Goal: Task Accomplishment & Management: Complete application form

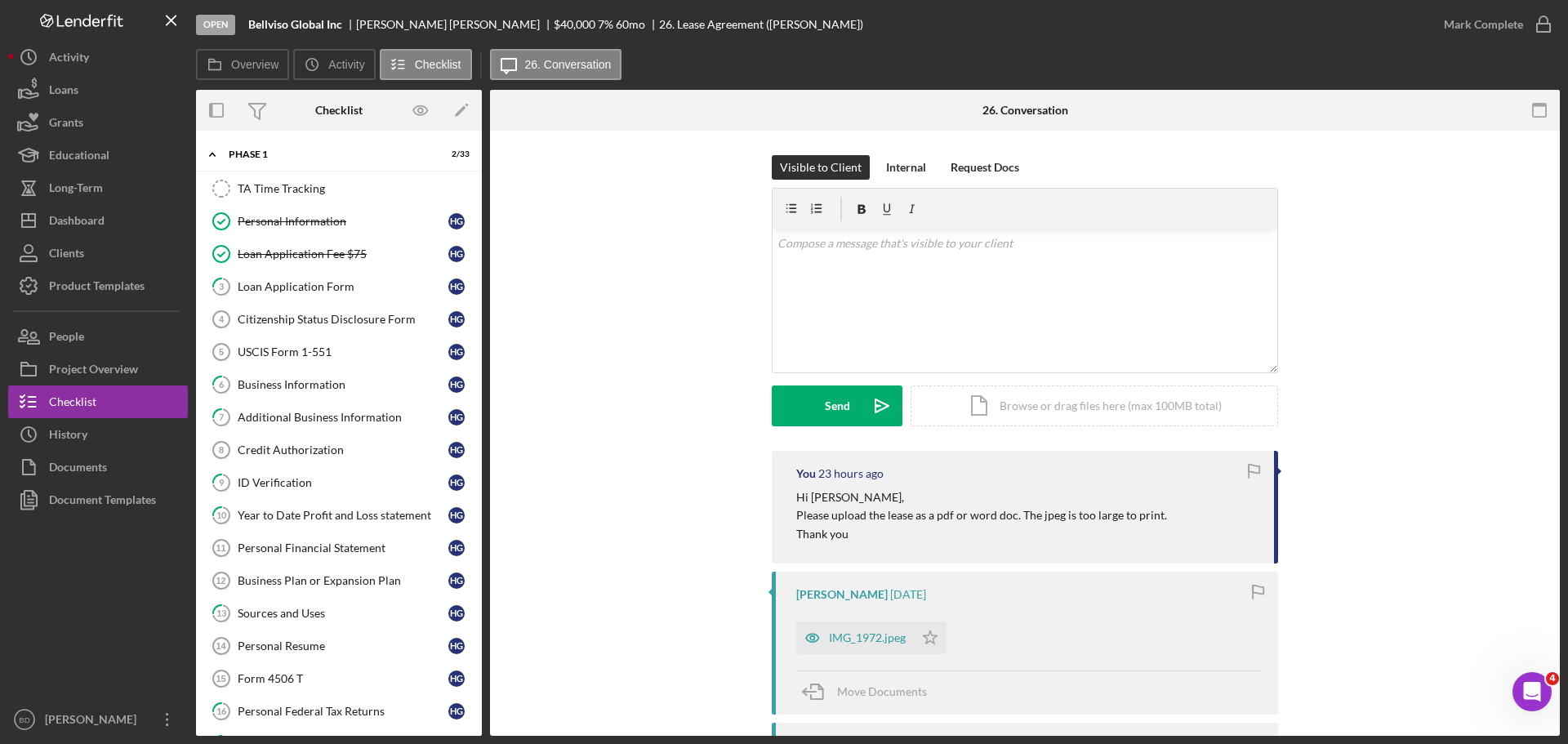
scroll to position [566, 0]
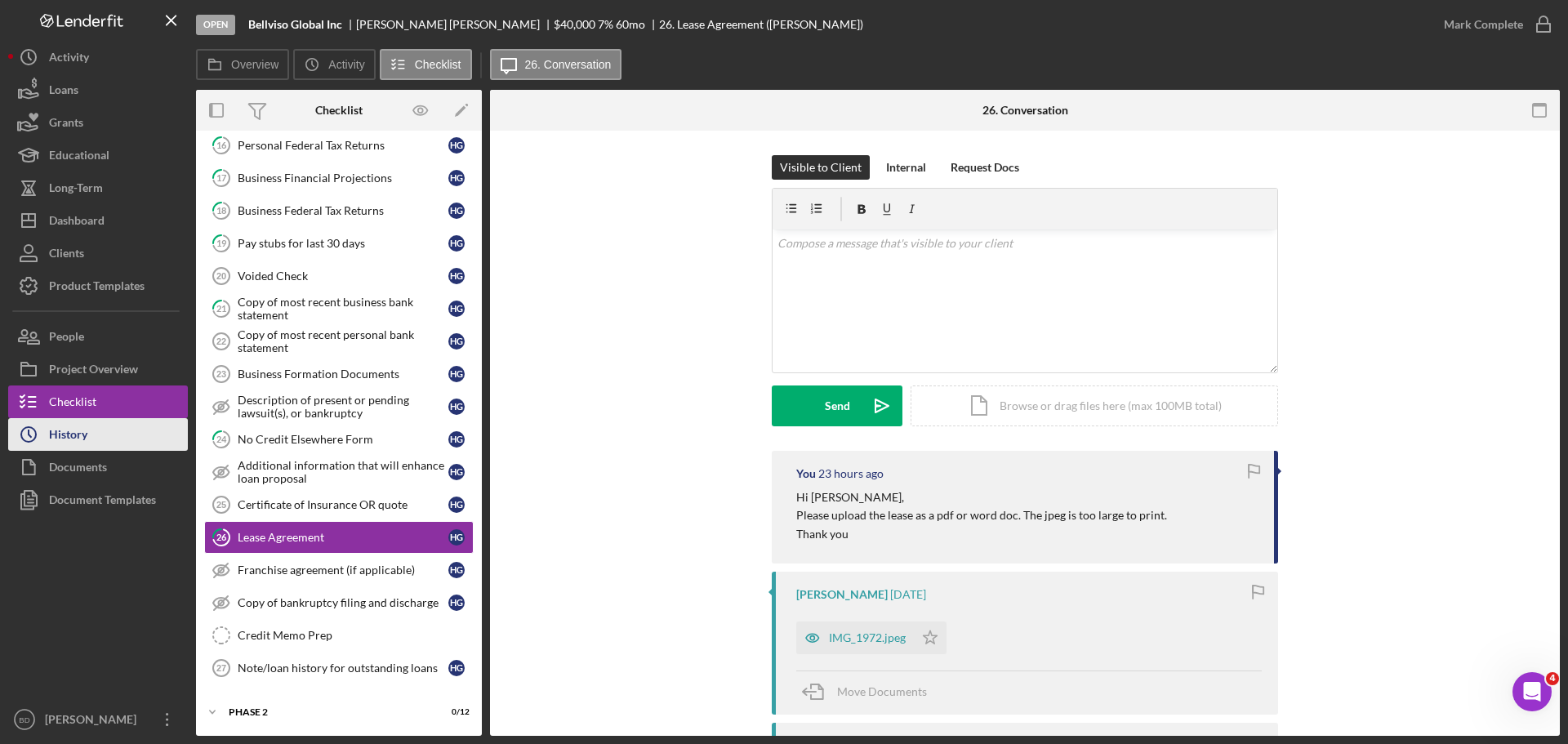
click at [74, 434] on div "History" at bounding box center [68, 437] width 38 height 36
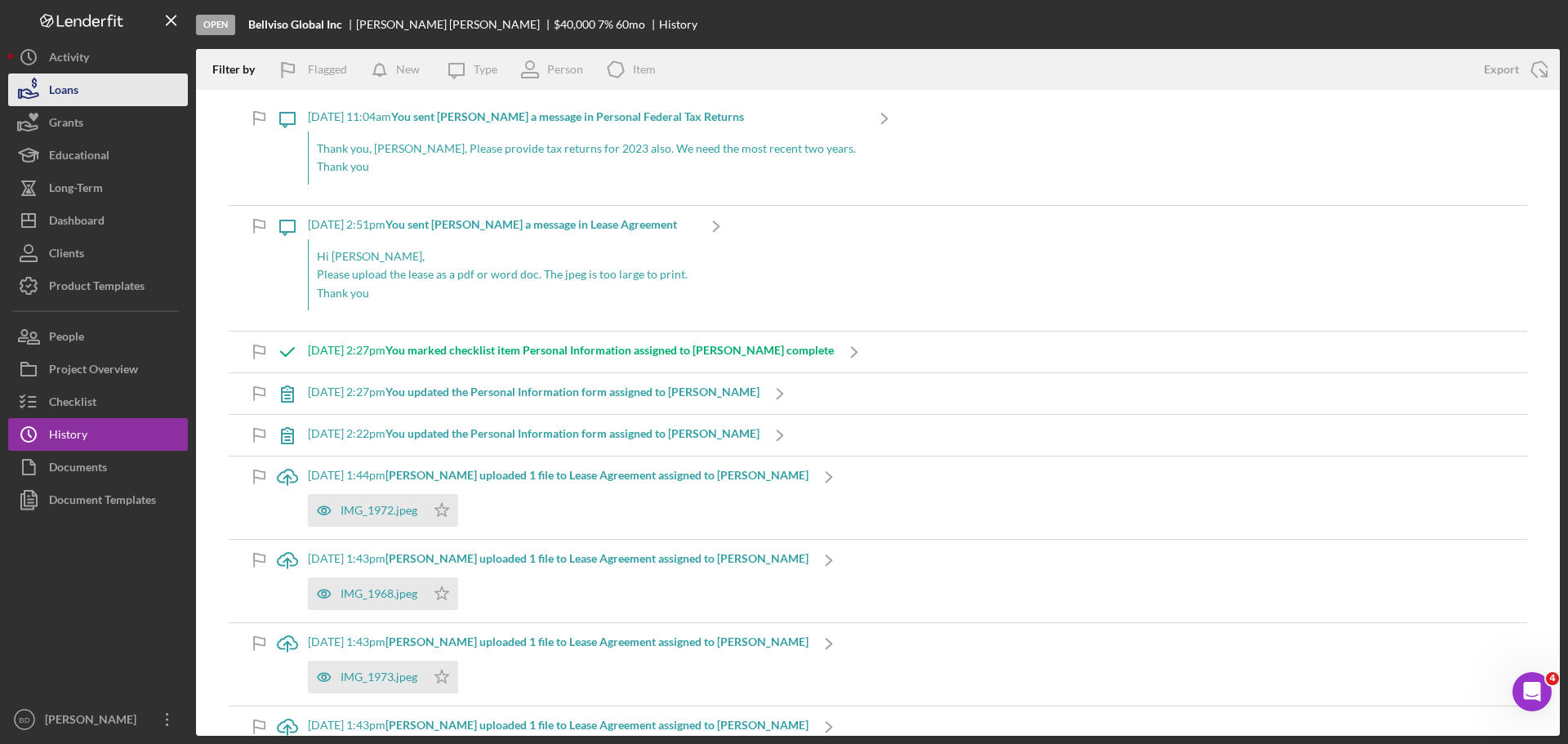
click at [70, 90] on div "Loans" at bounding box center [64, 92] width 29 height 36
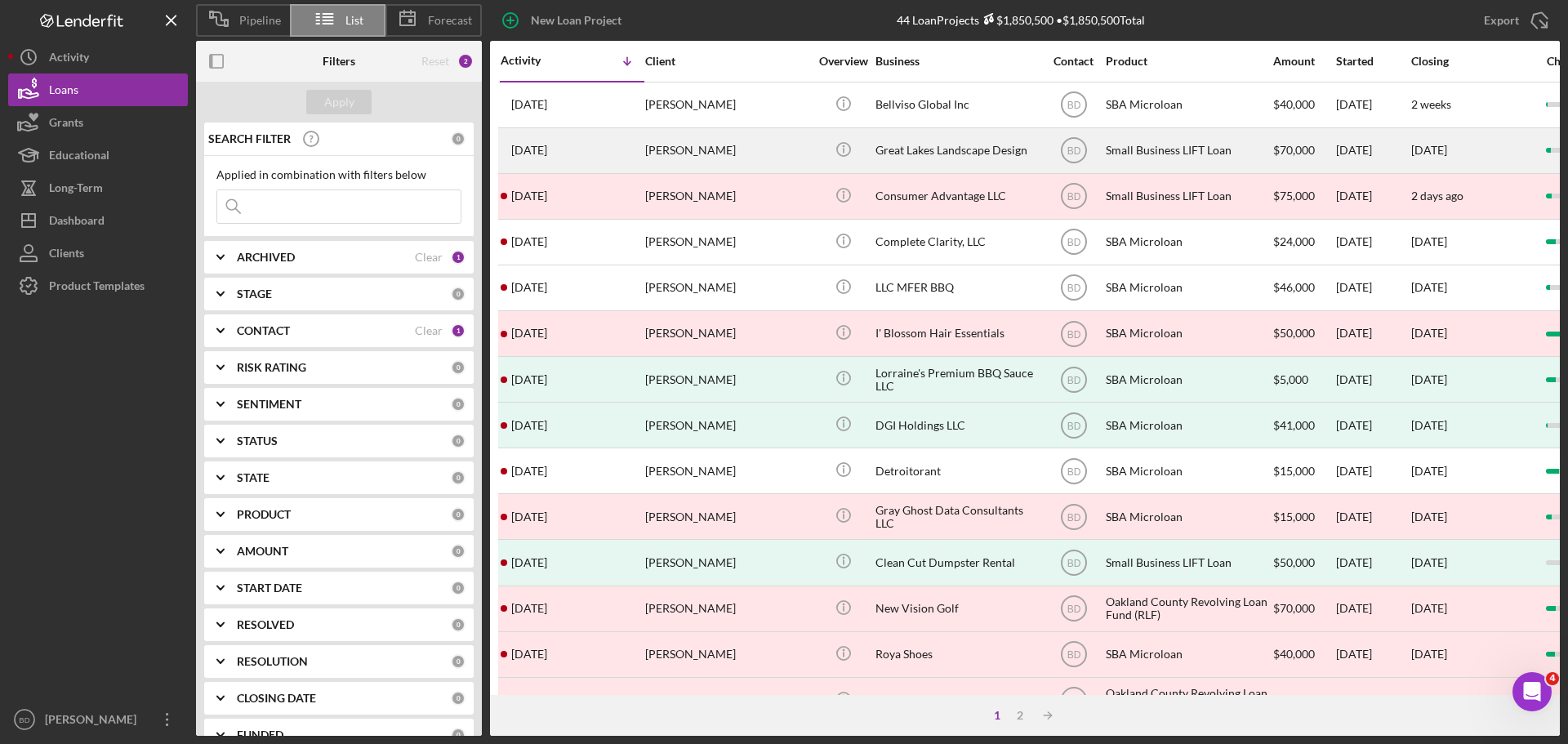
click at [658, 161] on div "[PERSON_NAME]" at bounding box center [727, 150] width 163 height 43
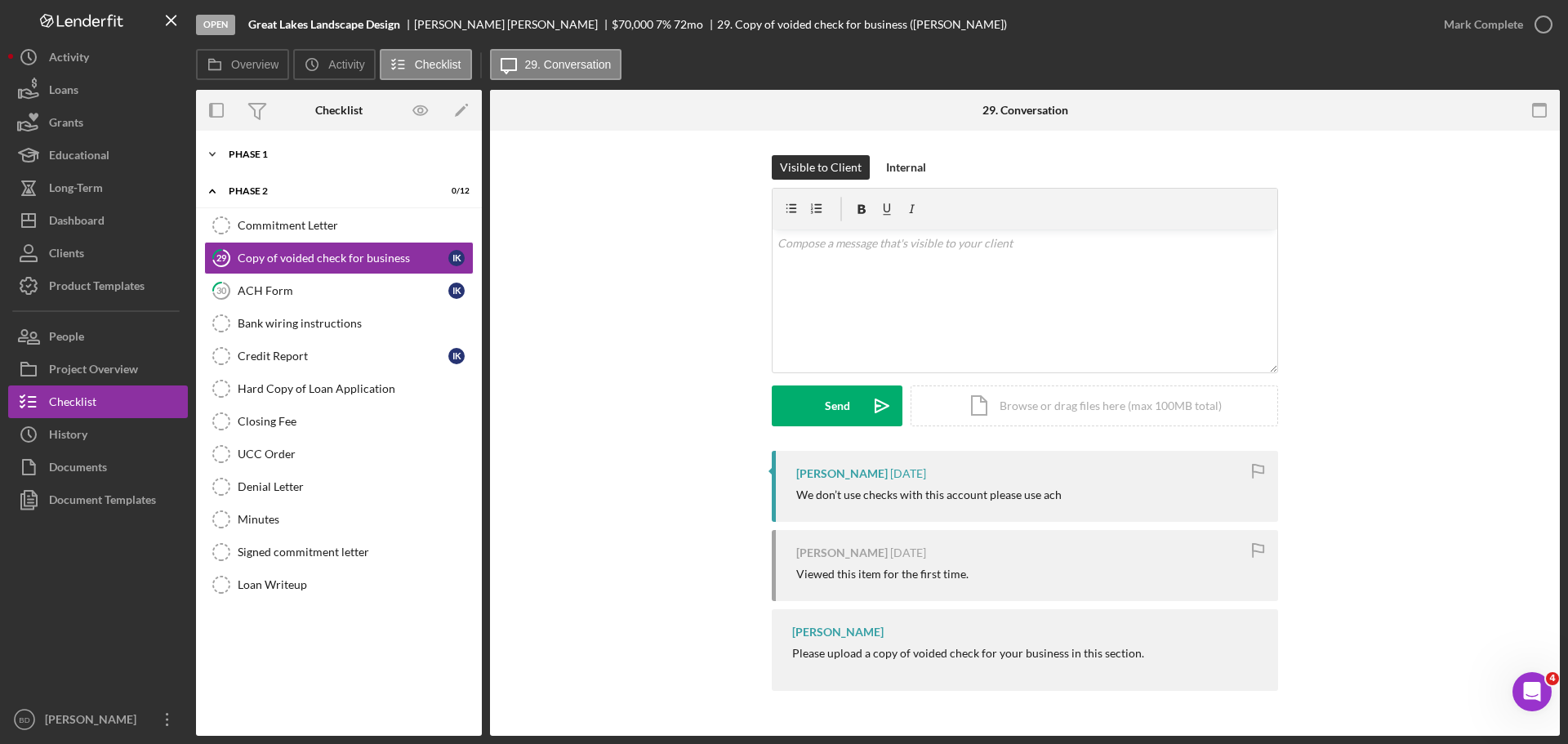
click at [278, 155] on div "Phase 1" at bounding box center [345, 154] width 232 height 10
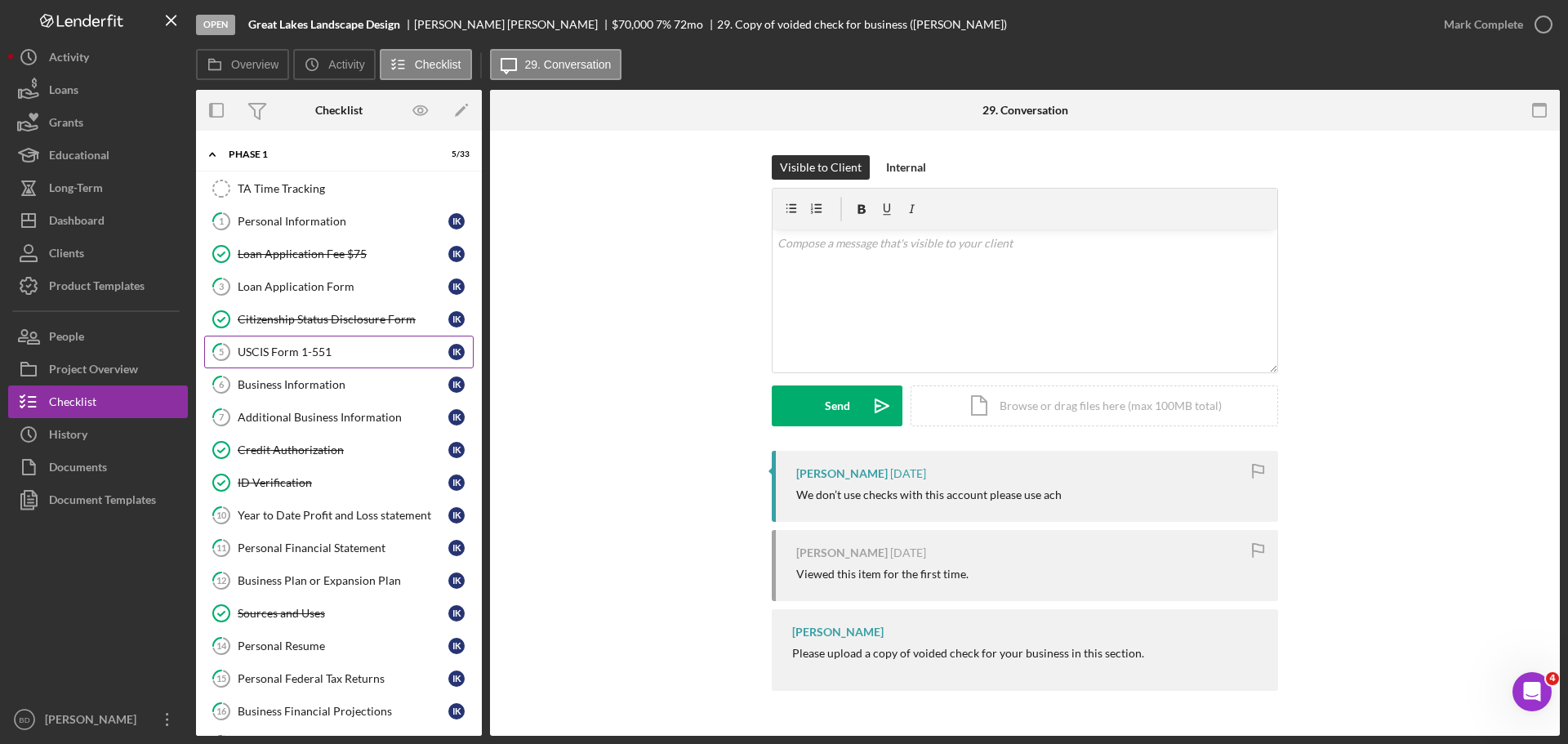
click at [353, 346] on div "USCIS Form 1-551" at bounding box center [343, 352] width 211 height 13
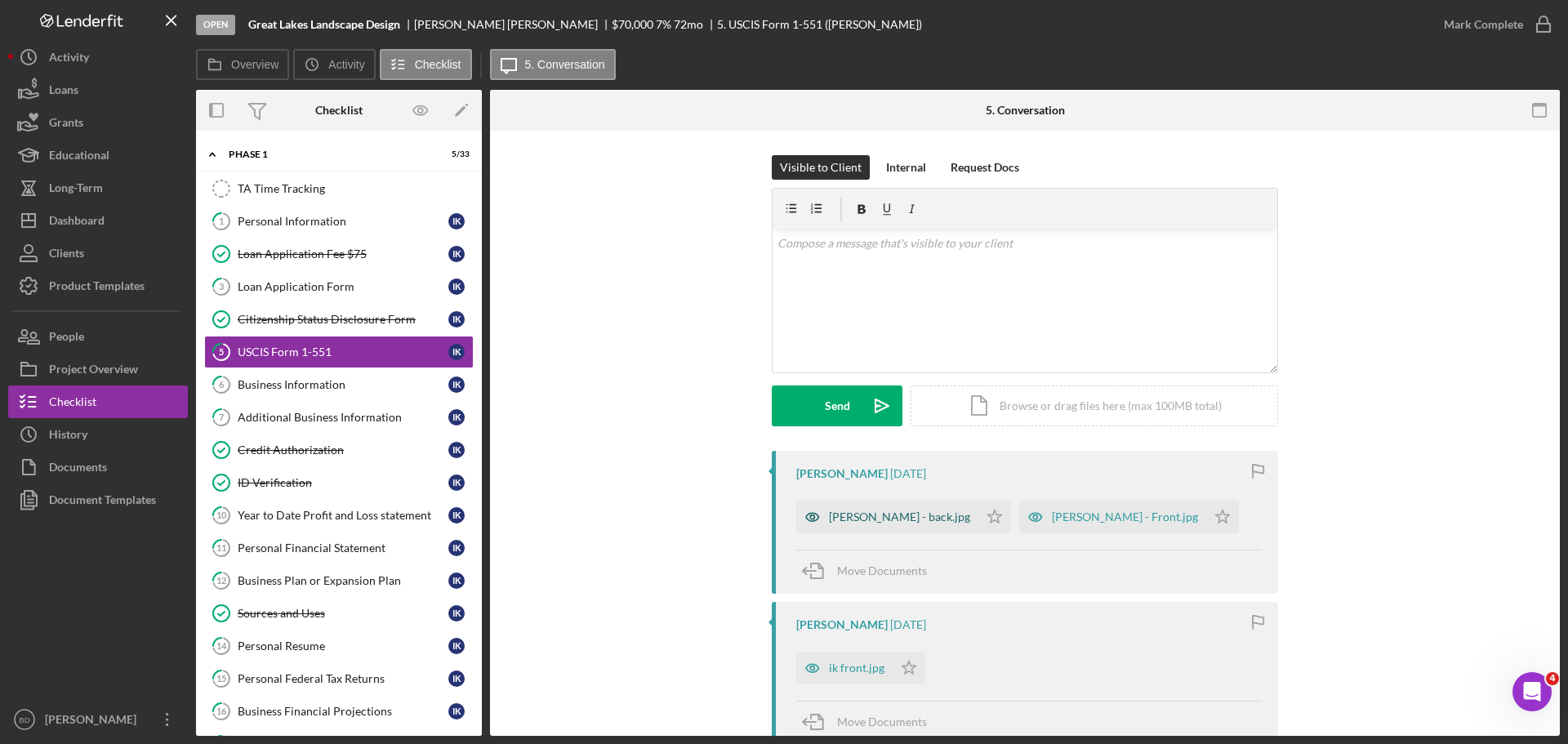
click at [849, 512] on div "[PERSON_NAME] - back.jpg" at bounding box center [899, 517] width 141 height 13
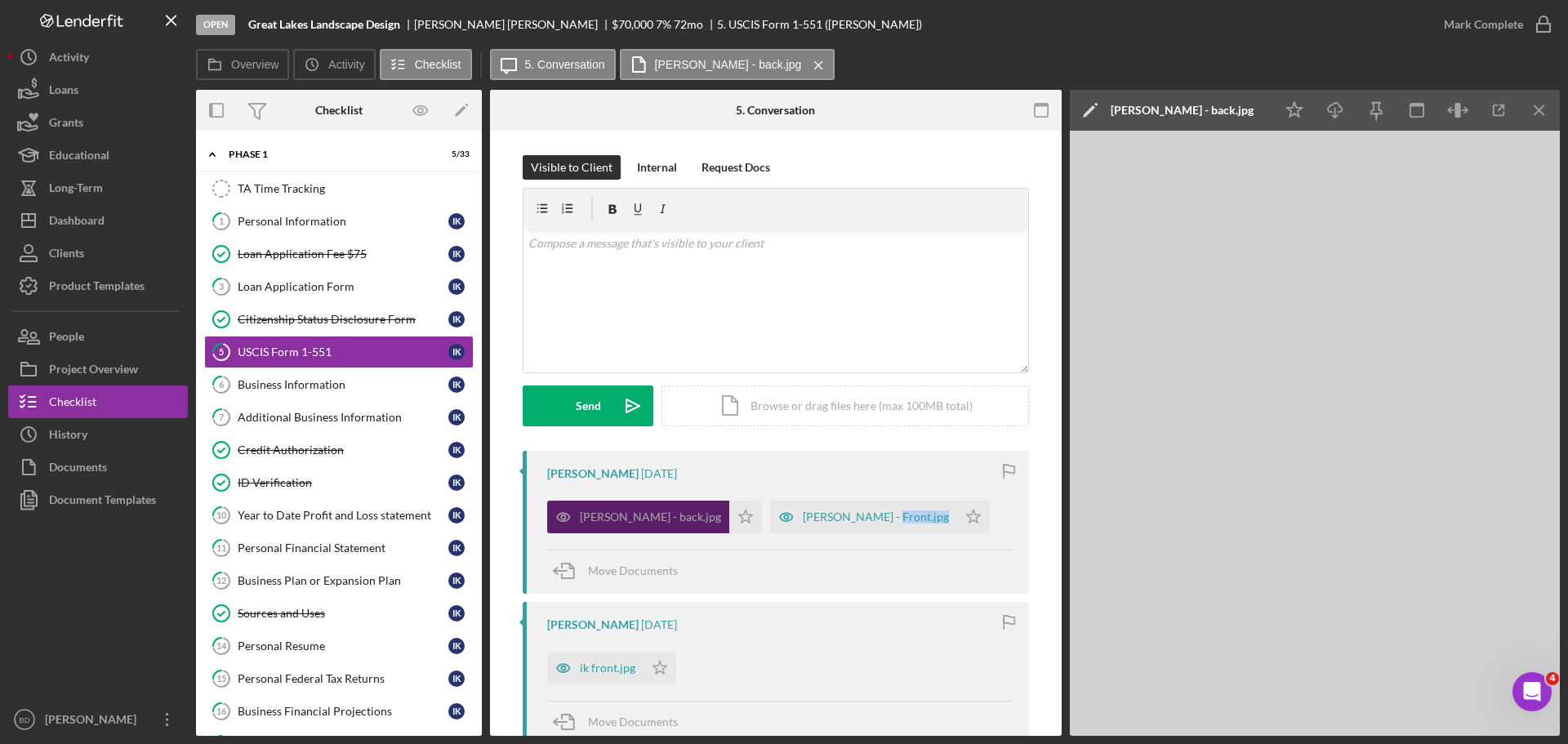
click at [849, 512] on div "[PERSON_NAME] - Front.jpg Icon/Star" at bounding box center [884, 512] width 228 height 41
click at [802, 521] on div "[PERSON_NAME] - Front.jpg" at bounding box center [875, 517] width 146 height 13
click at [758, 521] on div "[PERSON_NAME] - back.jpg Icon/Star [PERSON_NAME] - Front.jpg Icon/Star" at bounding box center [779, 512] width 465 height 41
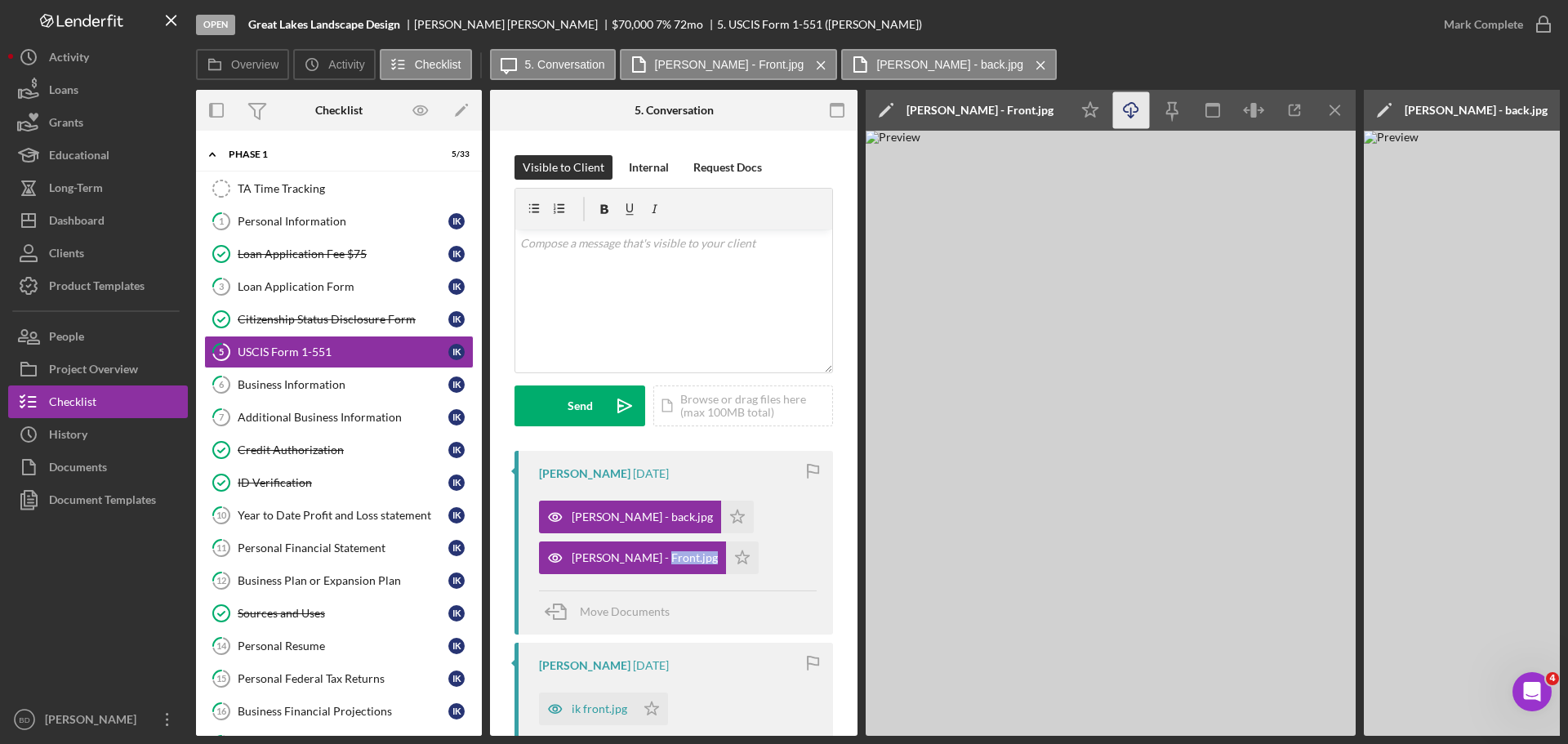
click at [1133, 111] on icon "Icon/Download" at bounding box center [1131, 110] width 36 height 36
click at [110, 434] on button "Icon/History History" at bounding box center [98, 435] width 180 height 33
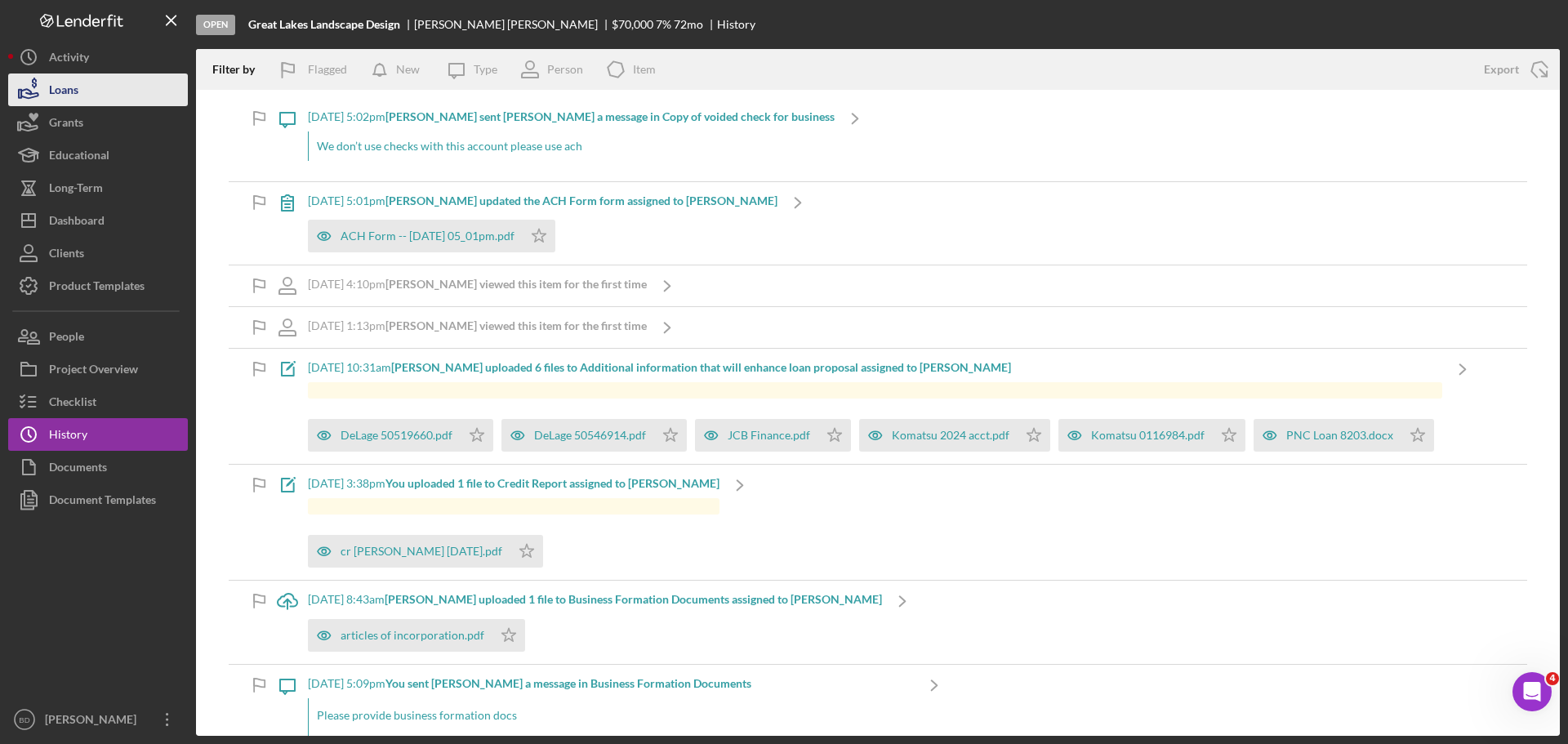
click at [51, 88] on div "Loans" at bounding box center [64, 92] width 29 height 36
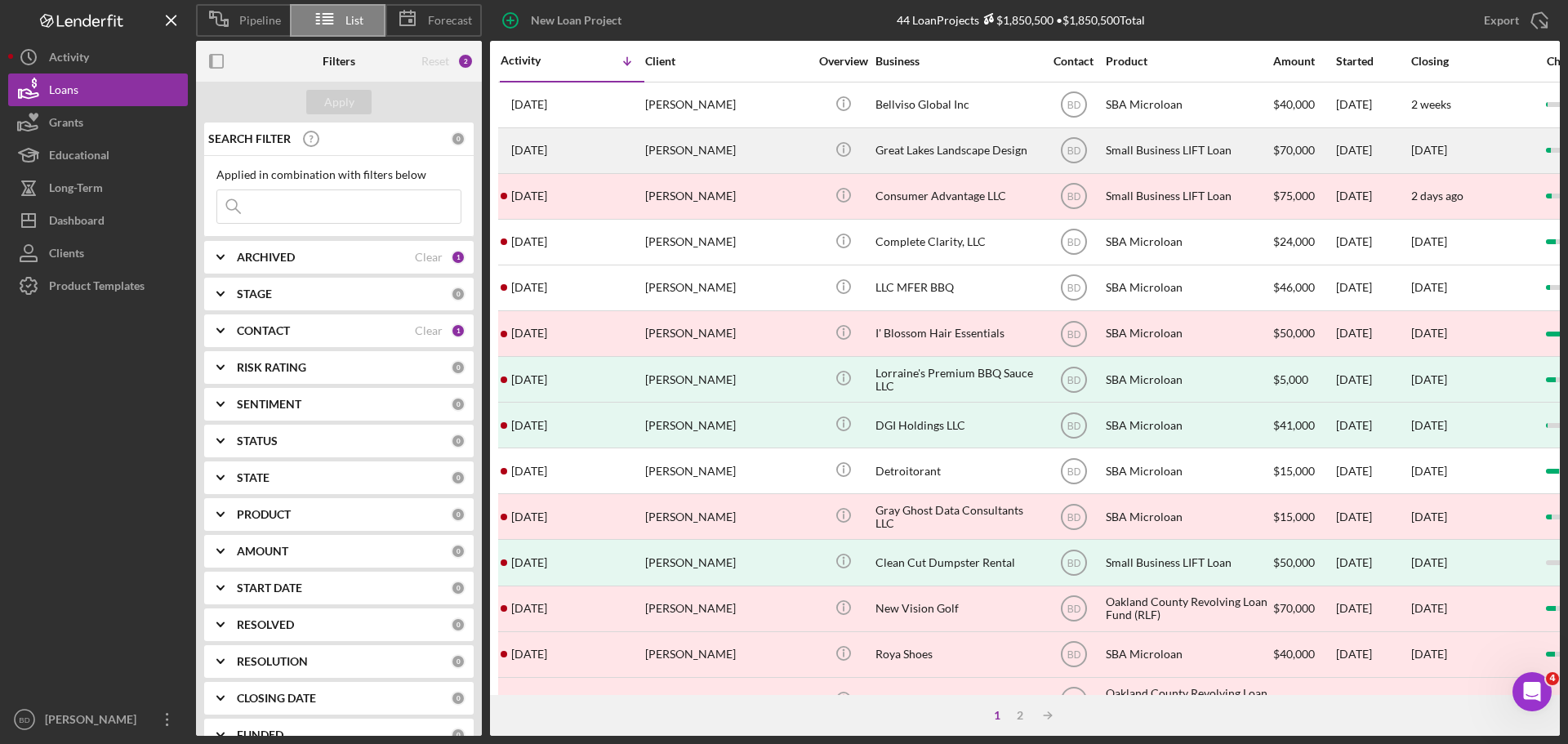
click at [625, 152] on div "[DATE] [PERSON_NAME]" at bounding box center [572, 150] width 143 height 43
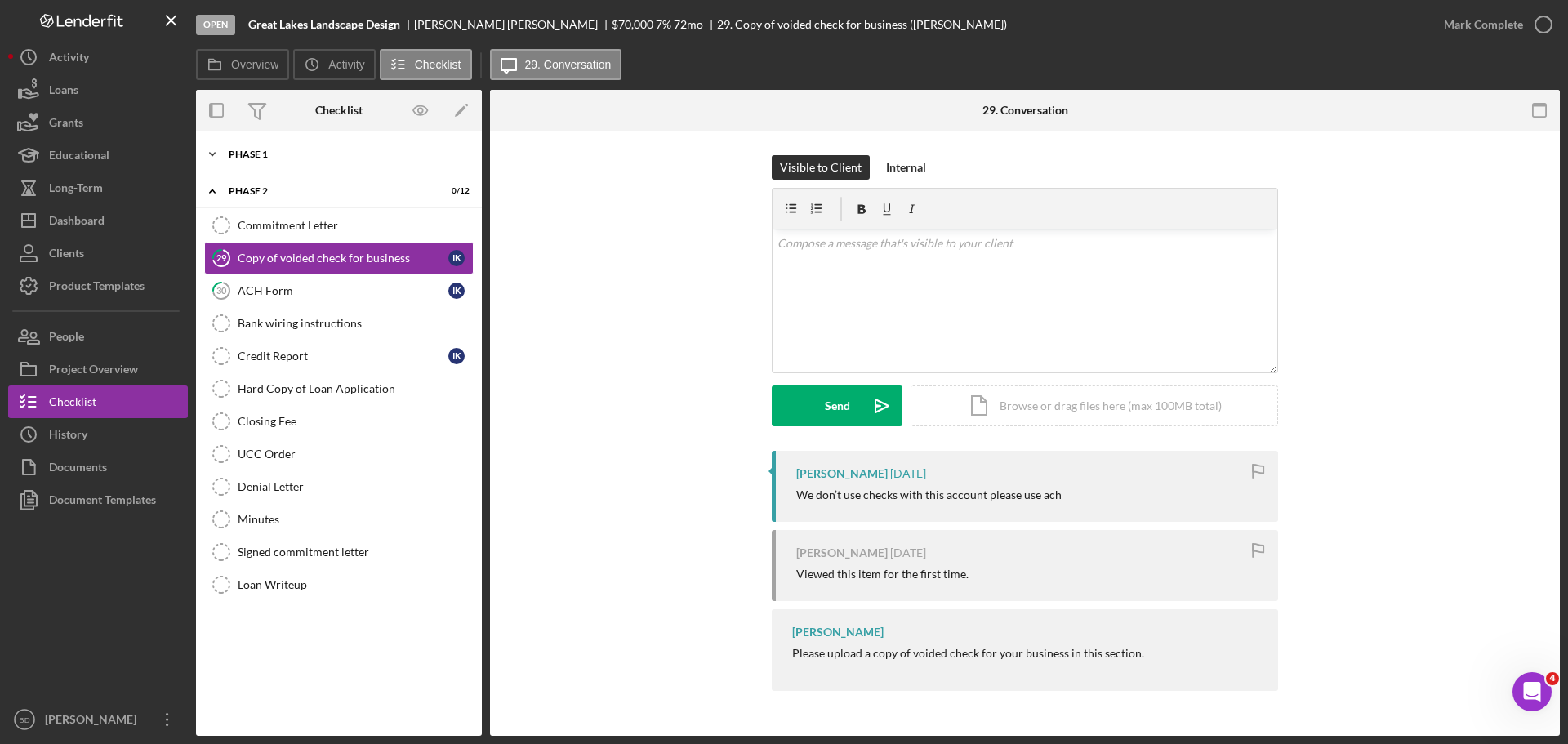
click at [284, 145] on div "Icon/Expander Phase 1 5 / 33" at bounding box center [338, 154] width 285 height 33
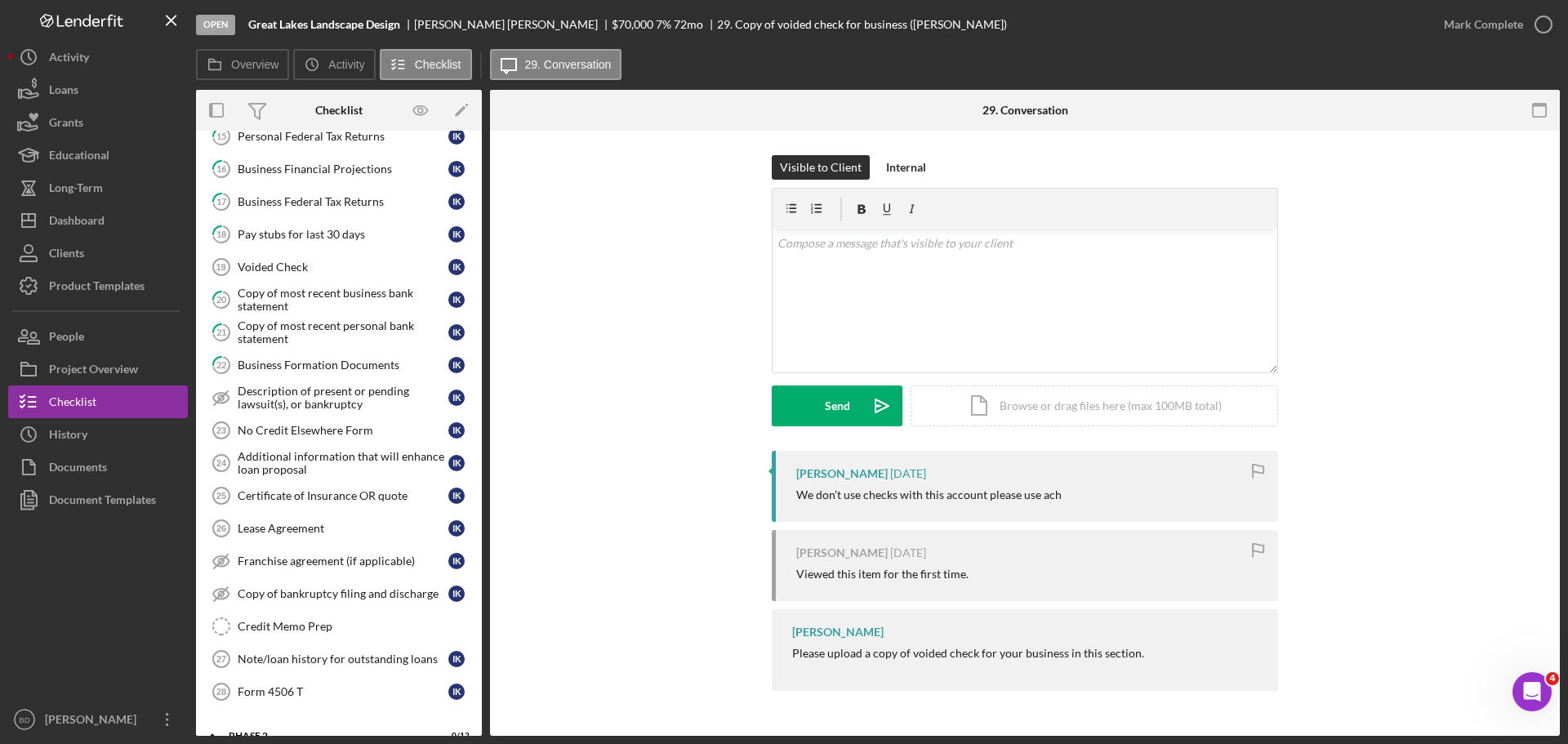
scroll to position [613, 0]
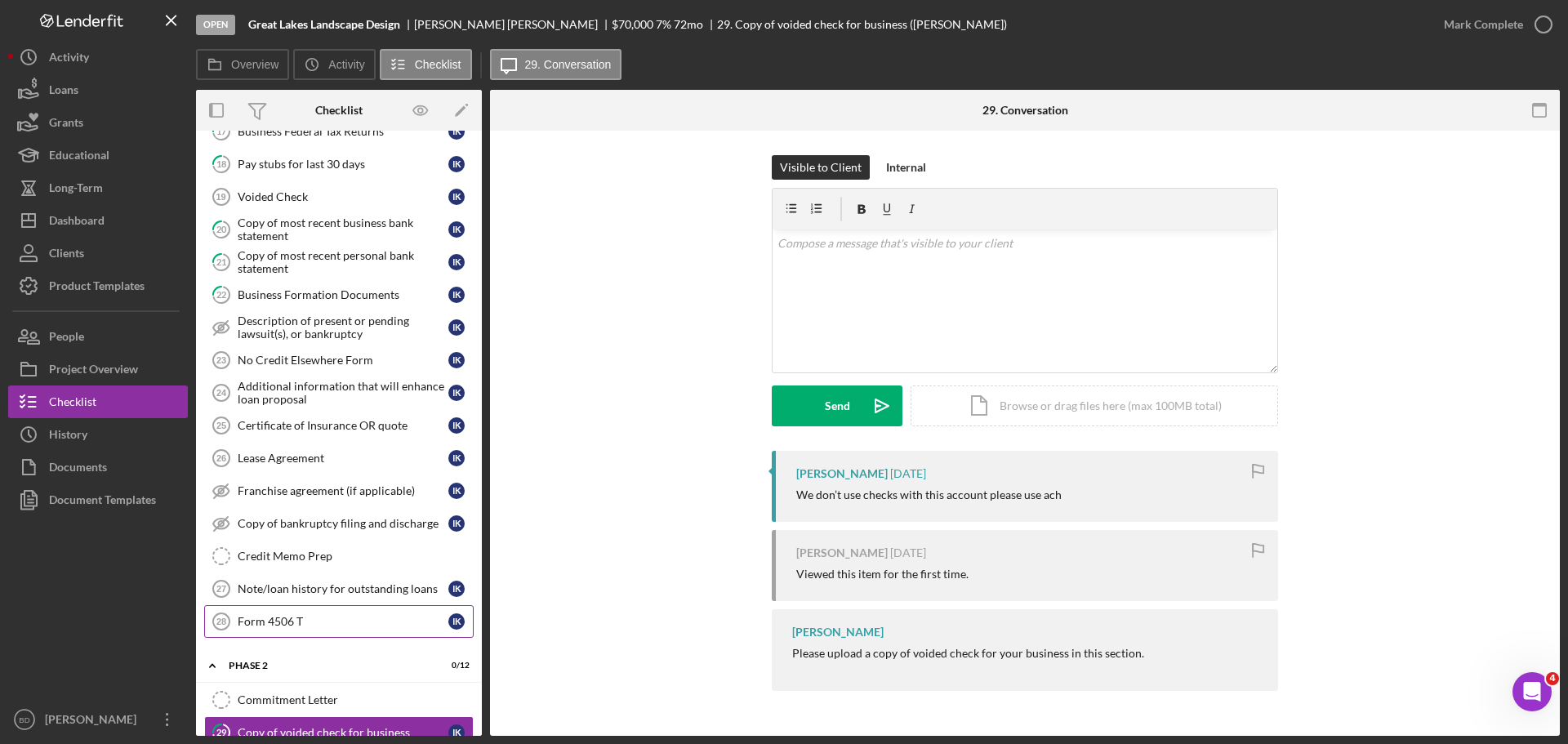
click at [300, 622] on div "Form 4506 T" at bounding box center [343, 621] width 211 height 13
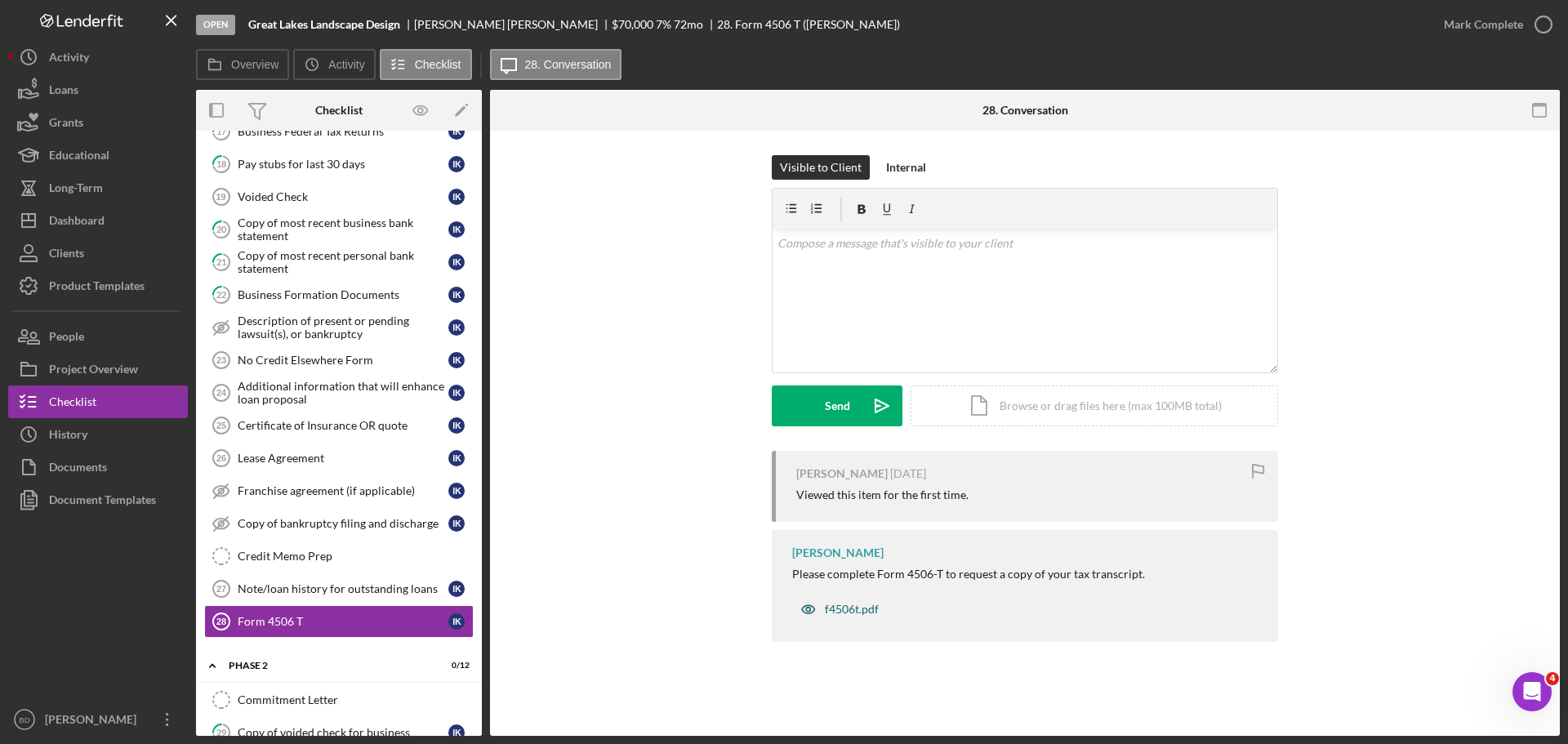
click at [847, 608] on div "f4506t.pdf" at bounding box center [851, 609] width 54 height 13
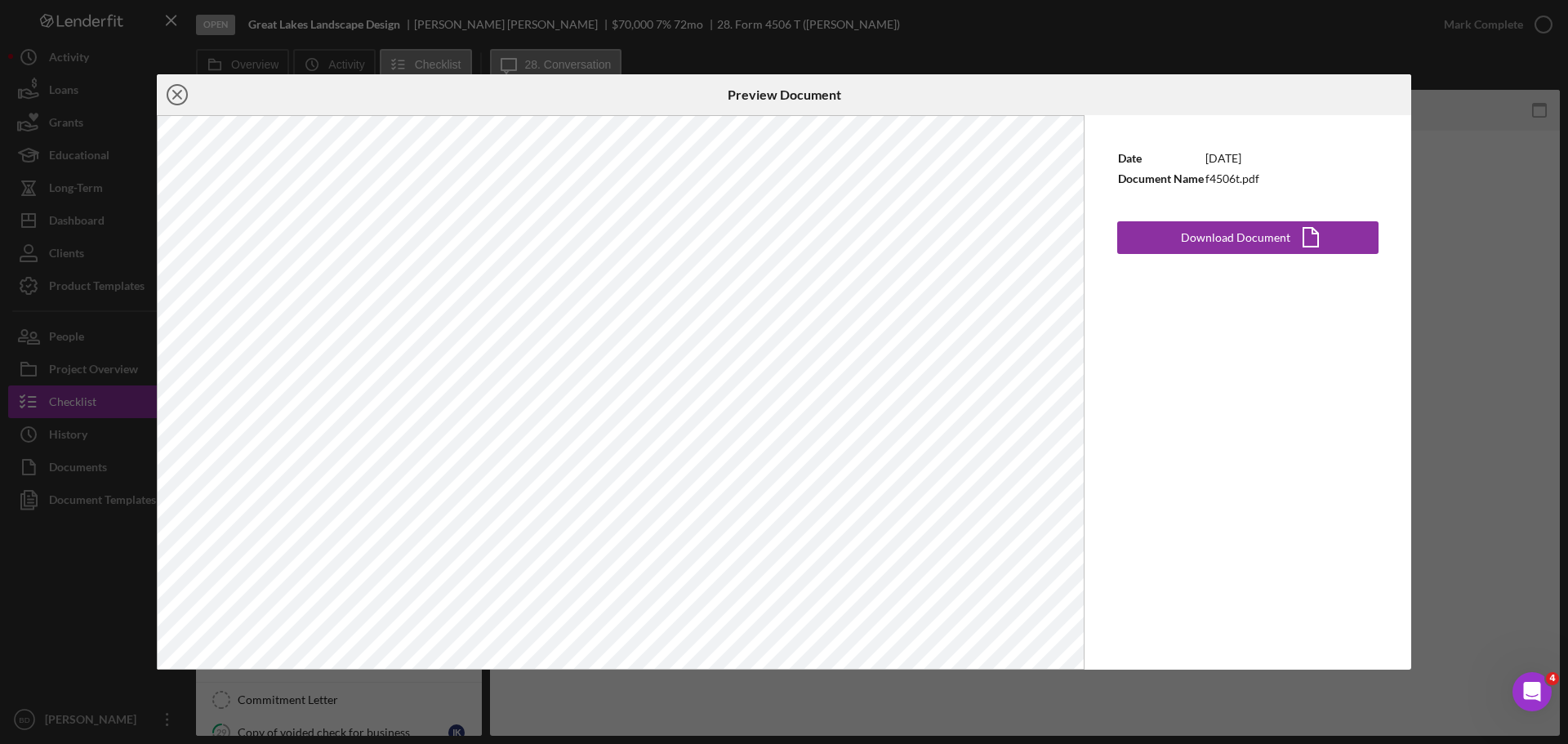
click at [175, 97] on line at bounding box center [177, 94] width 8 height 8
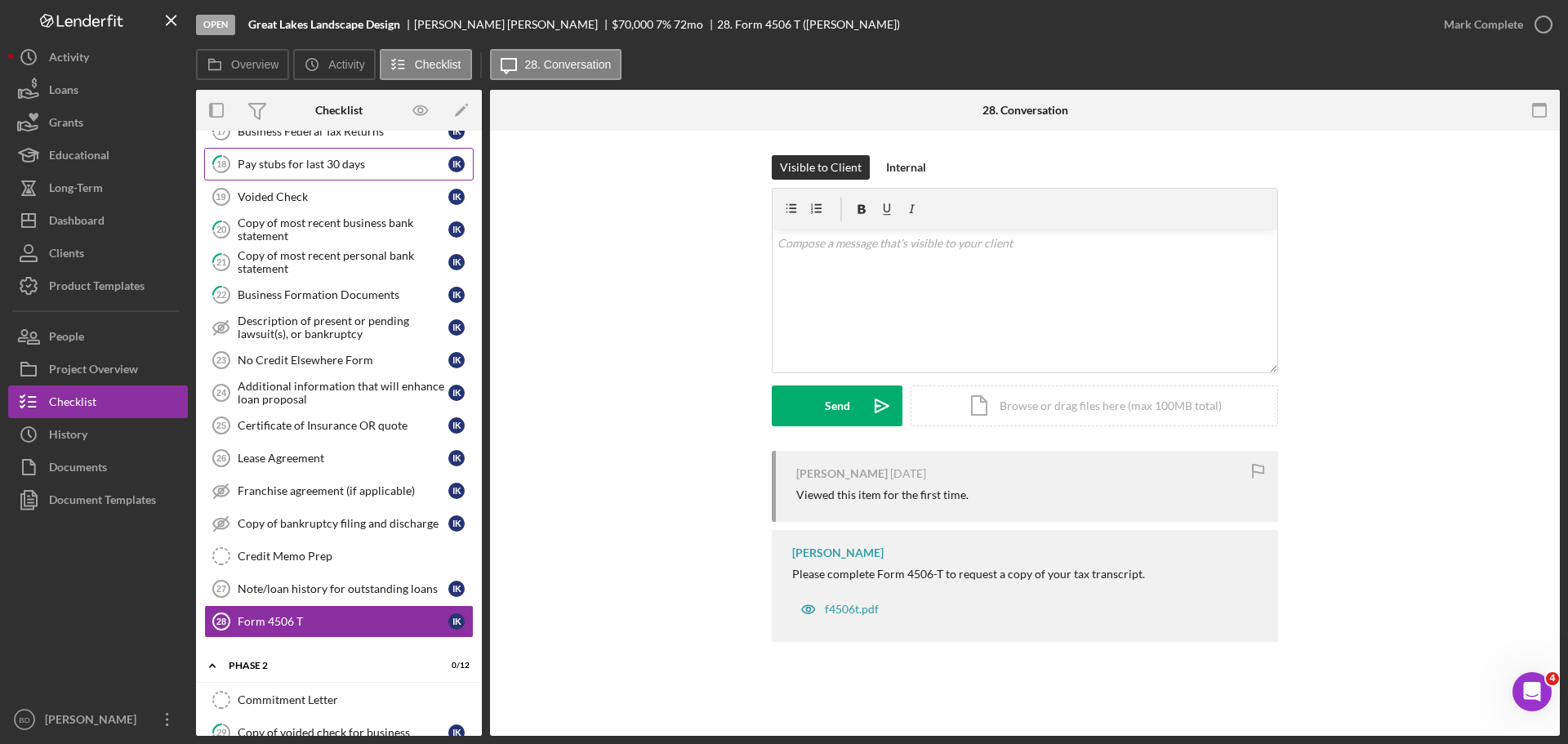
click at [319, 162] on div "Pay stubs for last 30 days" at bounding box center [343, 164] width 211 height 13
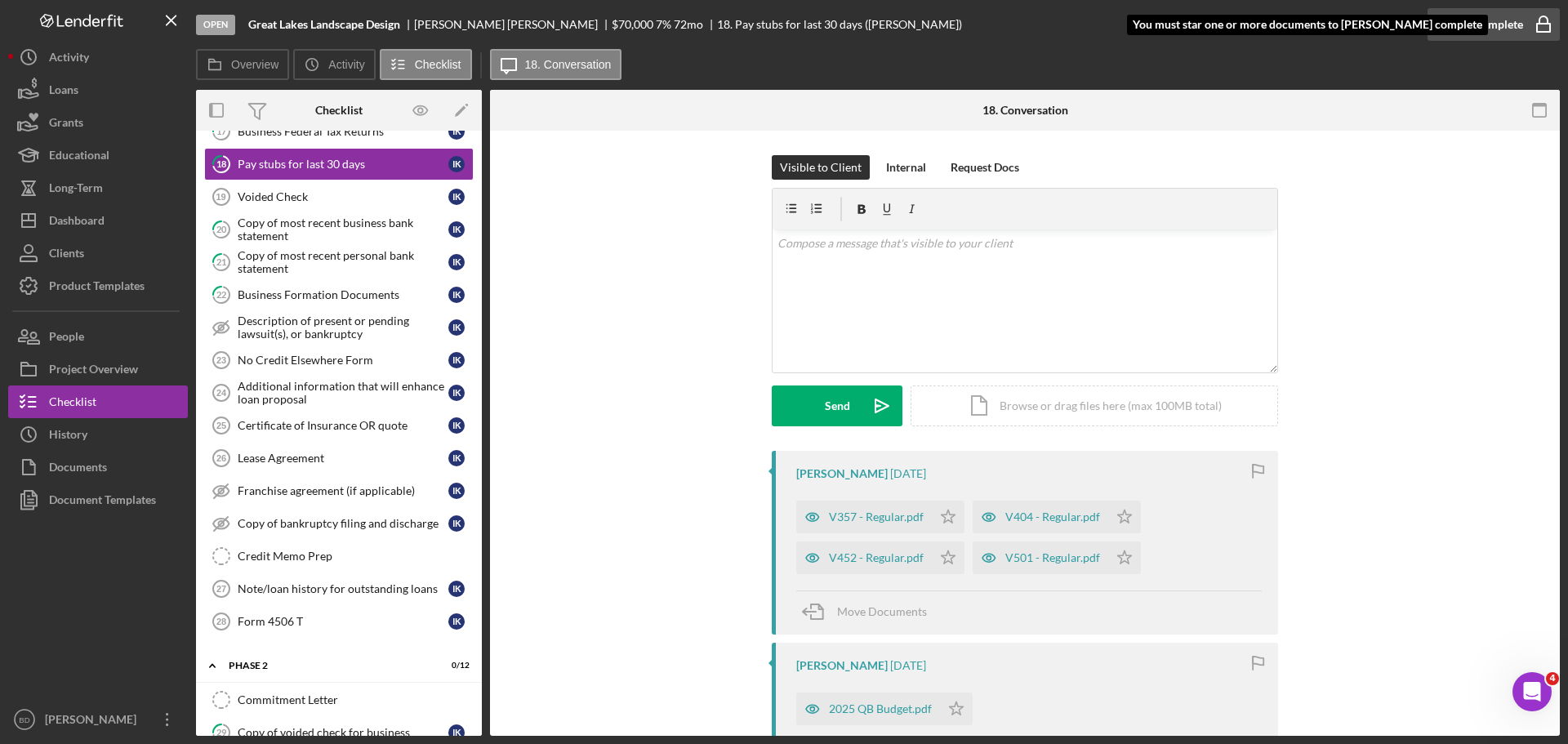
click at [1540, 21] on icon "button" at bounding box center [1542, 24] width 41 height 41
click at [940, 512] on icon "Icon/Star" at bounding box center [948, 517] width 33 height 33
click at [944, 563] on icon "Icon/Star" at bounding box center [948, 558] width 33 height 33
click at [1120, 513] on polygon "button" at bounding box center [1124, 516] width 14 height 13
click at [1117, 567] on icon "Icon/Star" at bounding box center [1124, 558] width 33 height 33
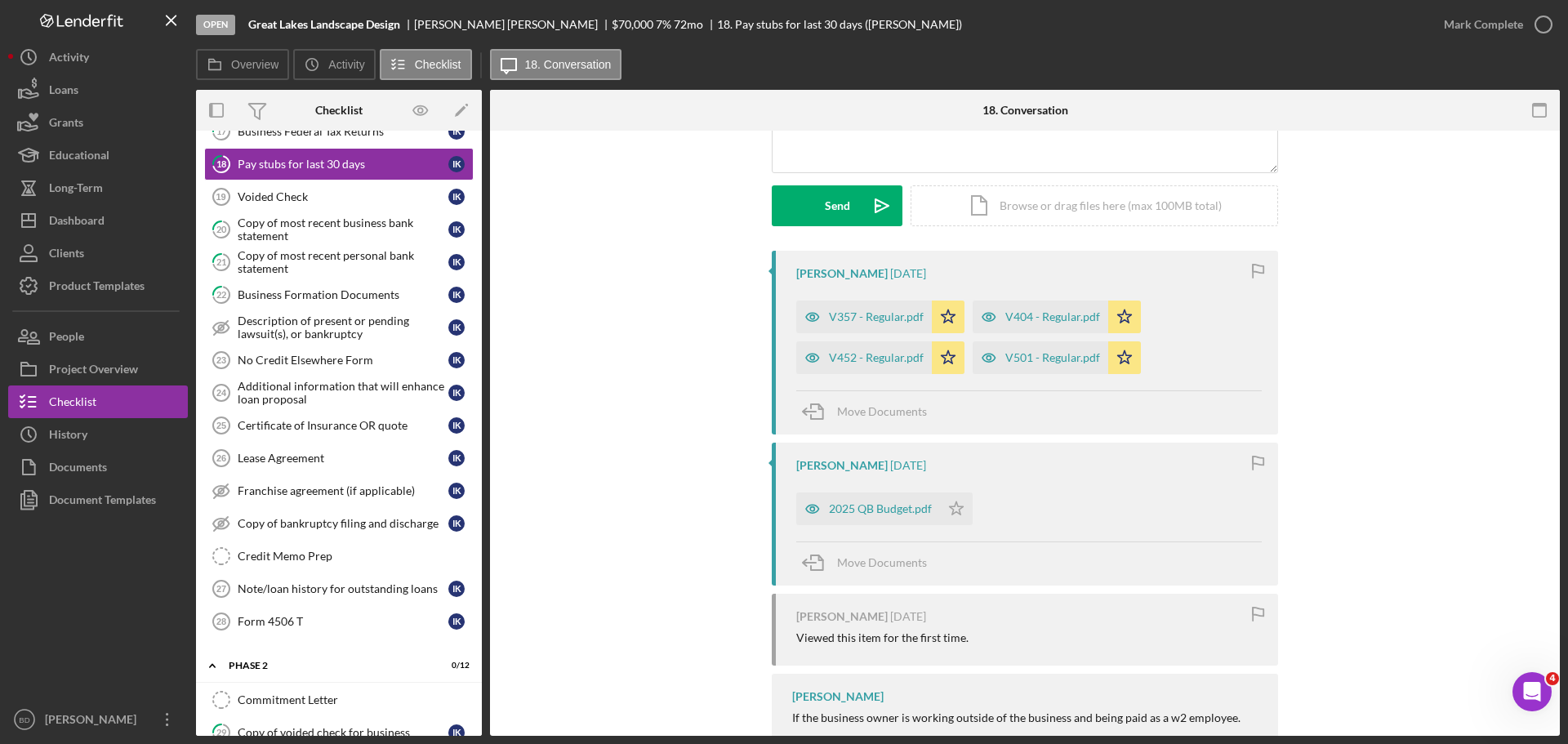
scroll to position [204, 0]
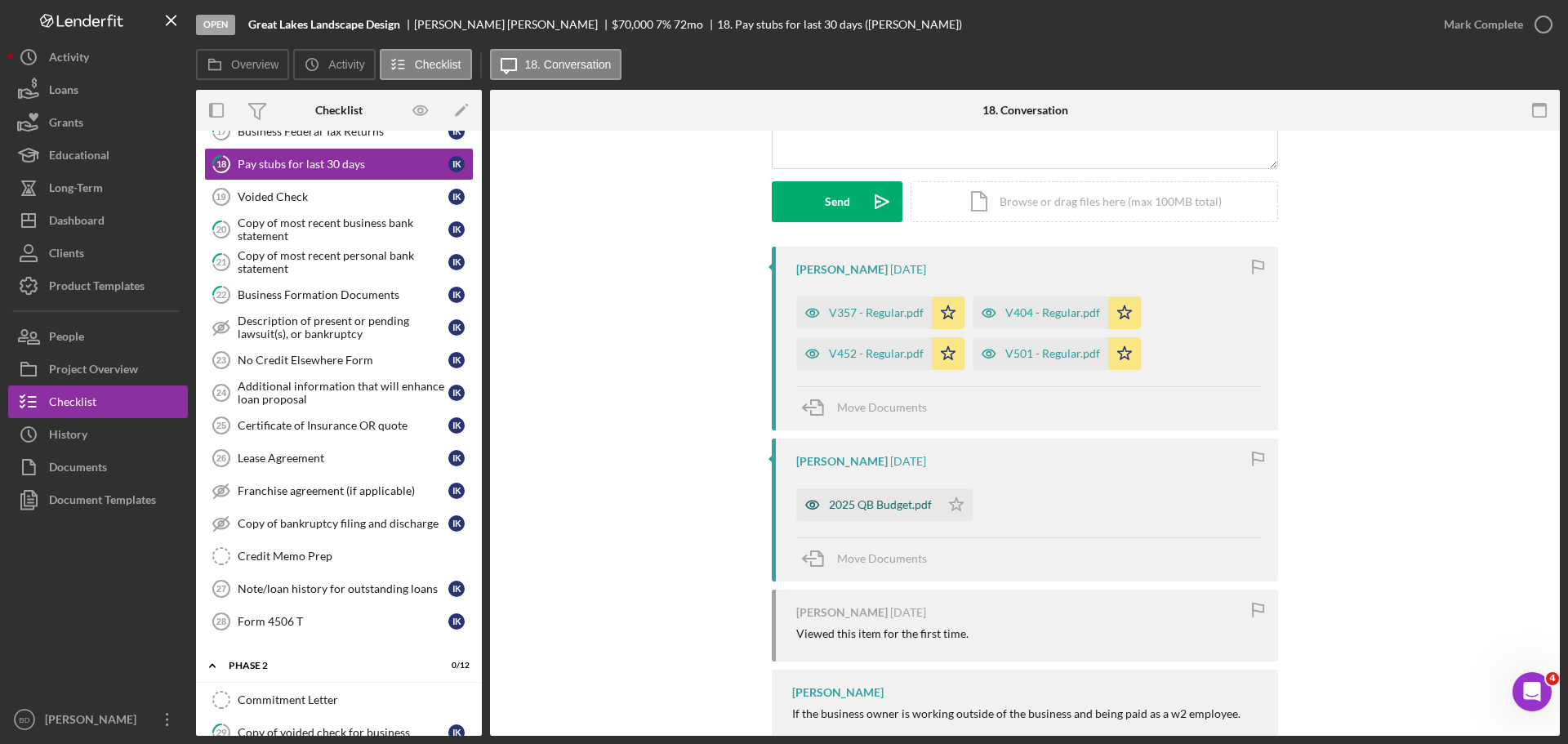
click at [873, 505] on div "2025 QB Budget.pdf" at bounding box center [880, 504] width 103 height 13
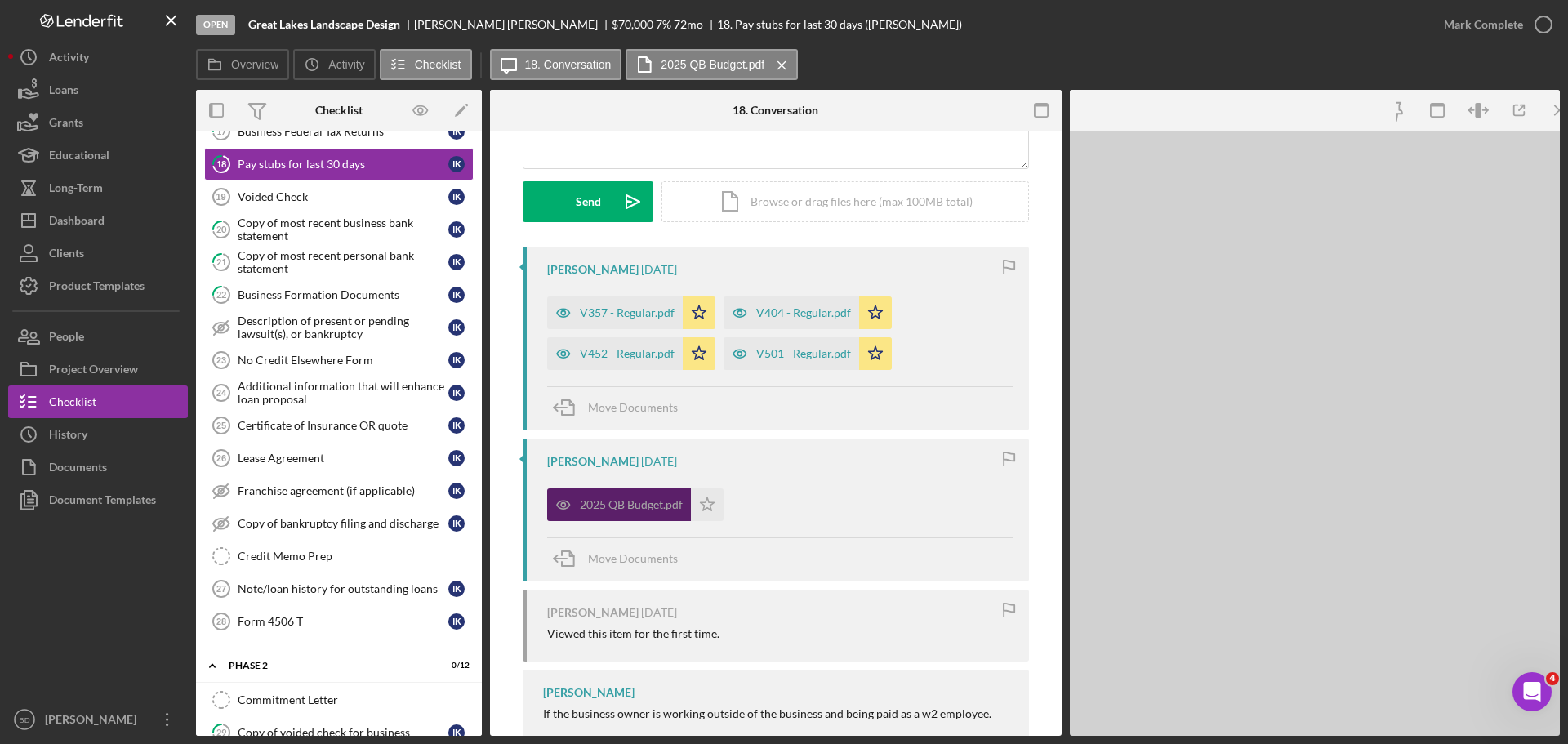
click at [873, 505] on div "2025 QB Budget.pdf Icon/Star" at bounding box center [779, 501] width 465 height 41
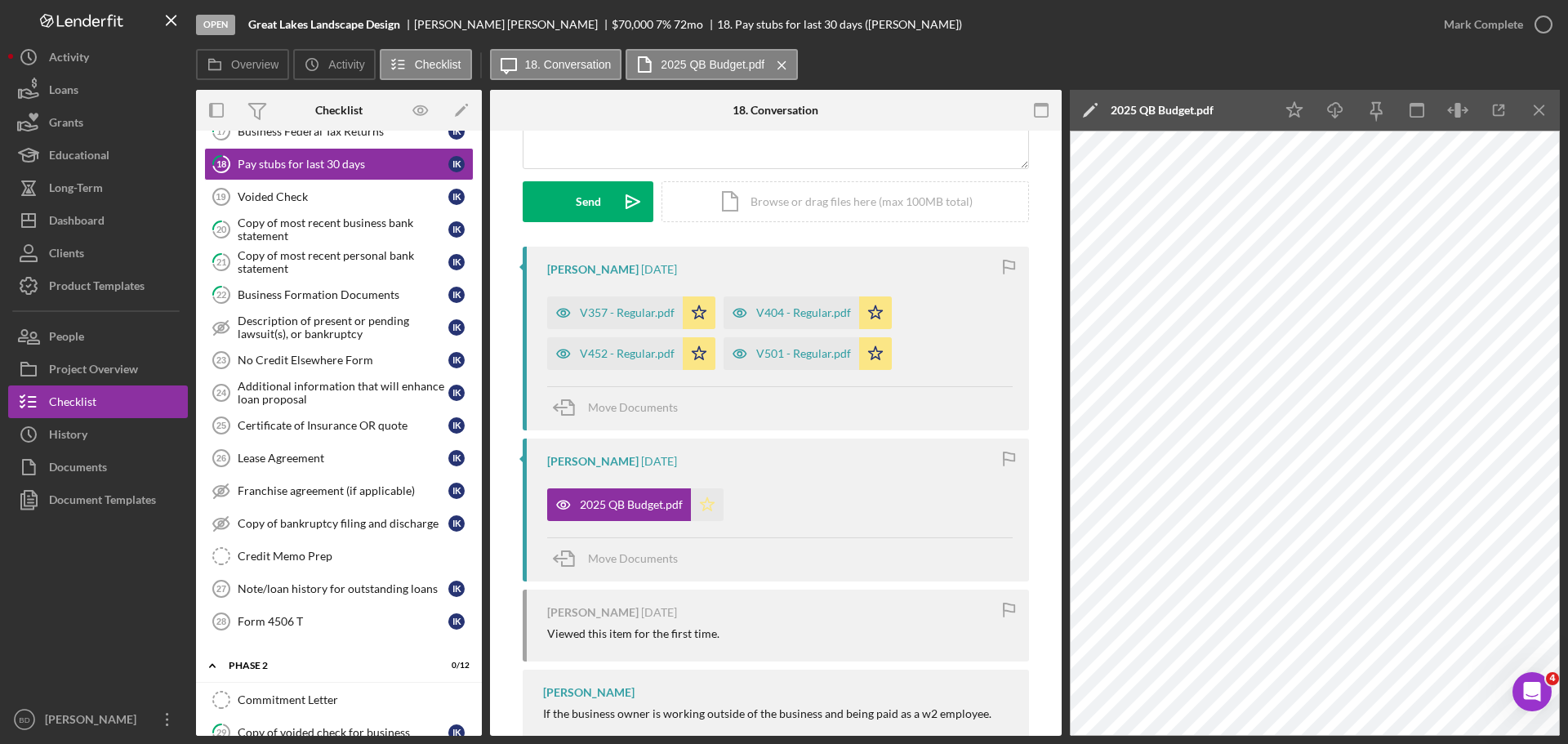
click at [703, 501] on polygon "button" at bounding box center [707, 503] width 14 height 13
click at [1527, 26] on icon "button" at bounding box center [1542, 24] width 41 height 41
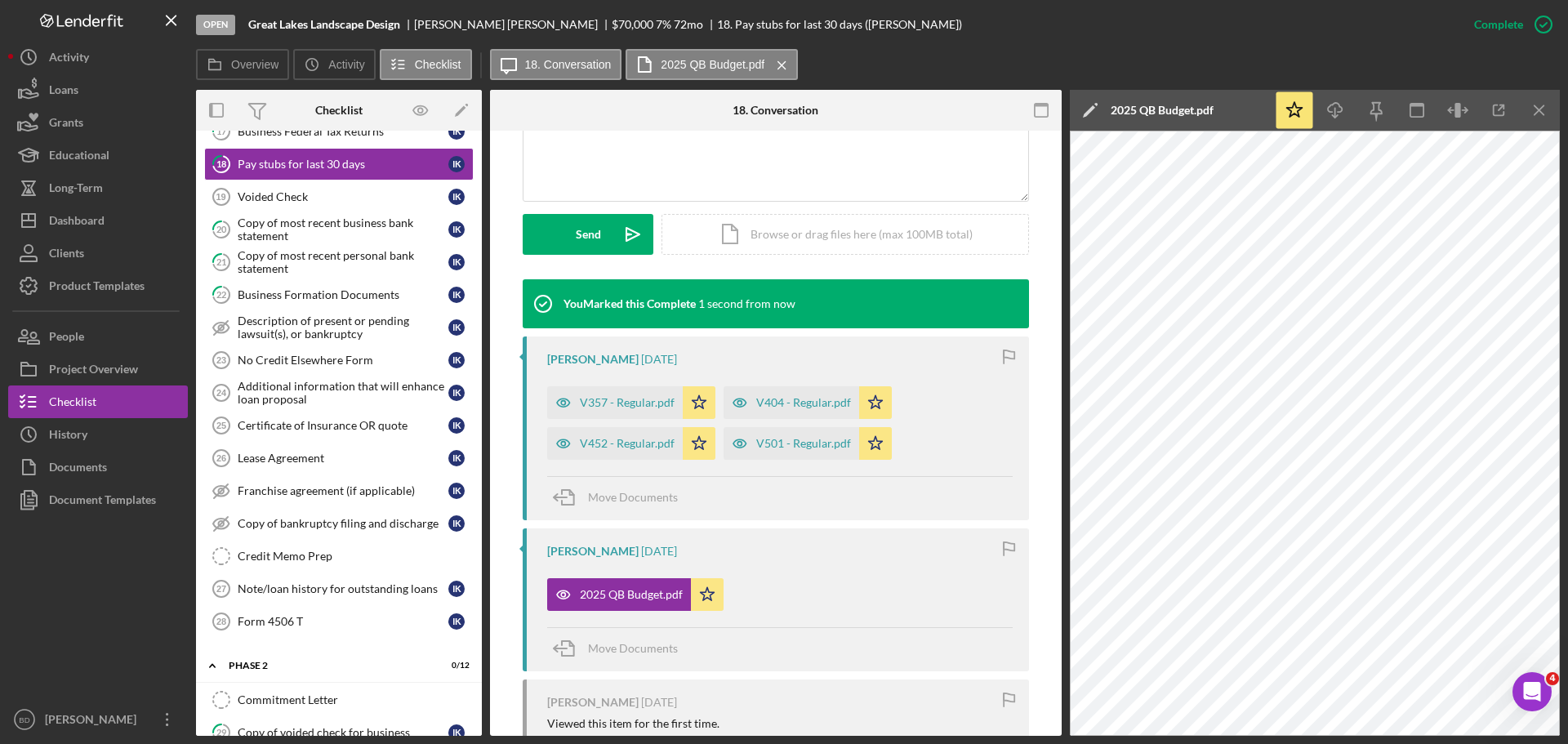
scroll to position [429, 0]
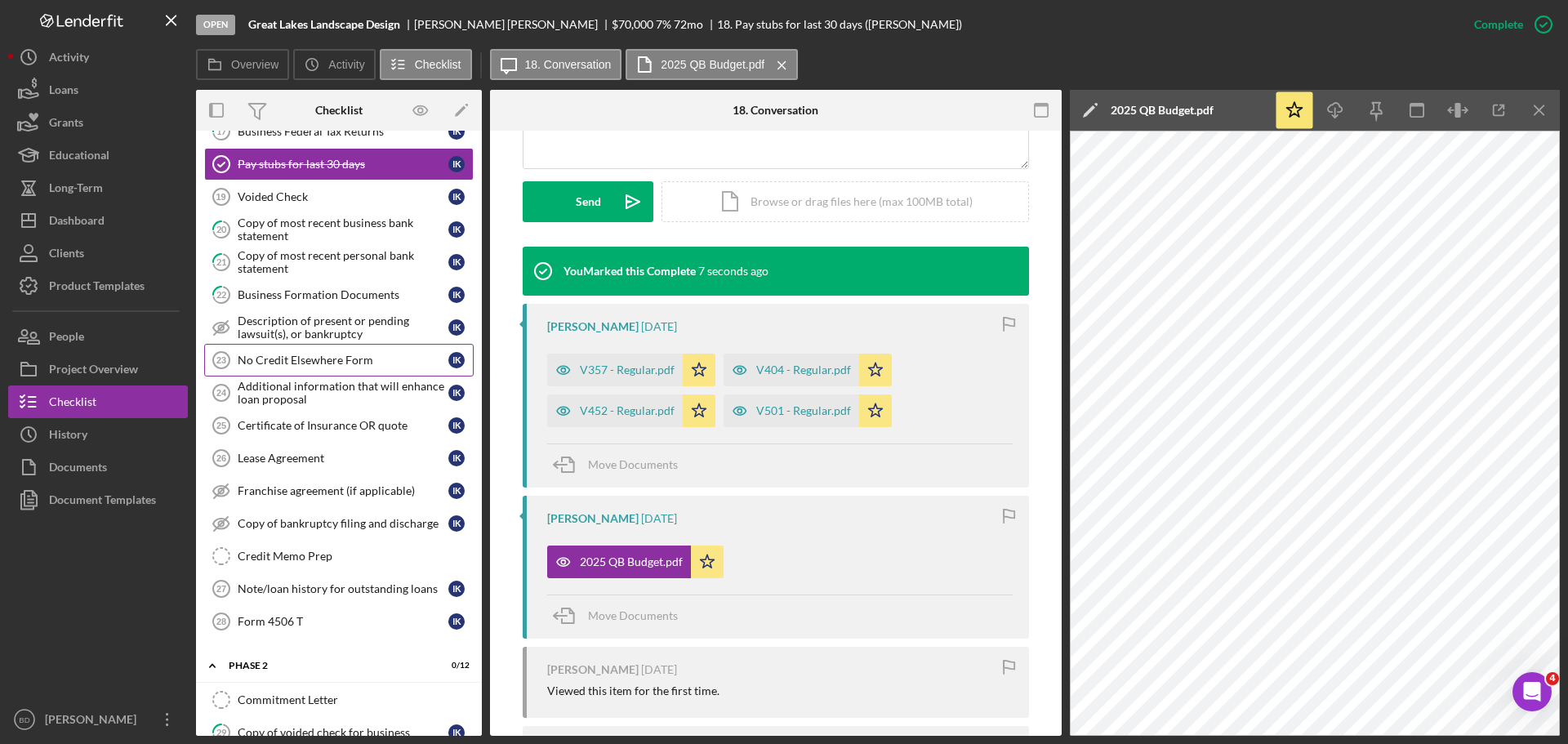
click at [326, 357] on div "No Credit Elsewhere Form" at bounding box center [343, 360] width 211 height 13
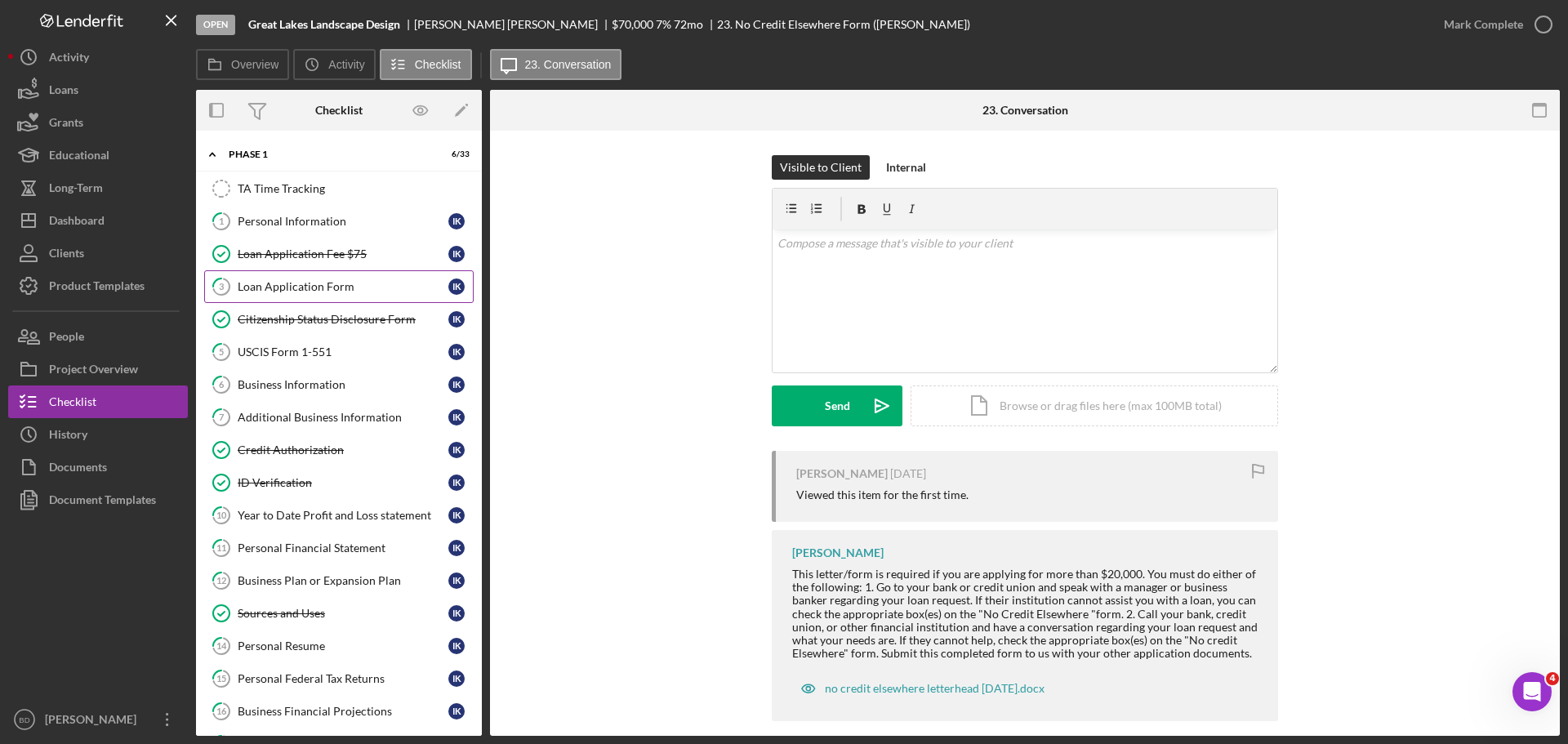
click at [312, 285] on div "Loan Application Form" at bounding box center [343, 286] width 211 height 13
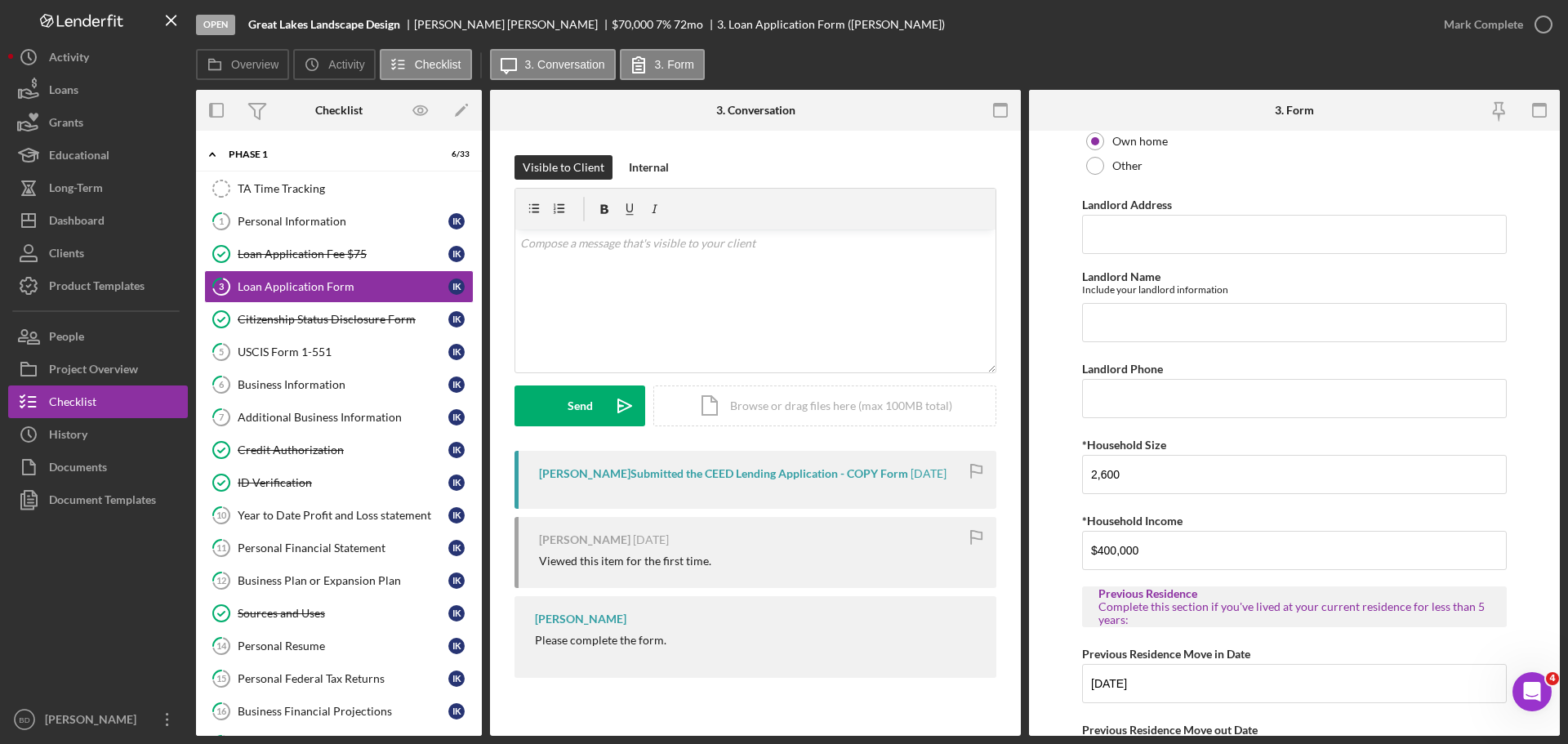
scroll to position [674, 0]
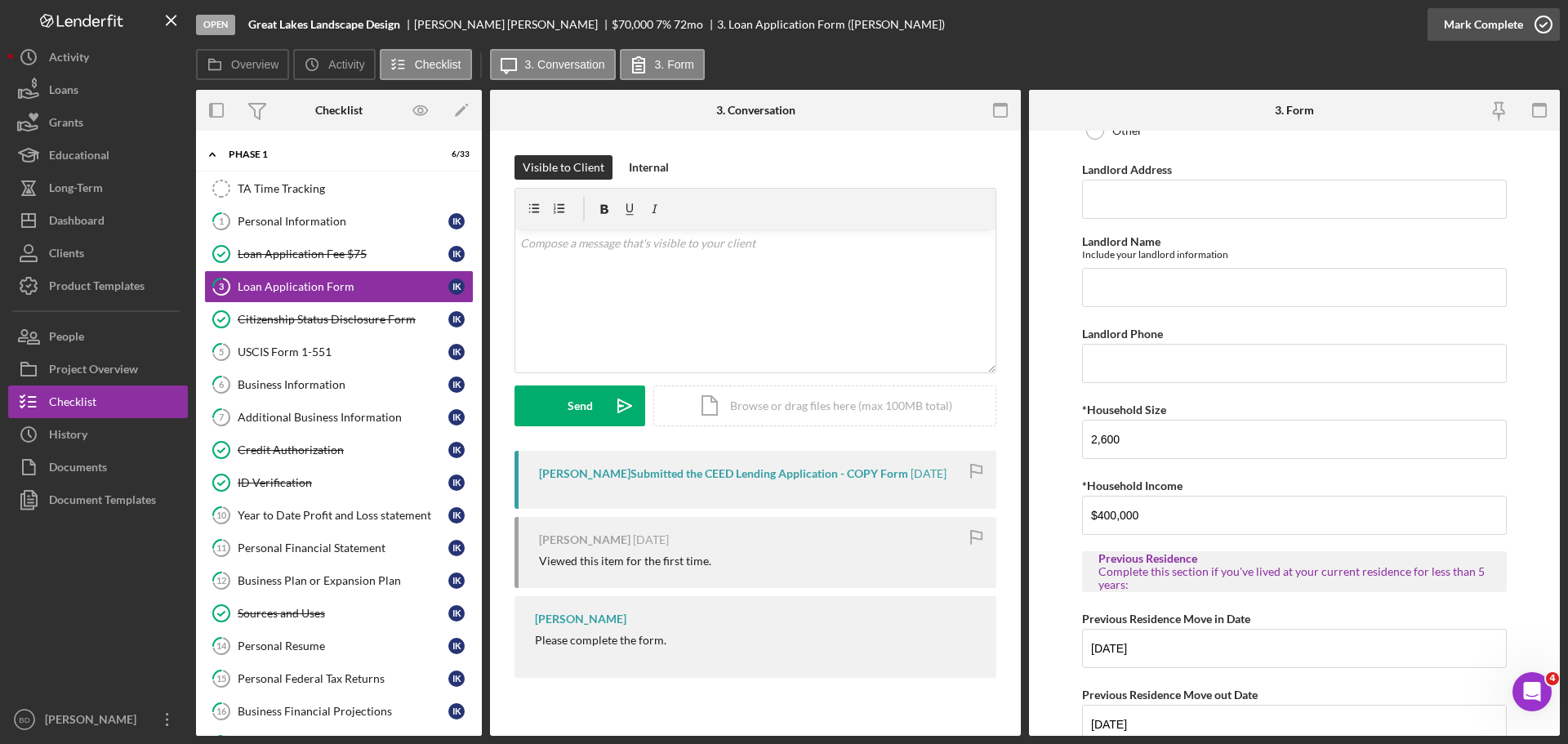
click at [1543, 26] on icon "button" at bounding box center [1542, 24] width 41 height 41
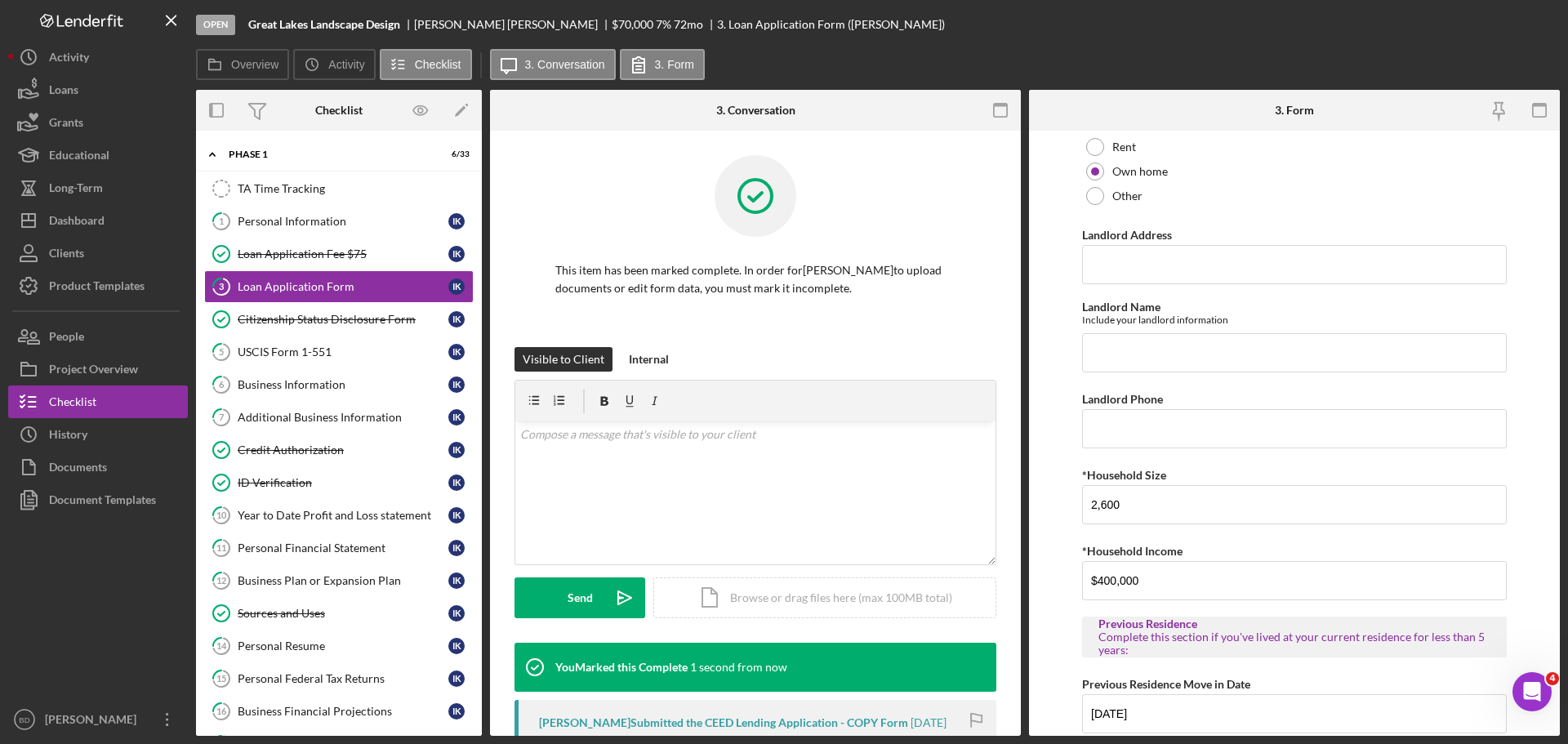
scroll to position [739, 0]
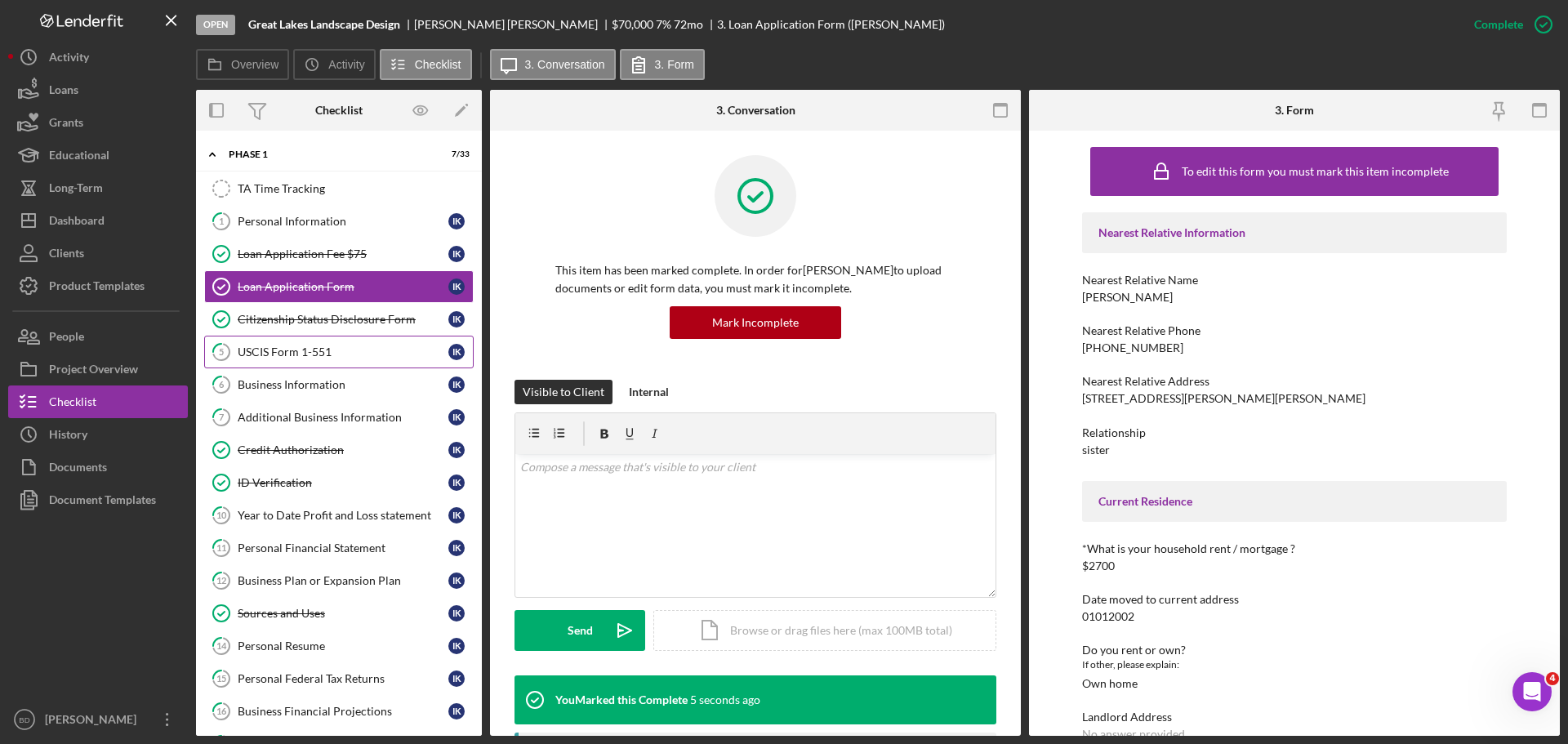
click at [304, 354] on div "USCIS Form 1-551" at bounding box center [343, 352] width 211 height 13
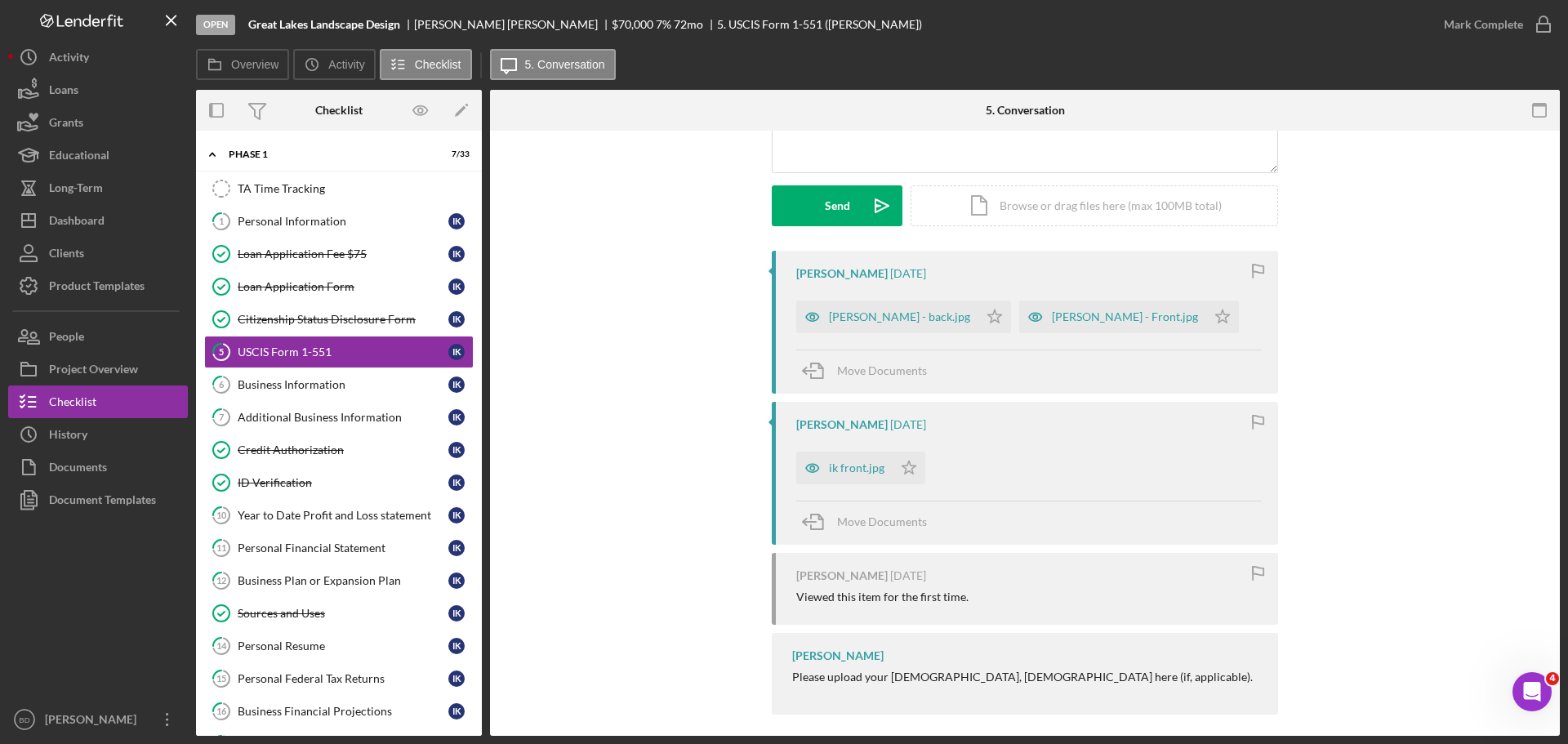
scroll to position [212, 0]
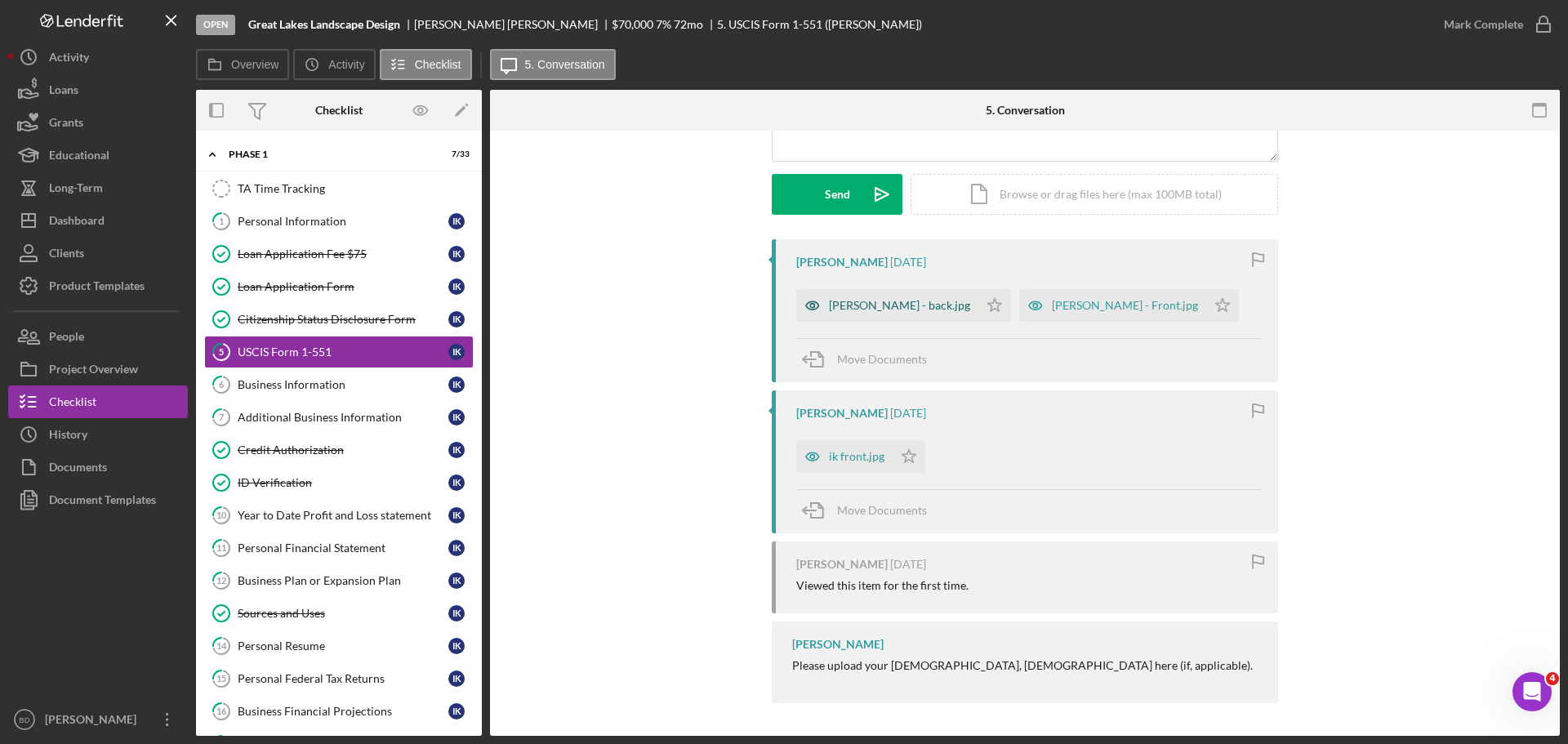
click at [841, 309] on div "[PERSON_NAME] - back.jpg" at bounding box center [899, 305] width 141 height 13
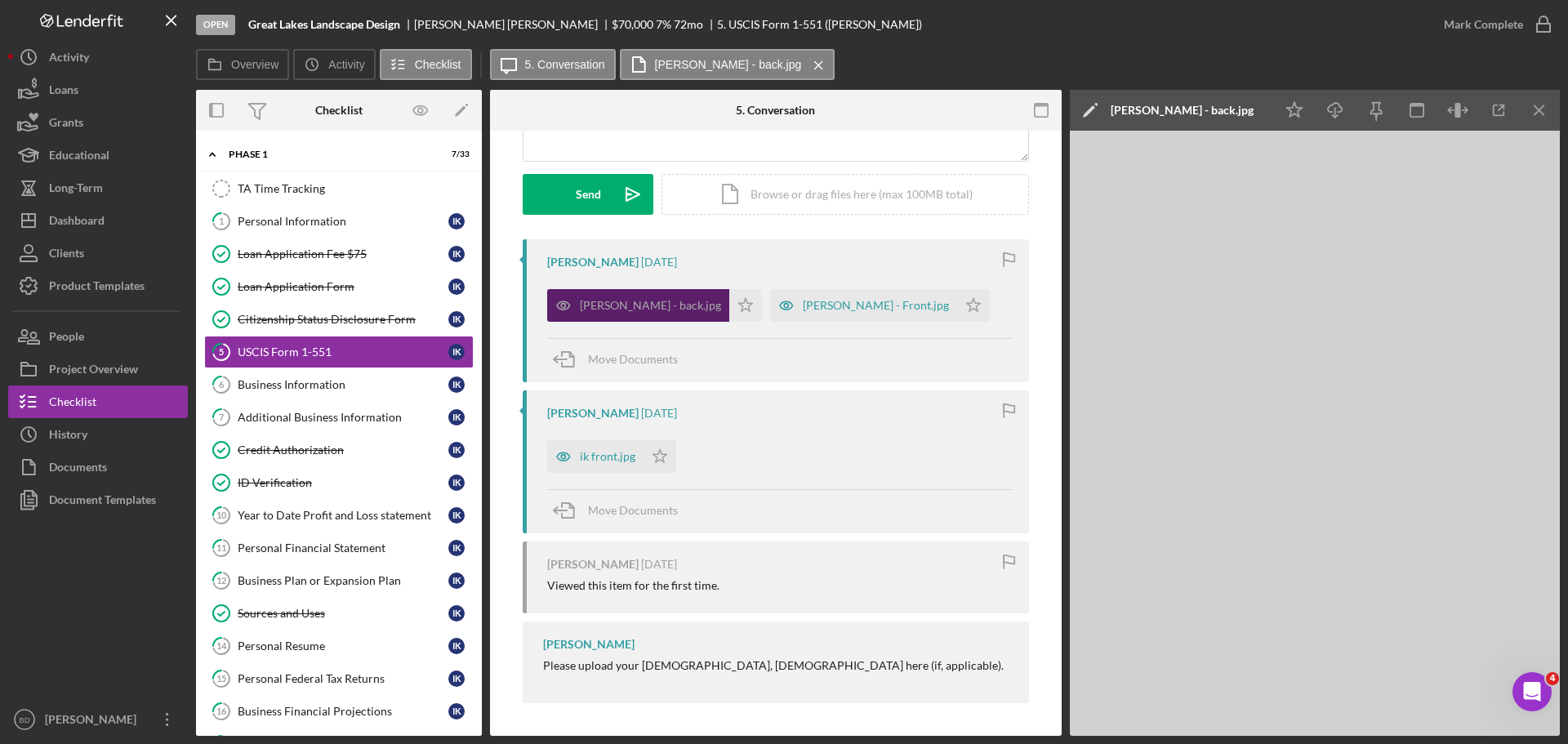
click at [957, 309] on icon "Icon/Star" at bounding box center [974, 305] width 33 height 33
click at [802, 302] on div "[PERSON_NAME] - Front.jpg" at bounding box center [875, 305] width 146 height 13
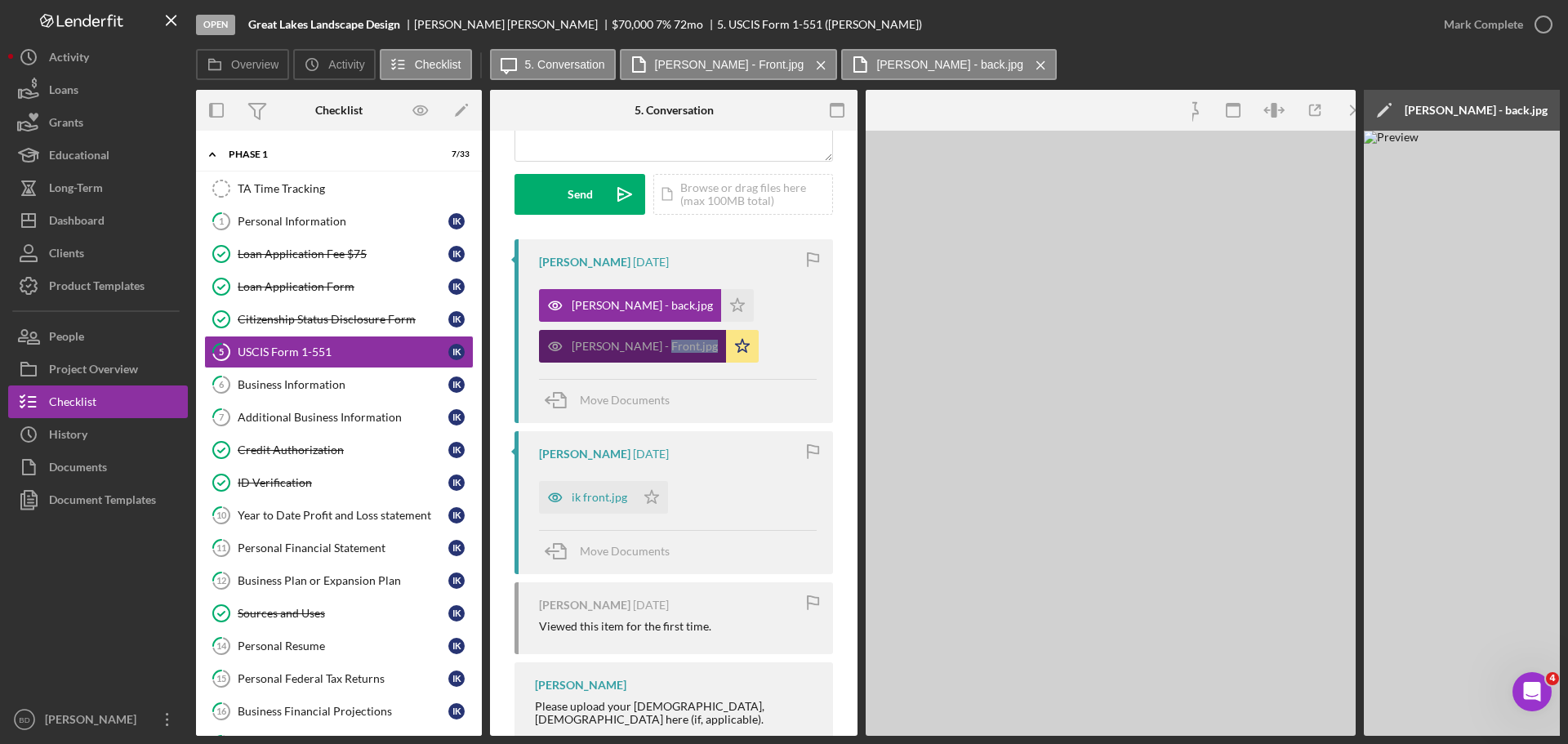
click at [783, 302] on div "[PERSON_NAME] - back.jpg Icon/Star [PERSON_NAME] - Front.jpg Icon/Star" at bounding box center [677, 322] width 278 height 82
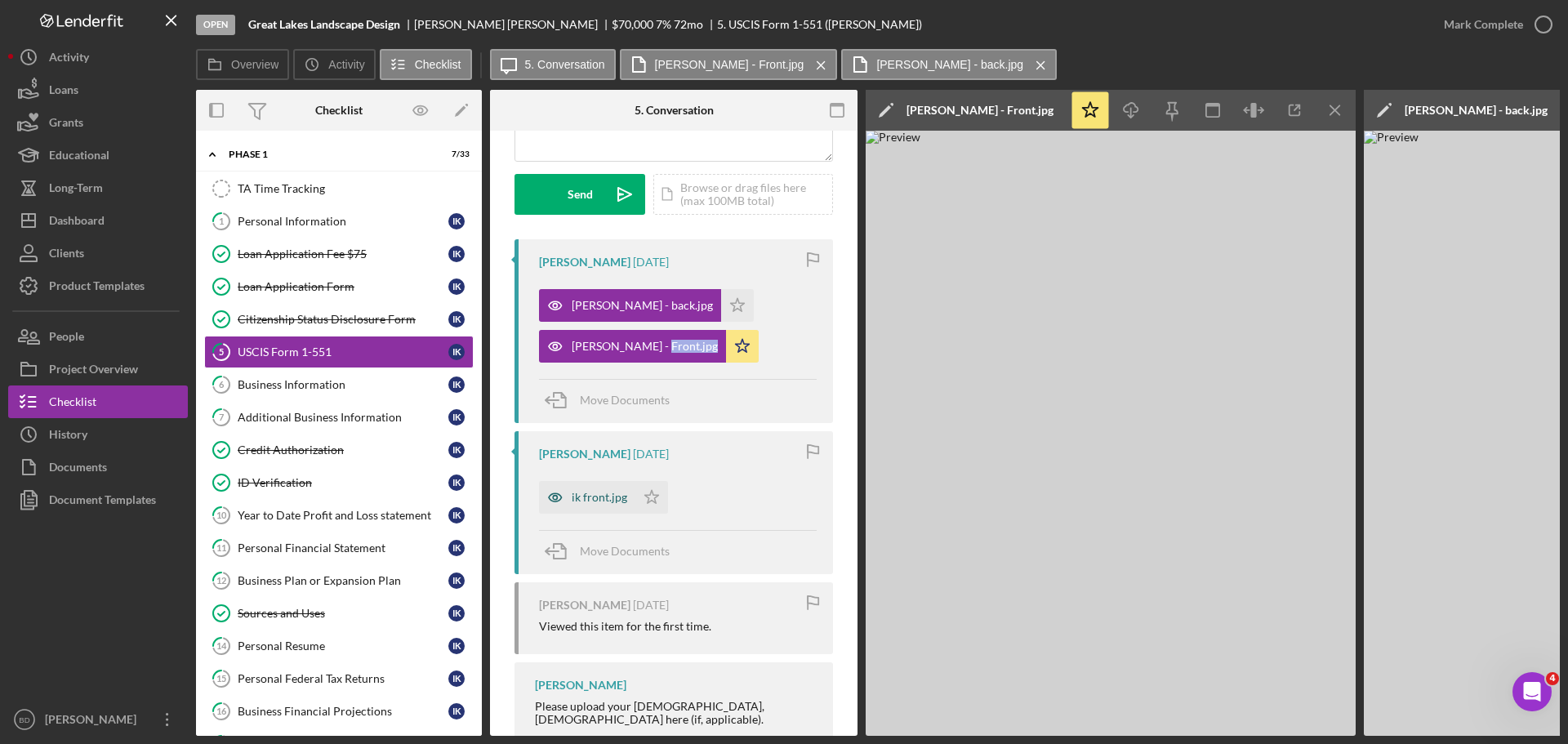
click at [596, 501] on div "ik front.jpg" at bounding box center [599, 497] width 56 height 13
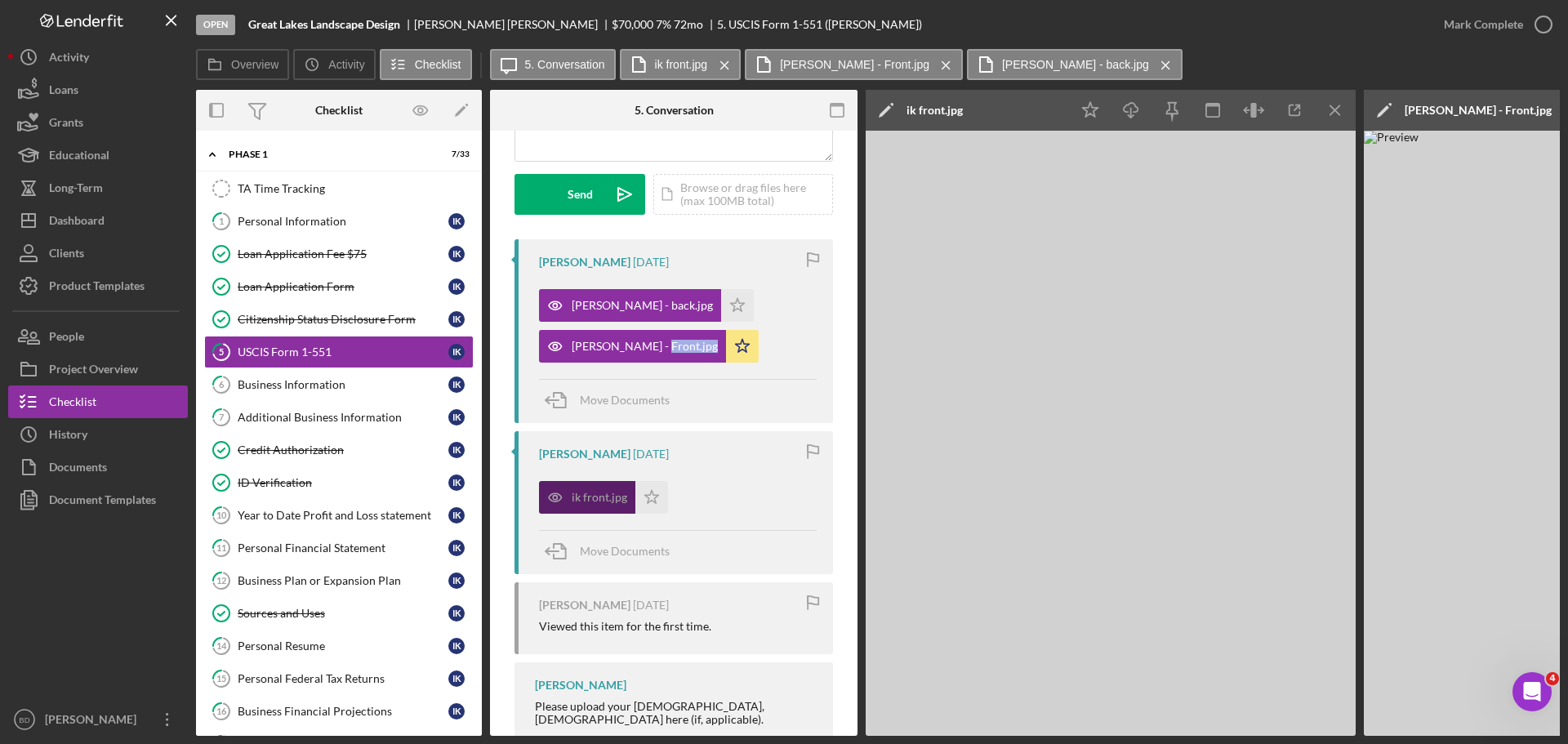
click at [596, 501] on div "ik front.jpg" at bounding box center [599, 497] width 56 height 13
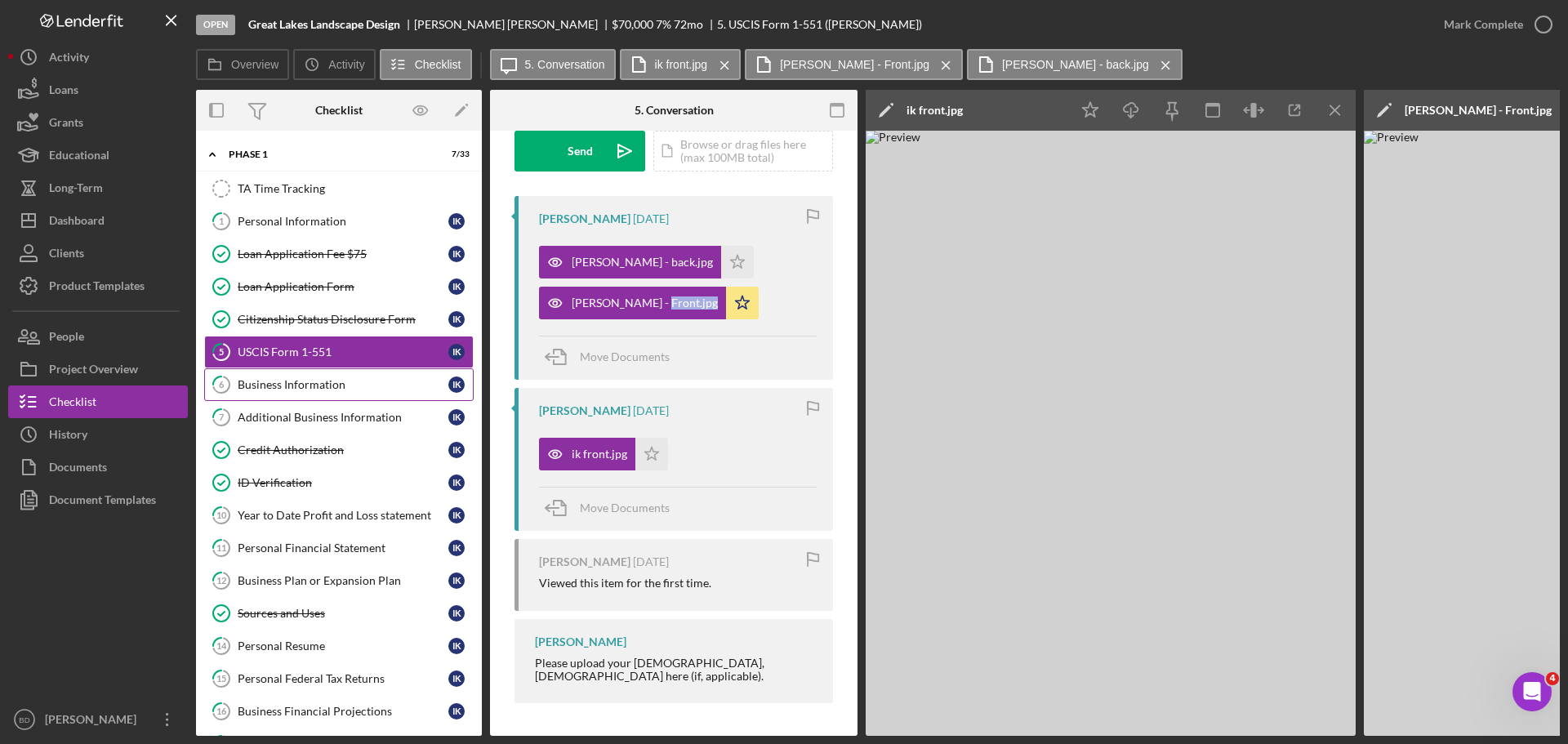
click at [366, 390] on div "Business Information" at bounding box center [343, 385] width 211 height 13
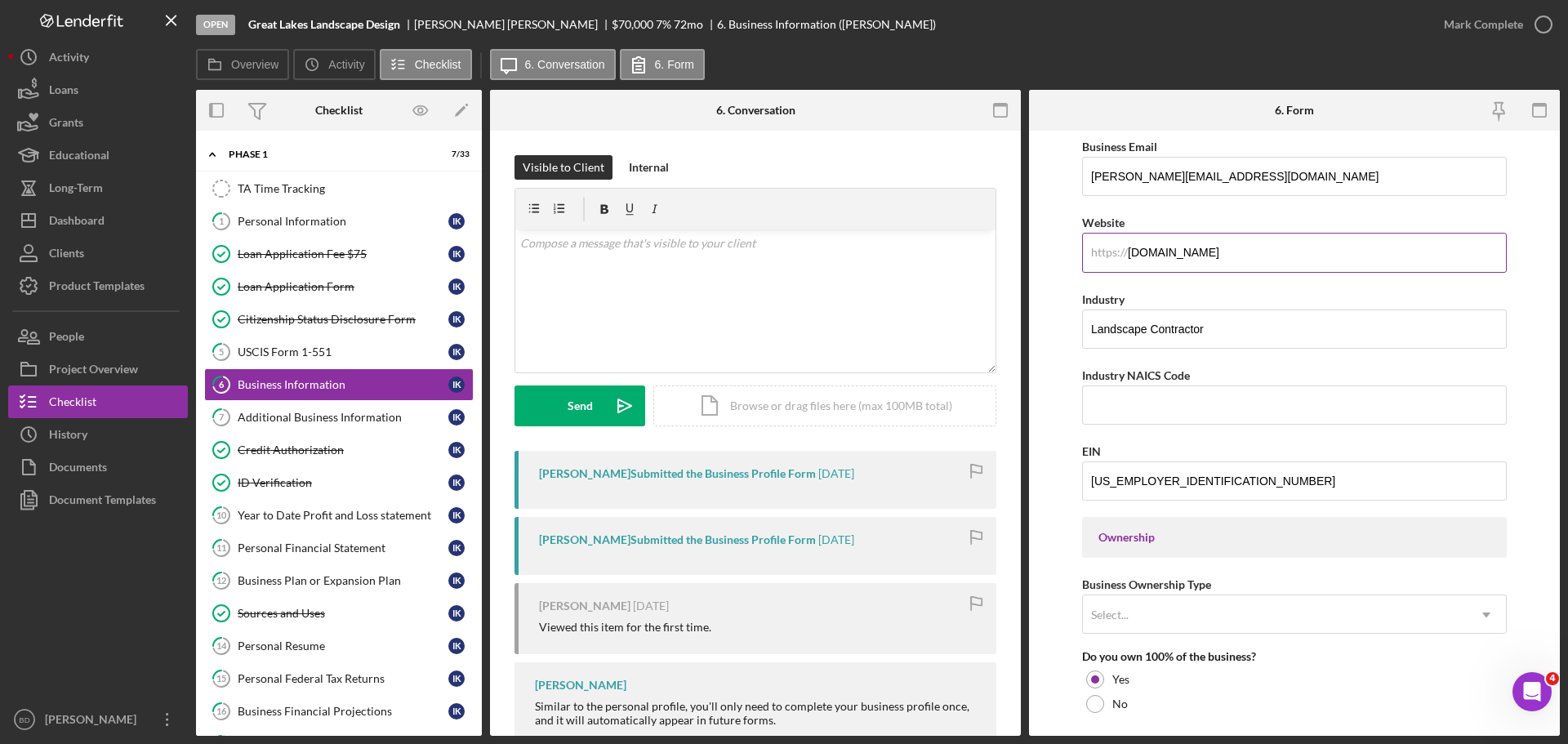
scroll to position [408, 0]
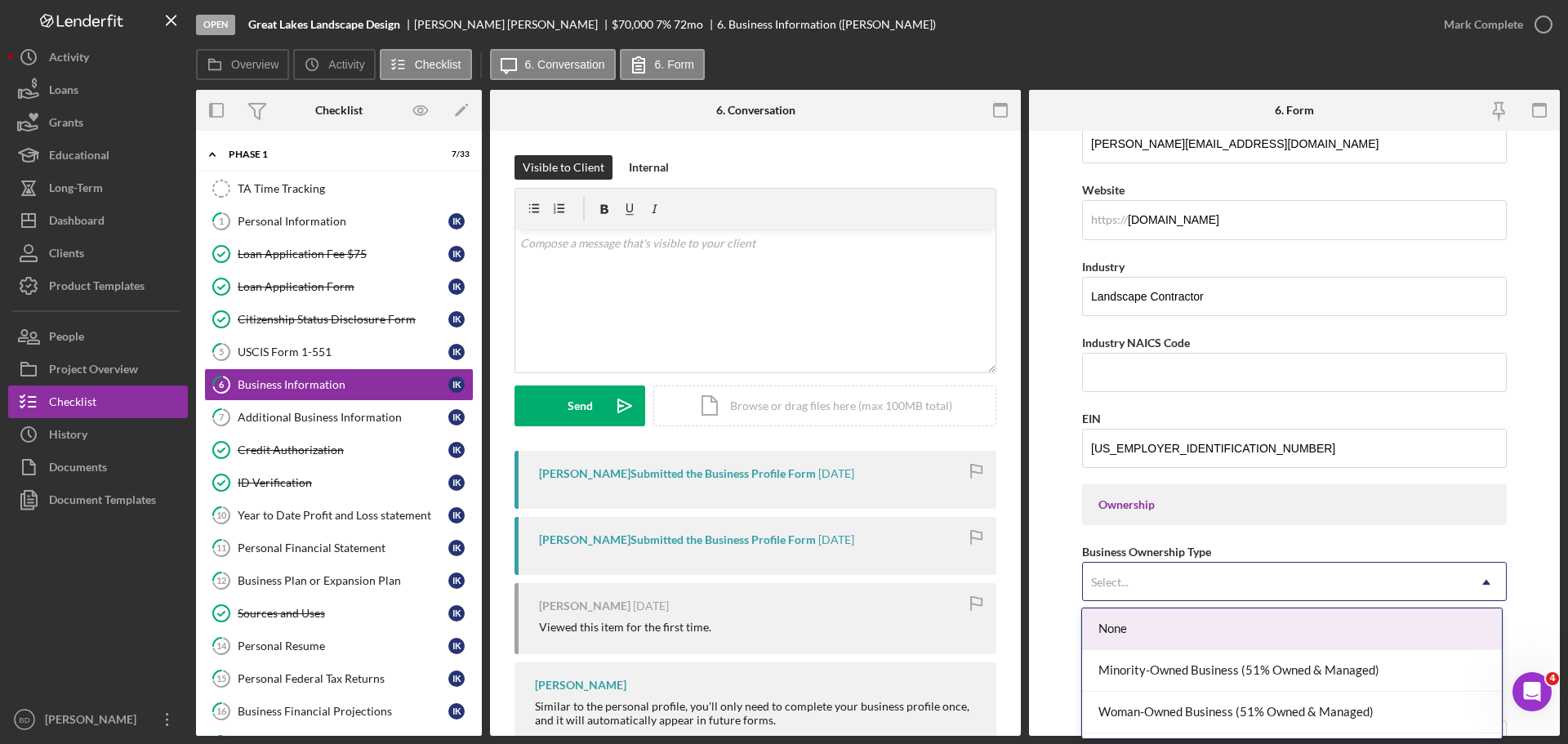
click at [1485, 578] on icon "Icon/Dropdown Arrow" at bounding box center [1485, 582] width 39 height 39
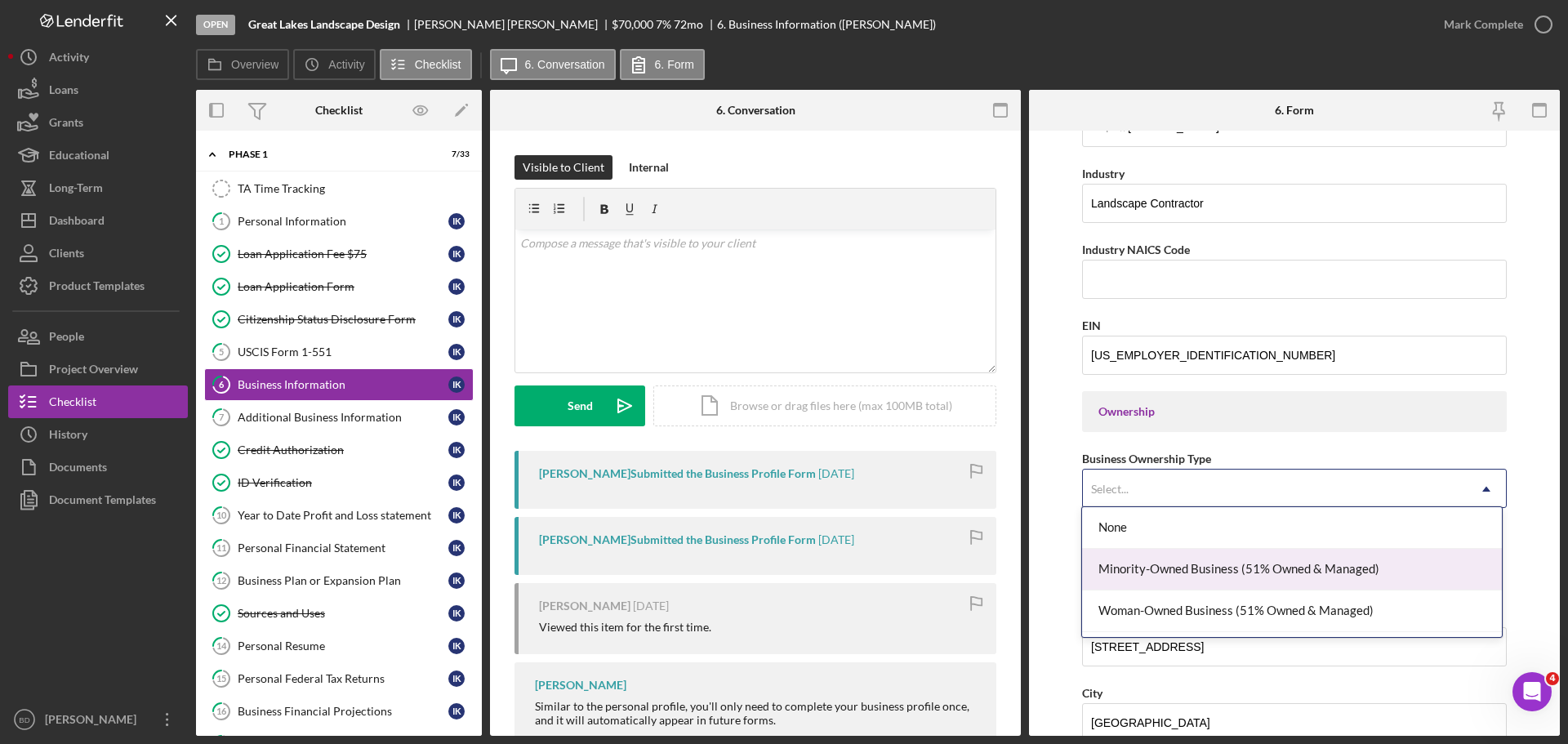
scroll to position [531, 0]
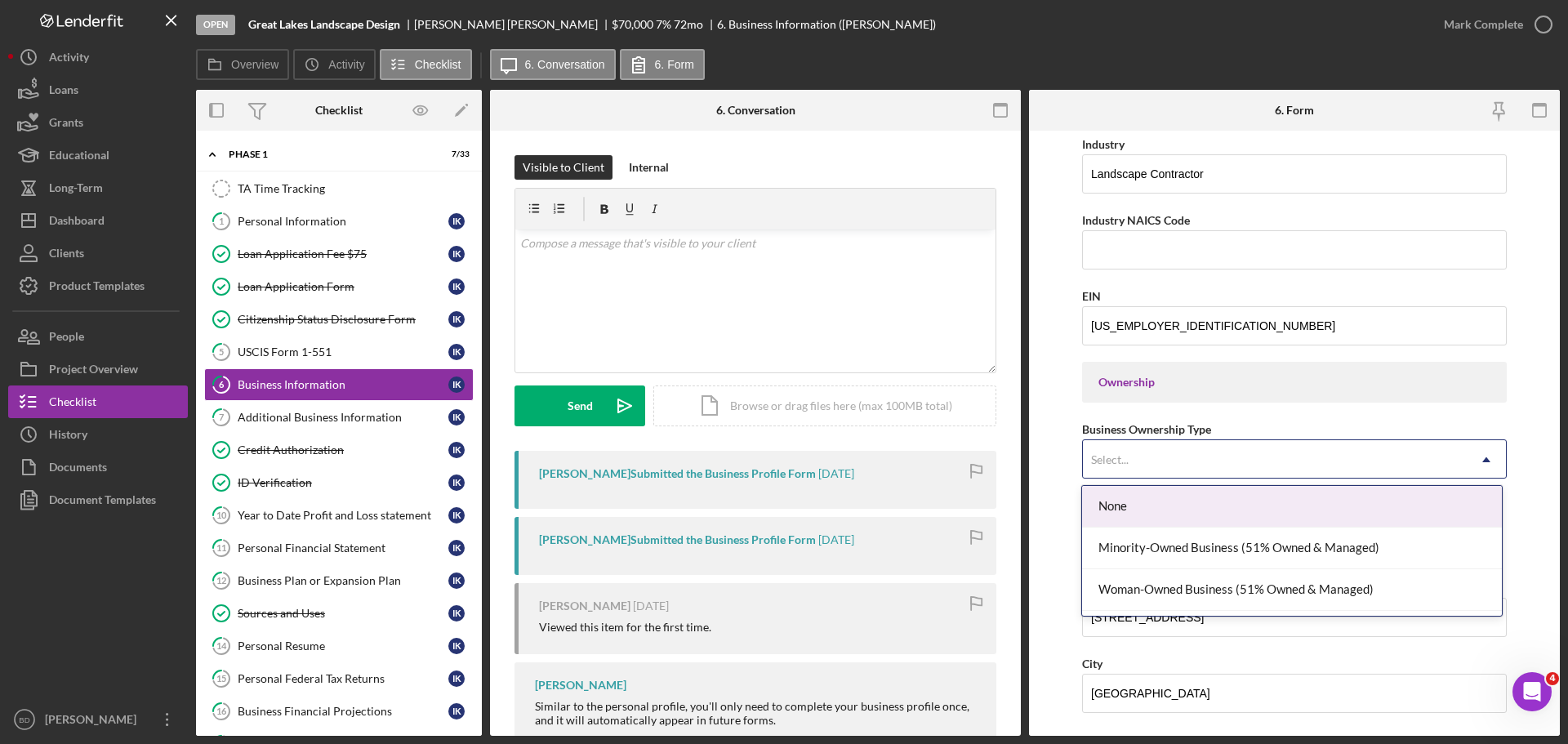
click at [1141, 507] on div "None" at bounding box center [1291, 507] width 418 height 42
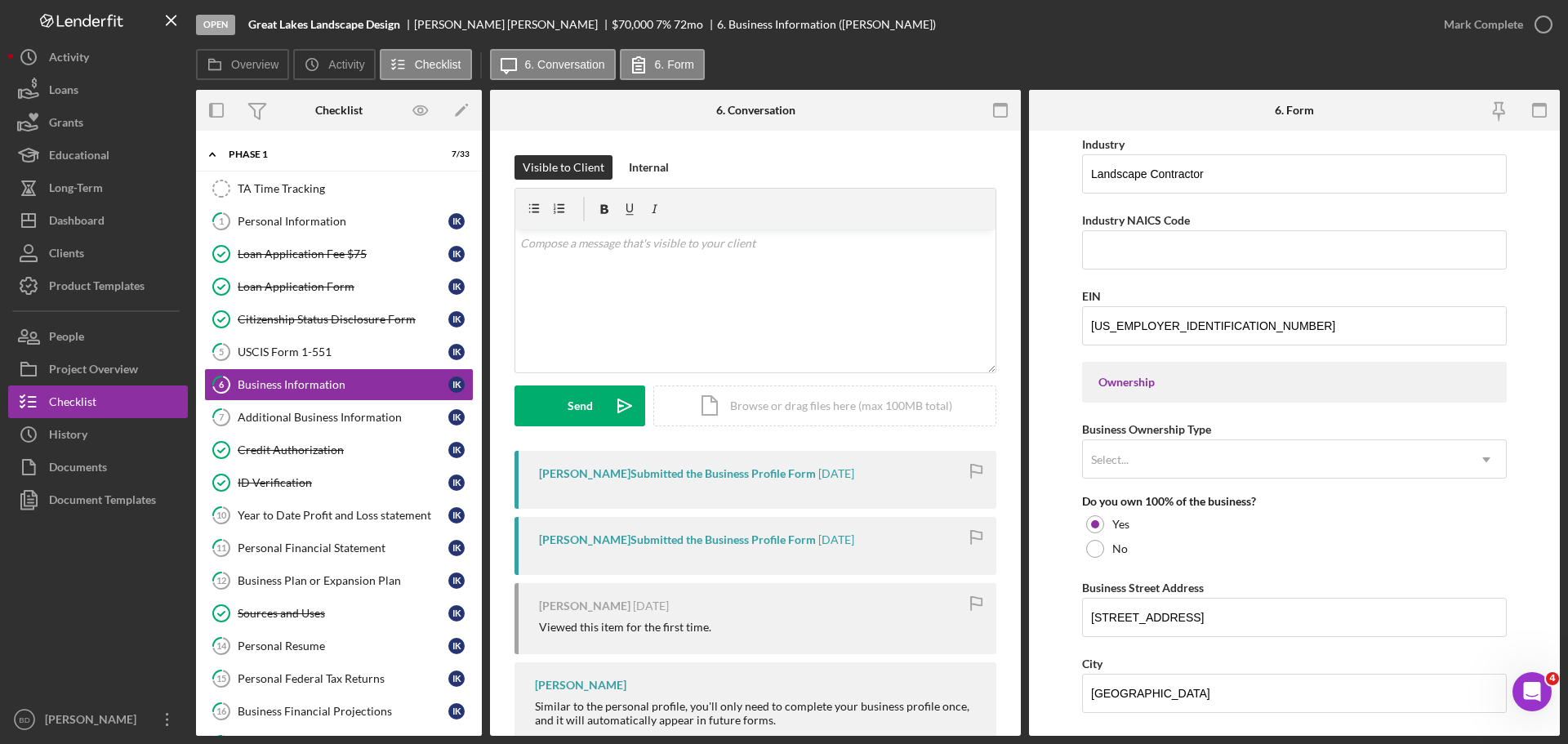
click at [1152, 388] on div "Ownership" at bounding box center [1295, 382] width 392 height 13
click at [1150, 378] on div "Ownership" at bounding box center [1295, 382] width 392 height 13
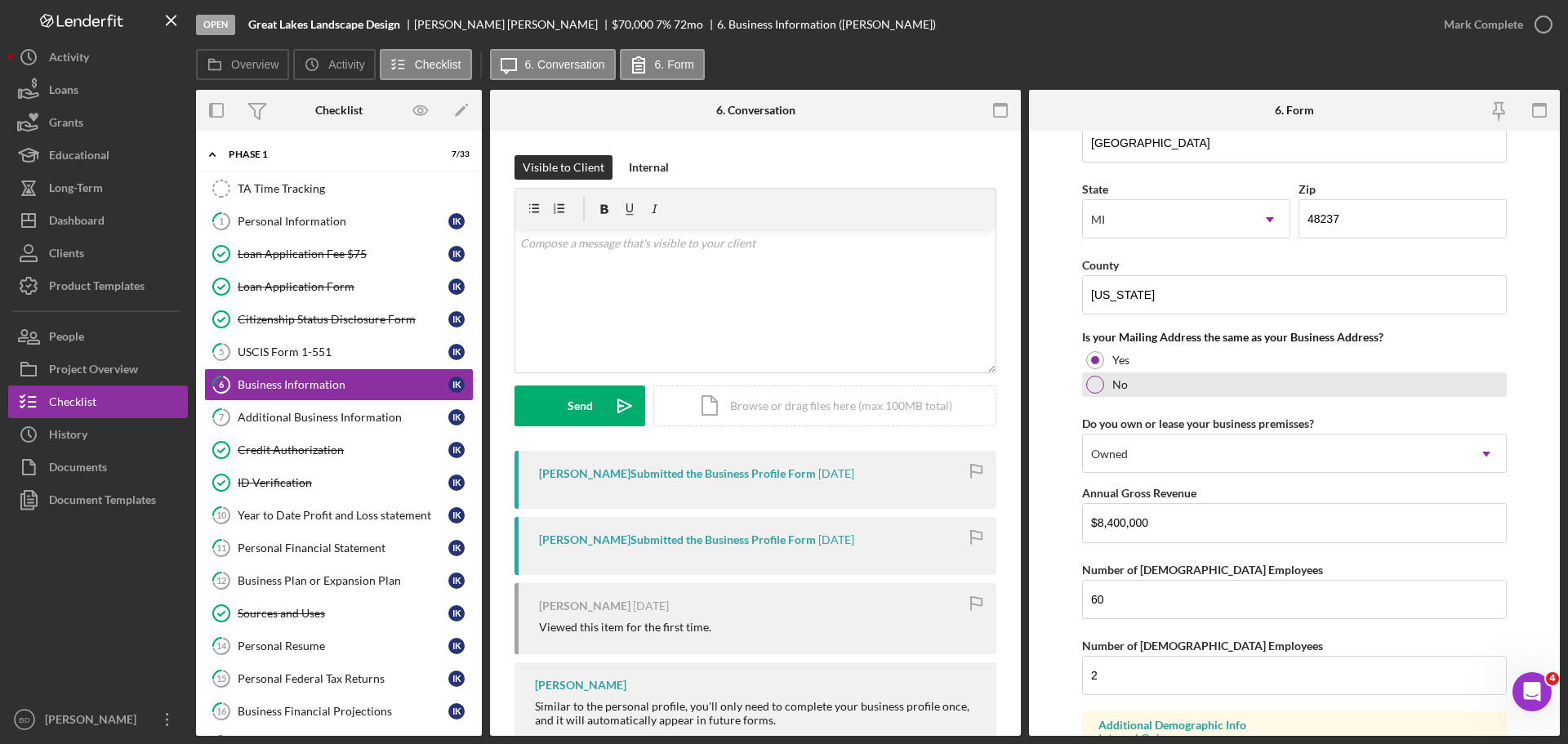
scroll to position [1082, 0]
click at [1089, 389] on div at bounding box center [1095, 384] width 18 height 18
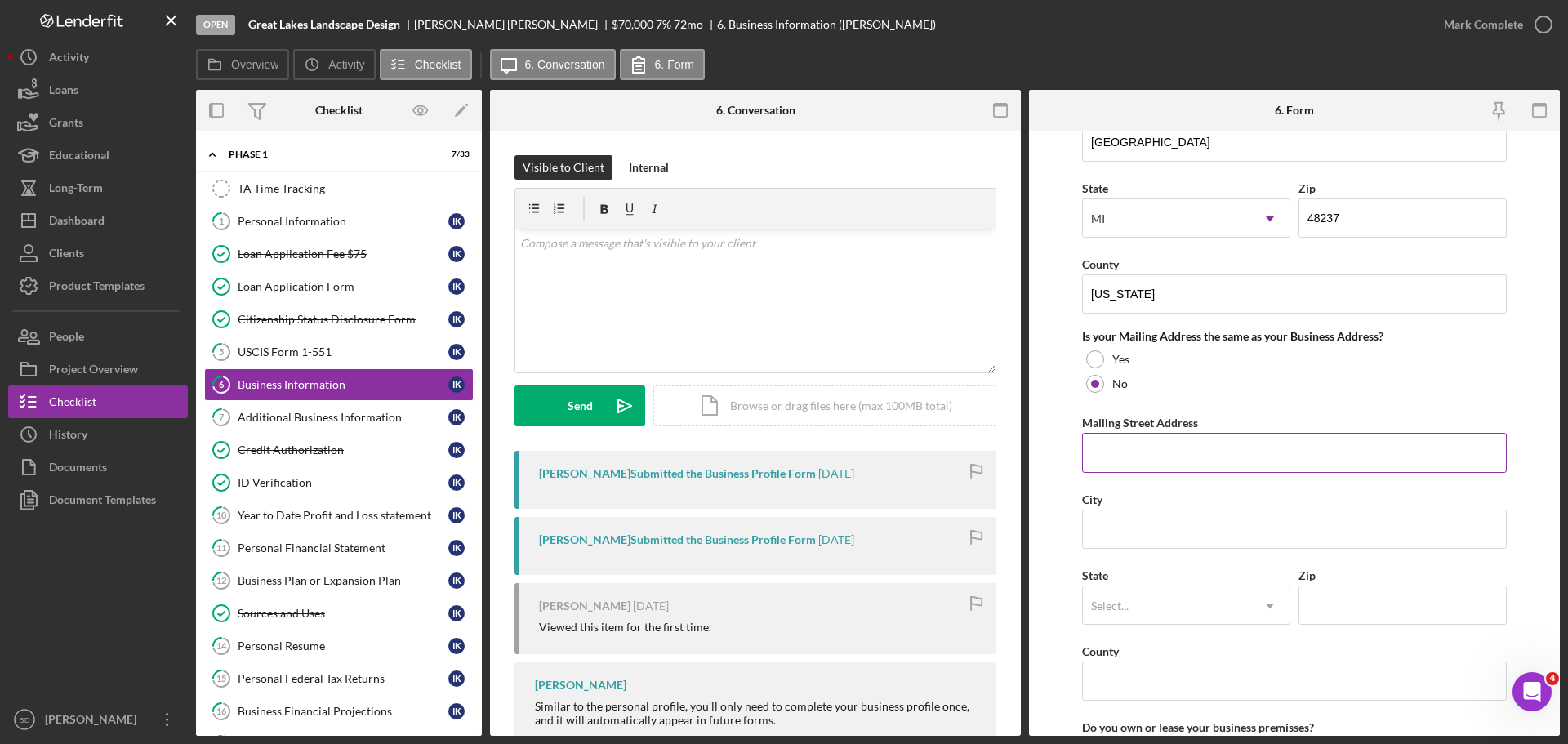
click at [1138, 453] on input "Mailing Street Address" at bounding box center [1295, 452] width 425 height 39
type input "10854 [PERSON_NAME]"
click at [1133, 539] on input "City" at bounding box center [1295, 529] width 425 height 39
type input "Huntington [PERSON_NAME]"
click at [1238, 614] on div "Select..." at bounding box center [1167, 605] width 168 height 37
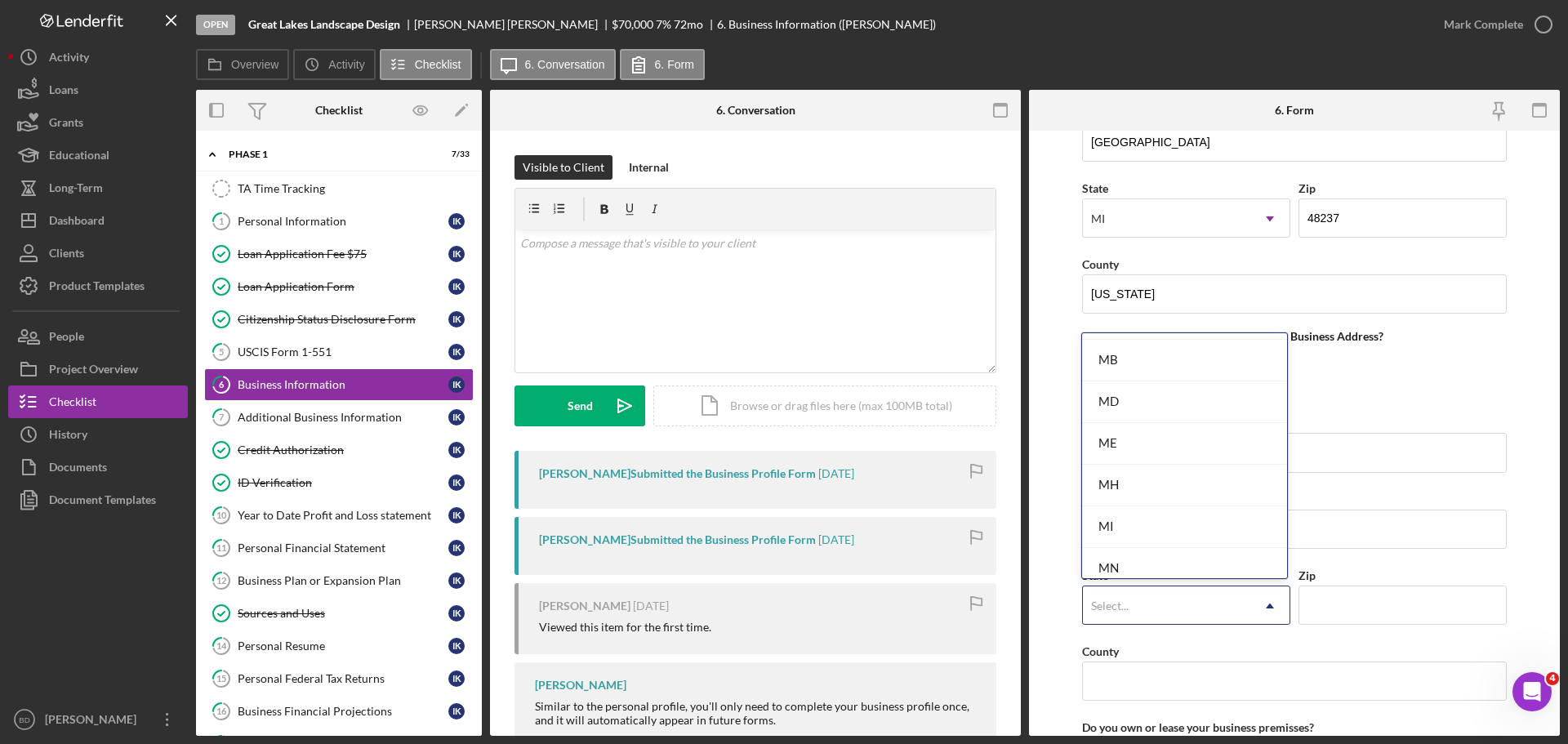
scroll to position [1224, 0]
click at [1146, 496] on div "MI" at bounding box center [1184, 503] width 205 height 42
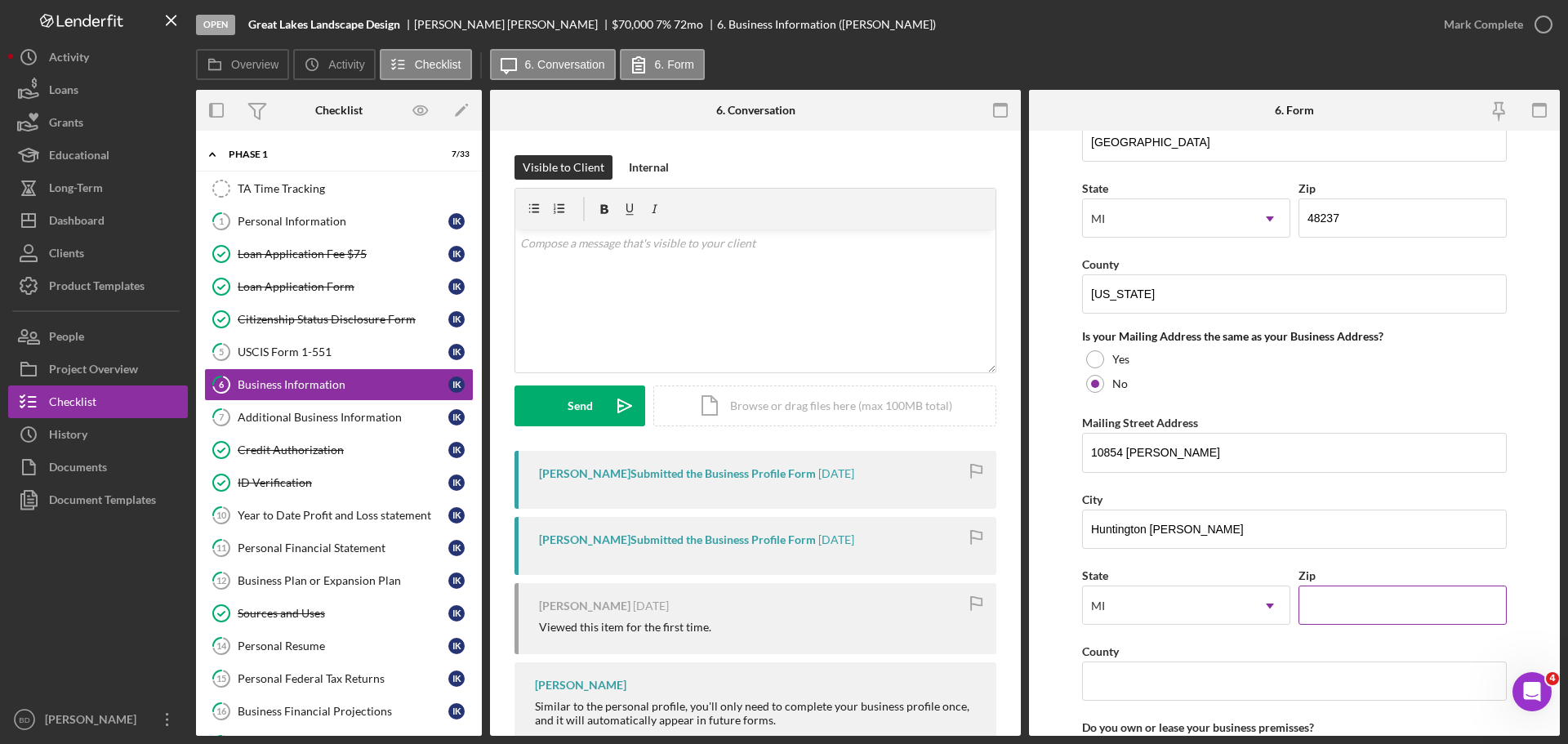
click at [1362, 598] on input "Zip" at bounding box center [1402, 604] width 208 height 39
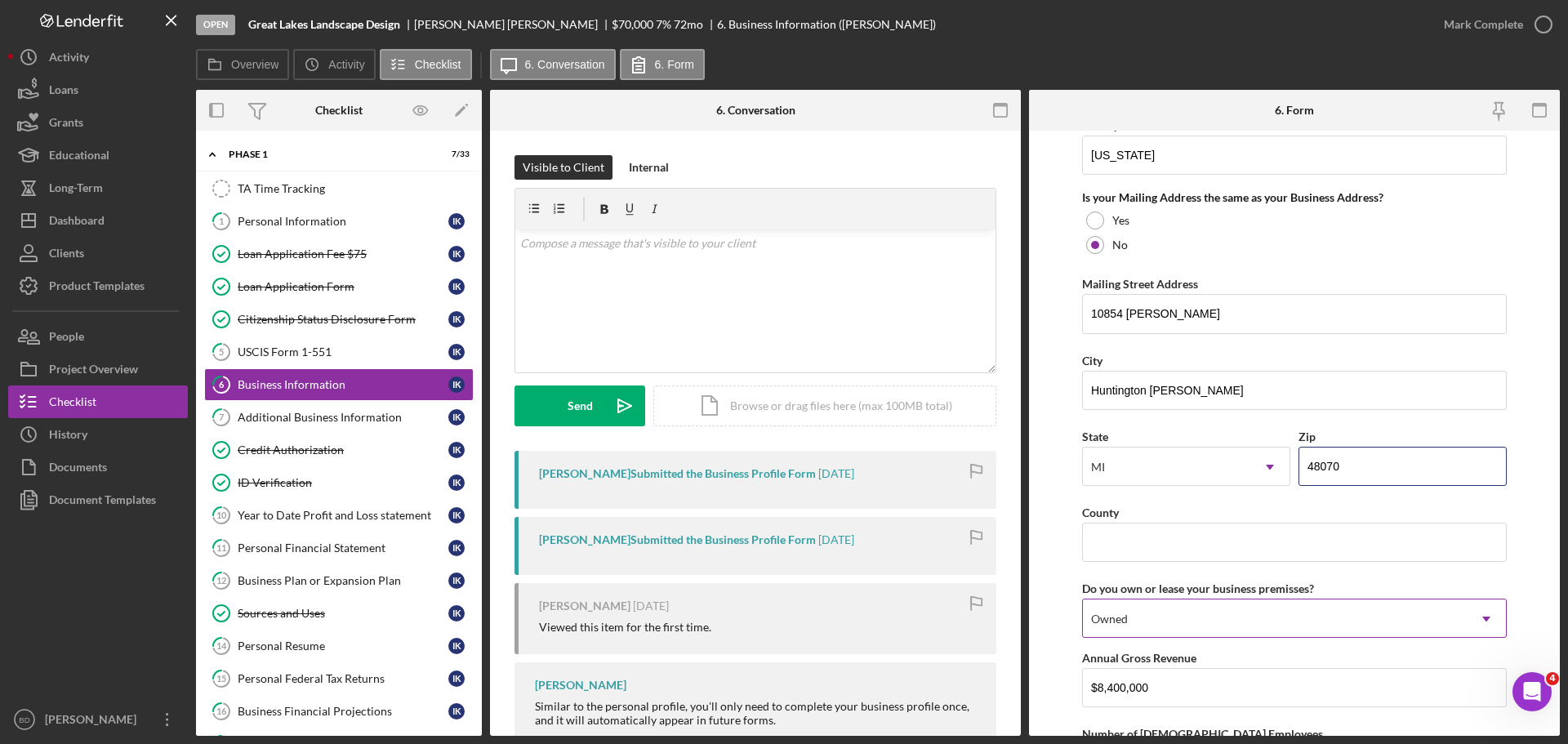
scroll to position [1245, 0]
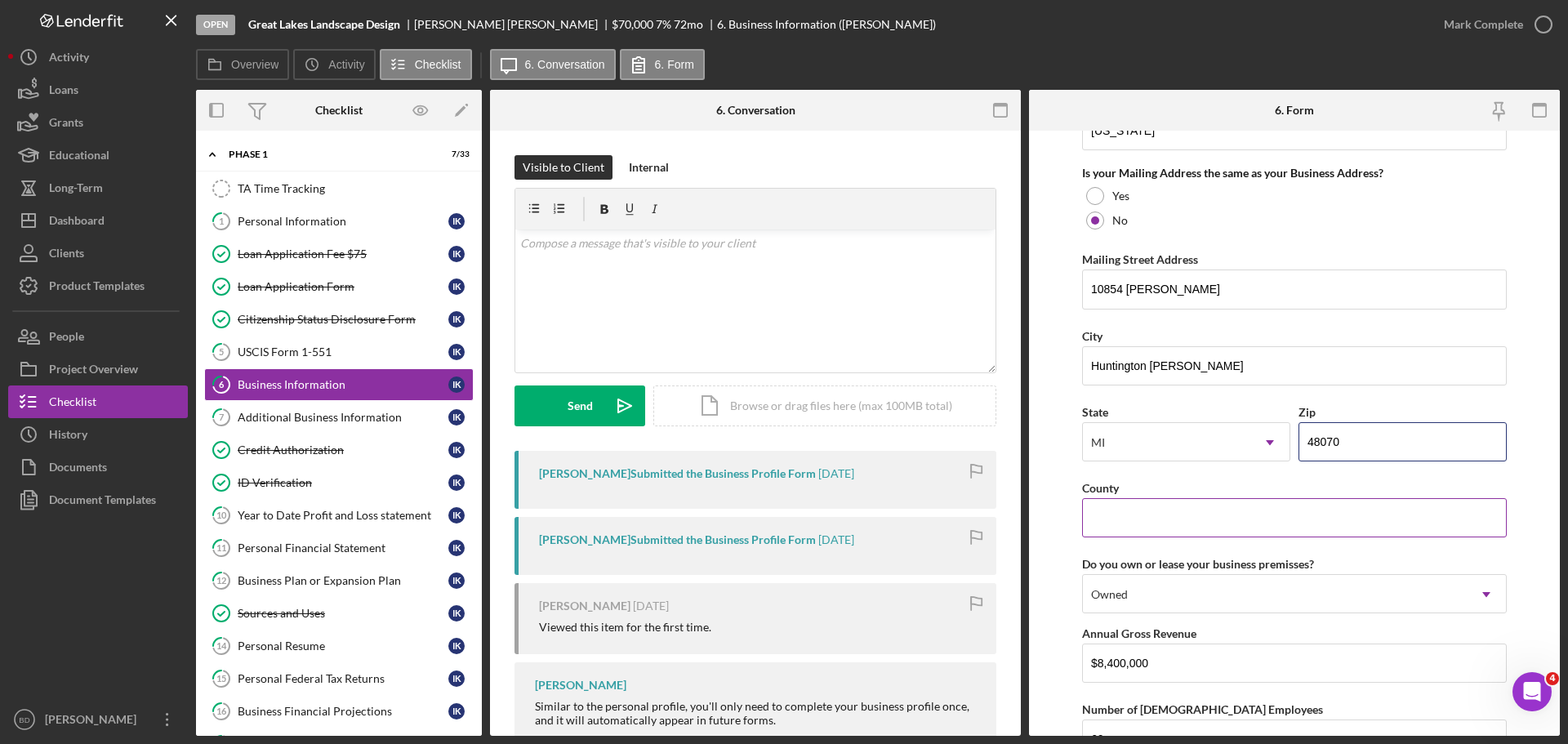
type input "48070"
click at [1114, 520] on input "County" at bounding box center [1295, 517] width 425 height 39
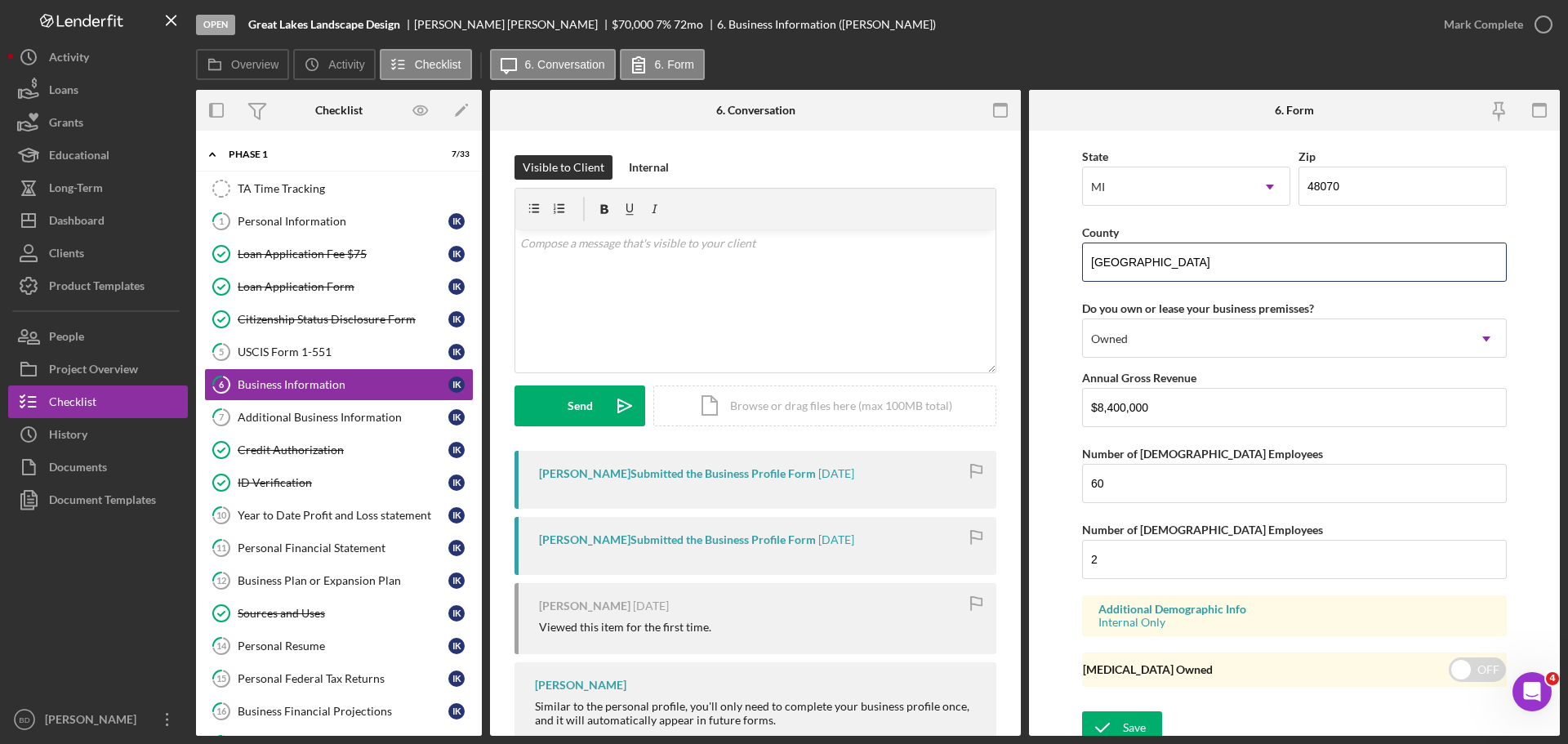
scroll to position [1512, 0]
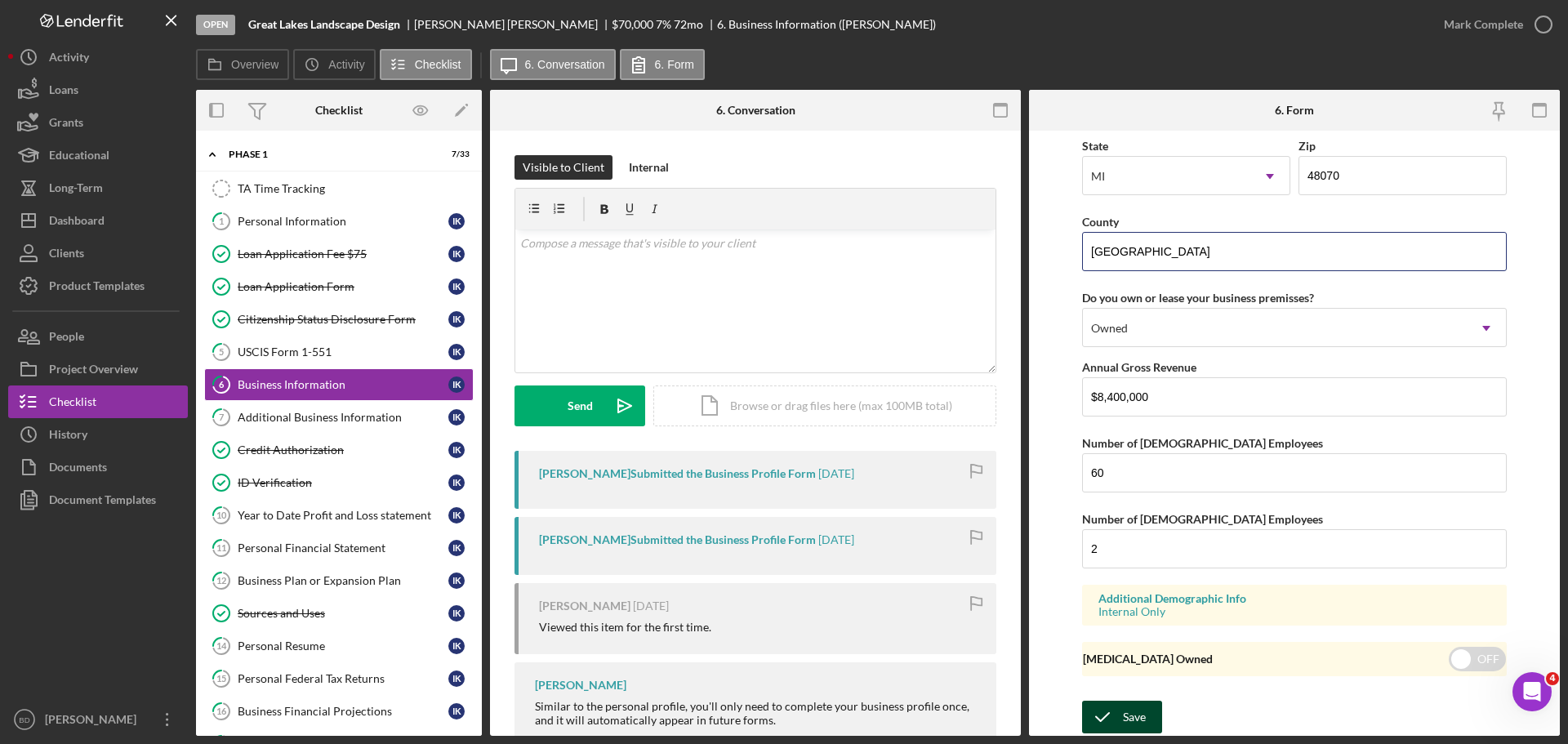
type input "[GEOGRAPHIC_DATA]"
click at [1092, 715] on icon "submit" at bounding box center [1102, 717] width 41 height 41
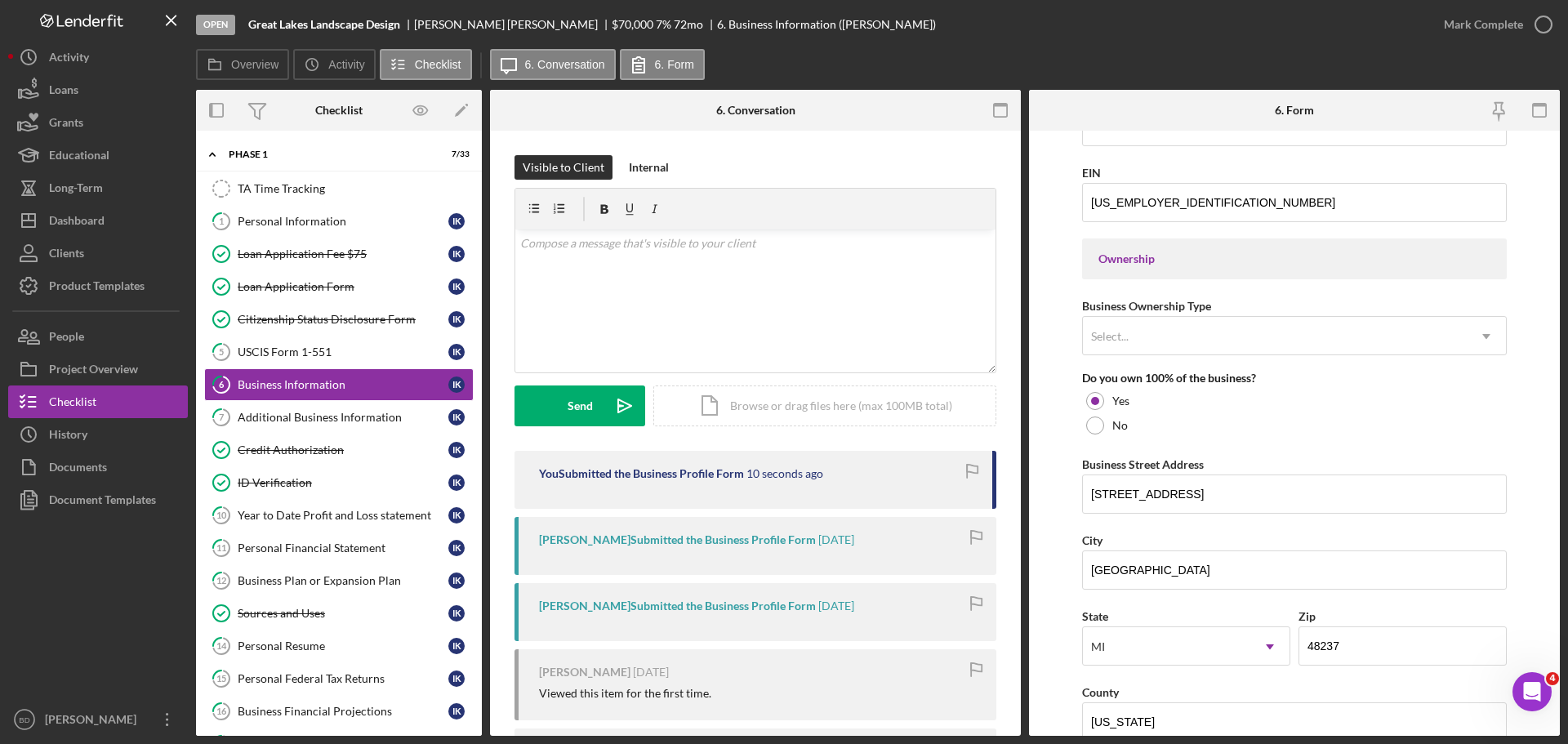
scroll to position [634, 0]
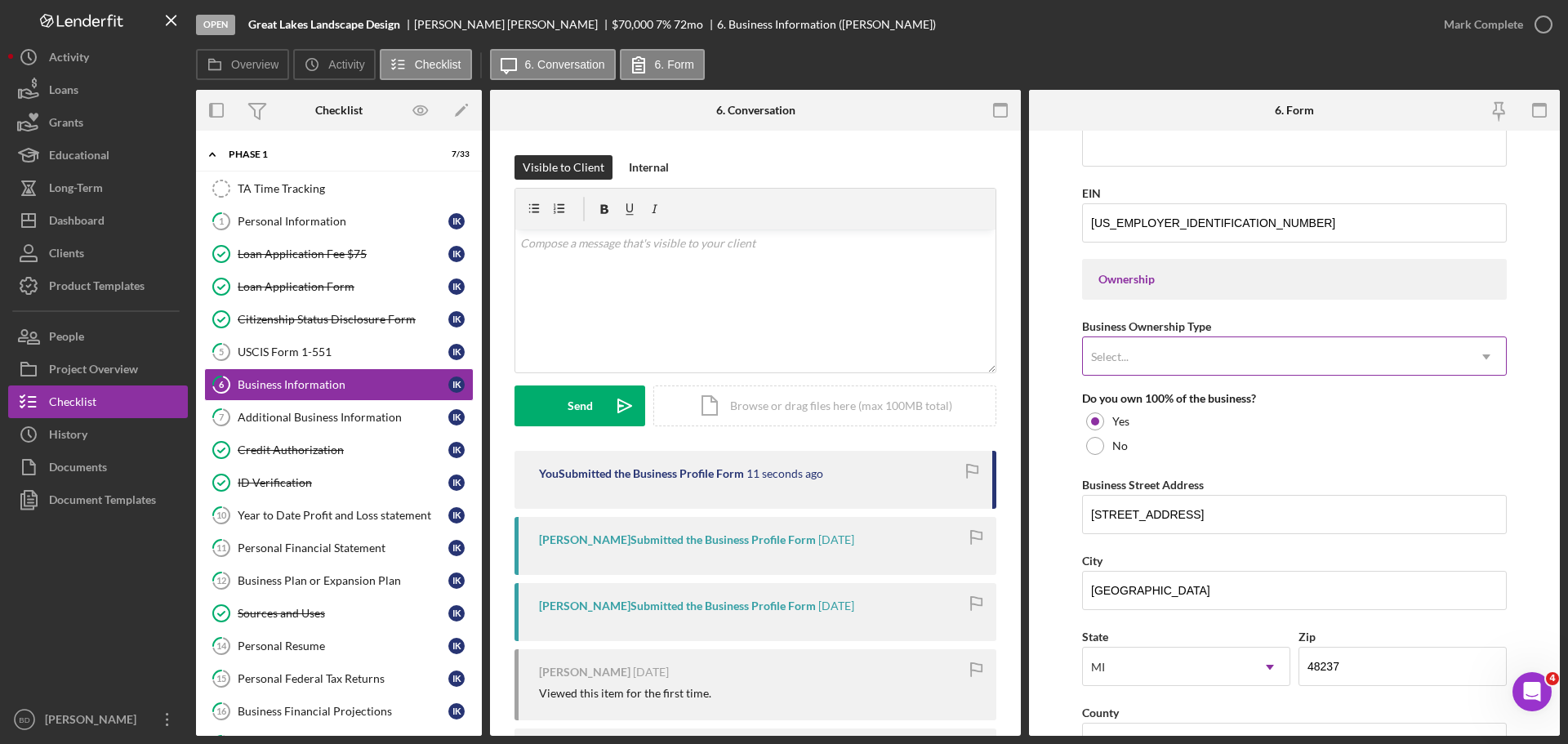
click at [1477, 364] on icon "Icon/Dropdown Arrow" at bounding box center [1485, 356] width 39 height 39
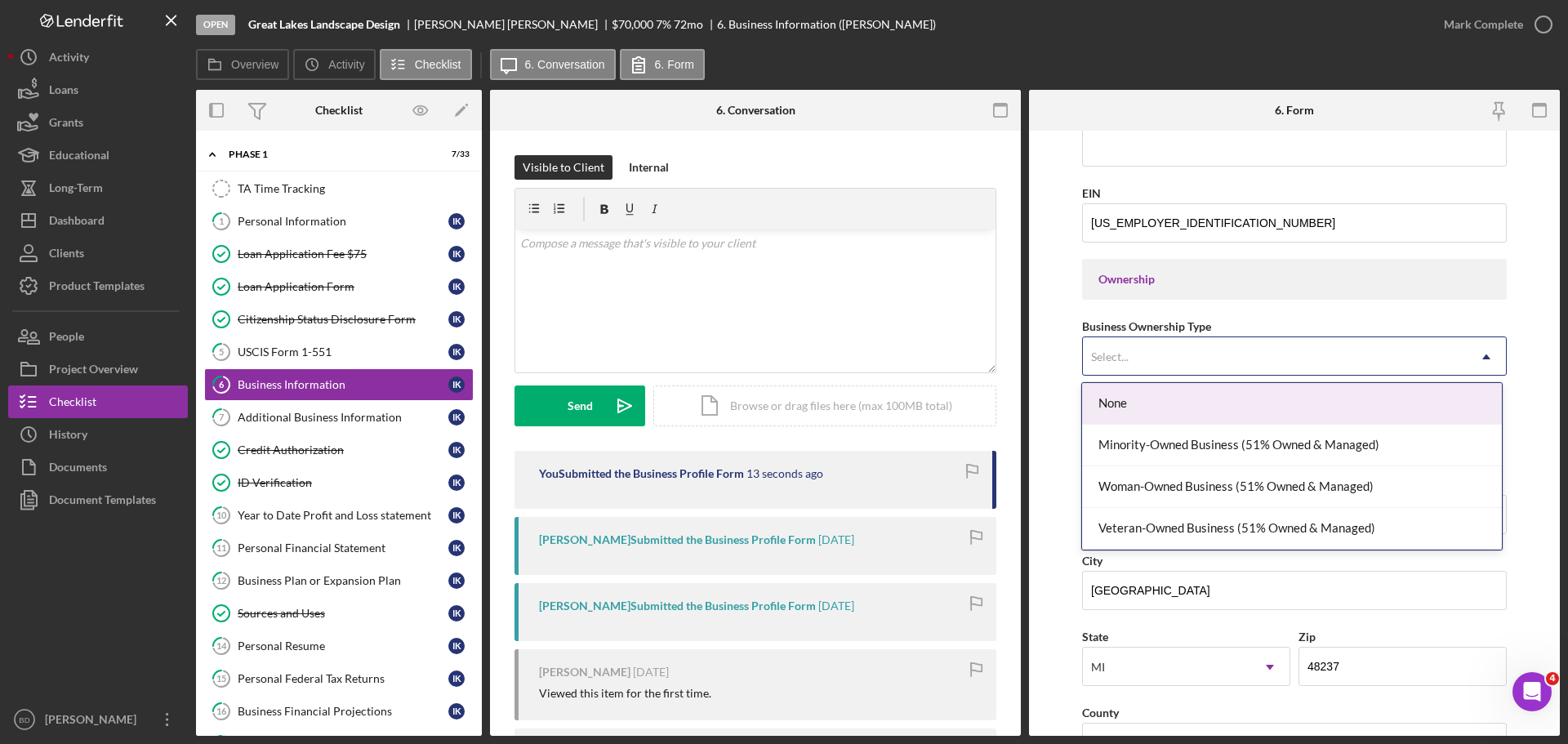
click at [1477, 364] on icon "Icon/Dropdown Arrow" at bounding box center [1485, 356] width 39 height 39
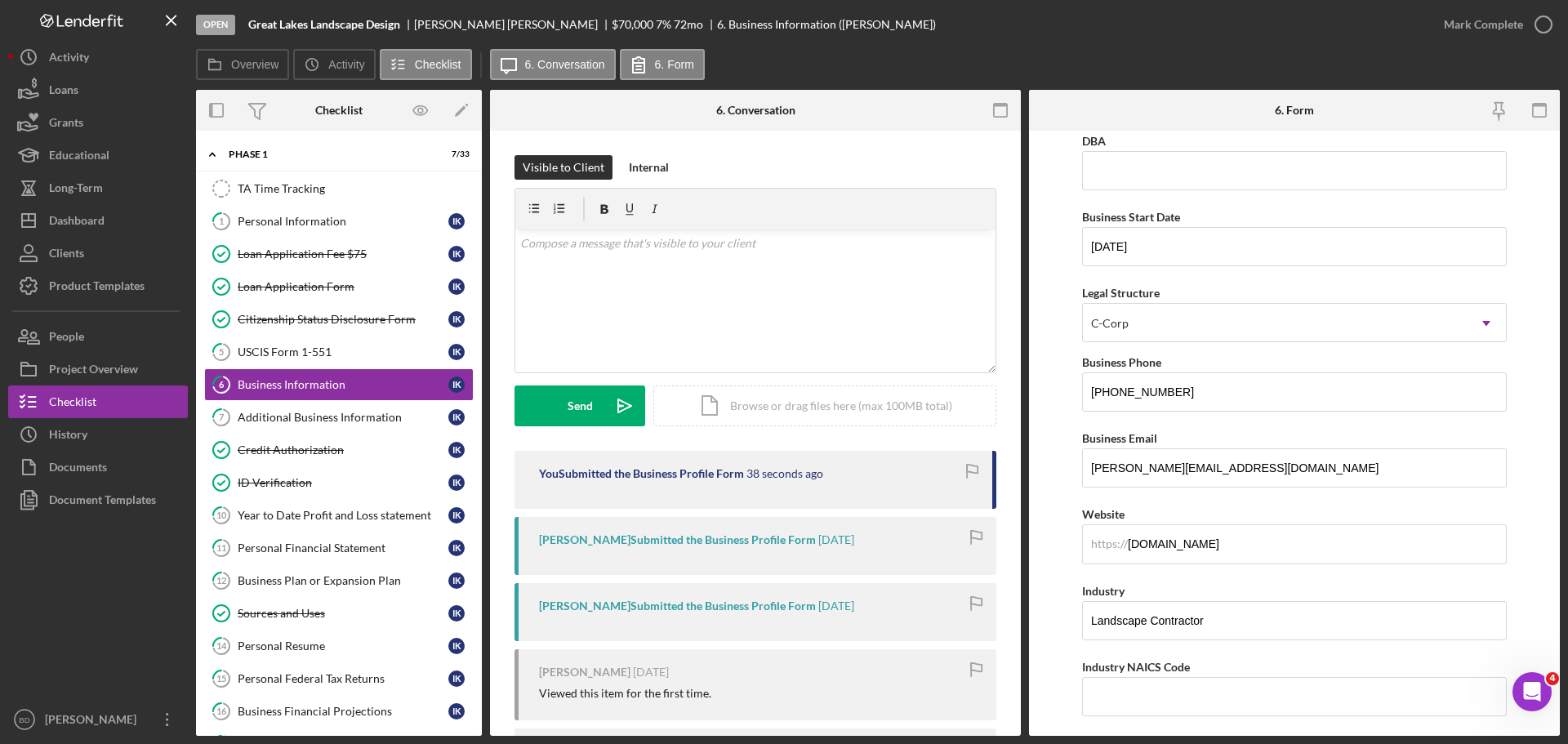
scroll to position [0, 0]
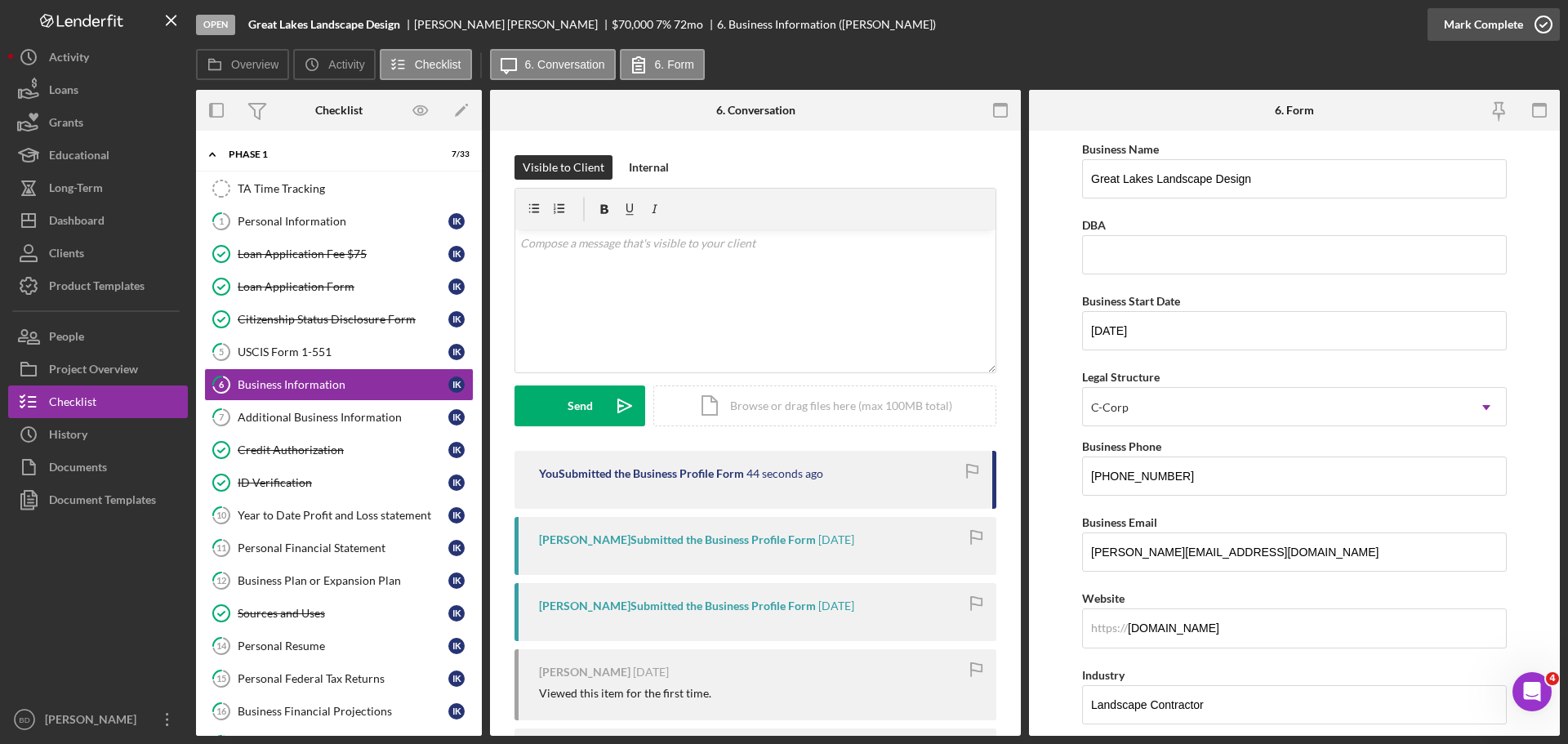
click at [1536, 28] on icon "button" at bounding box center [1542, 24] width 41 height 41
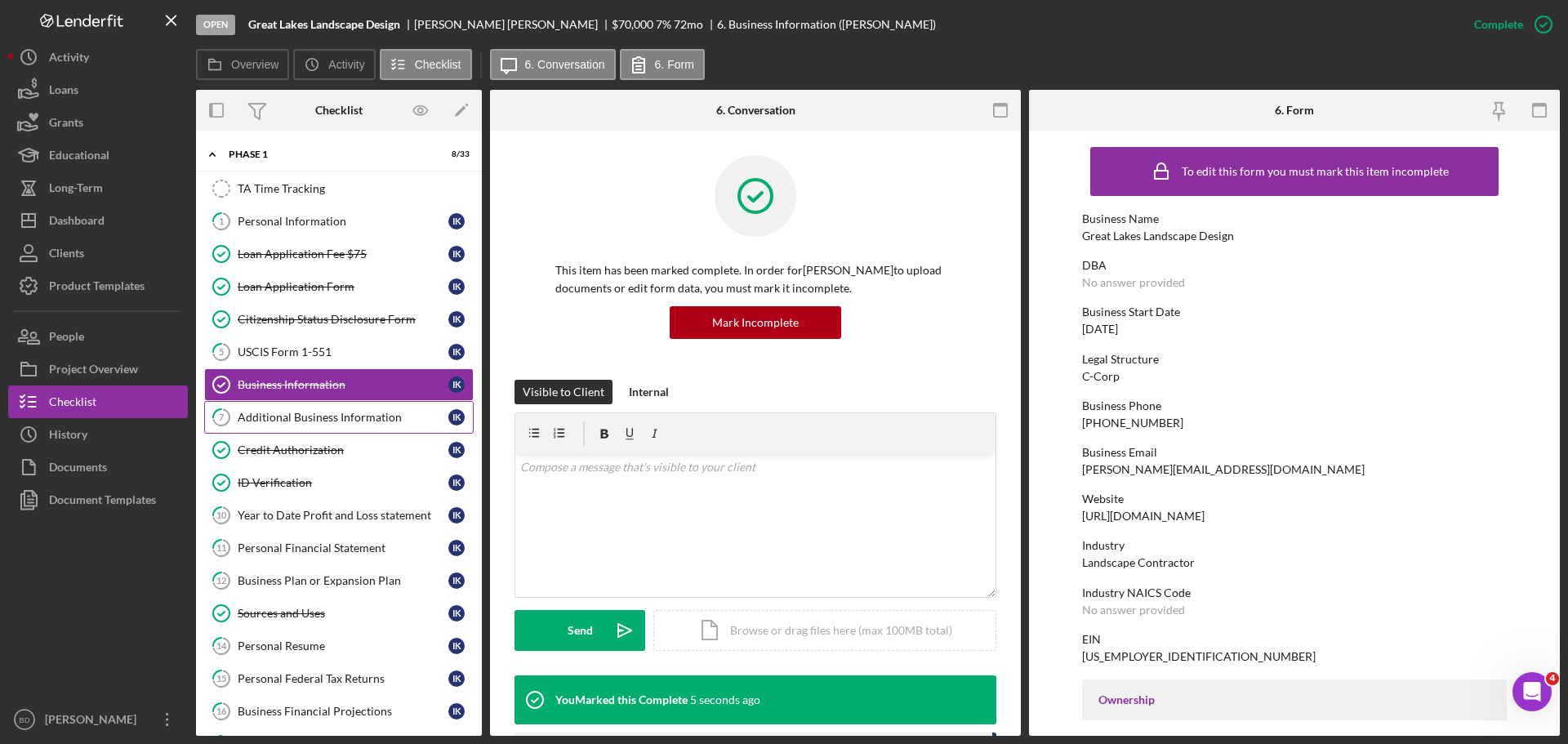
click at [336, 418] on div "Additional Business Information" at bounding box center [343, 417] width 211 height 13
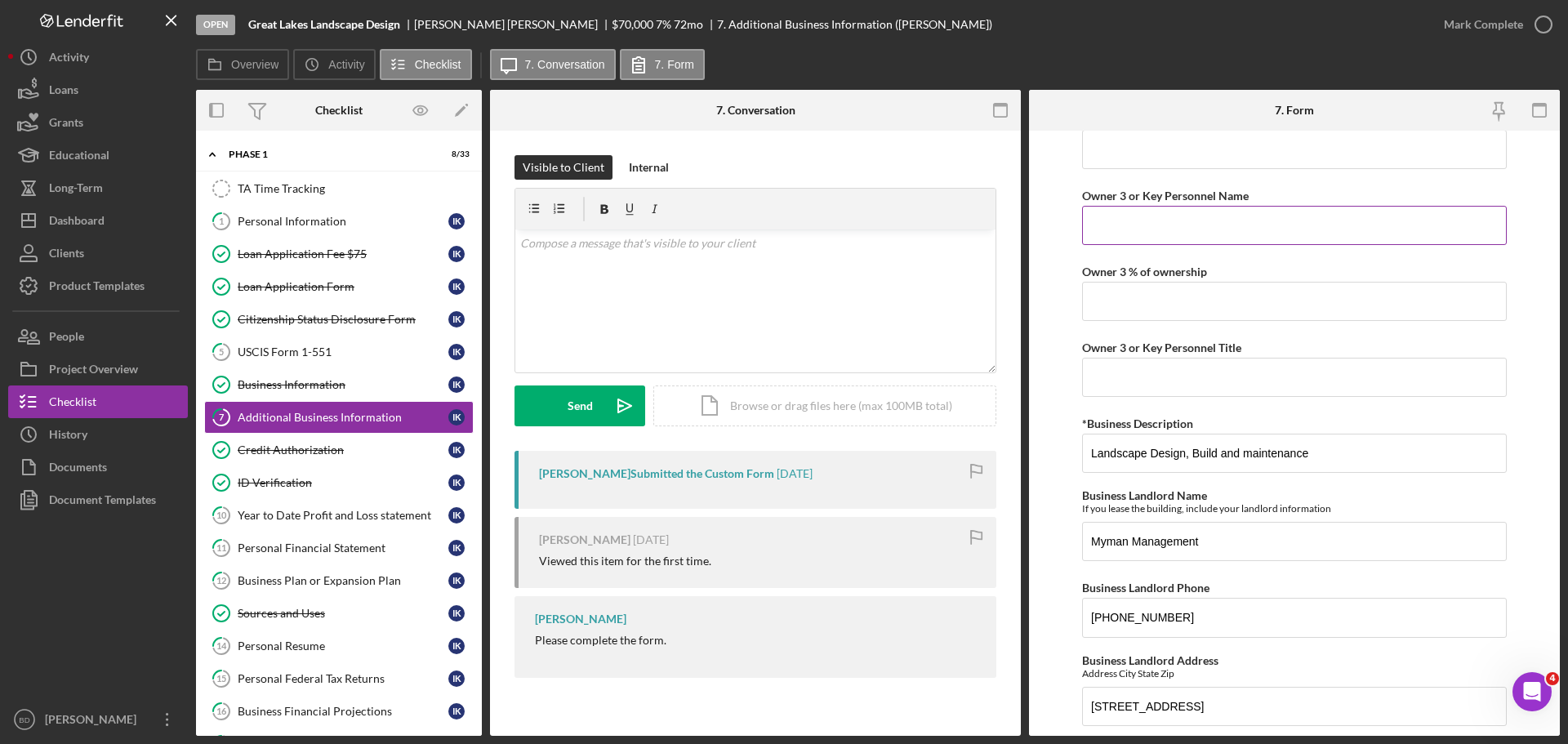
scroll to position [1343, 0]
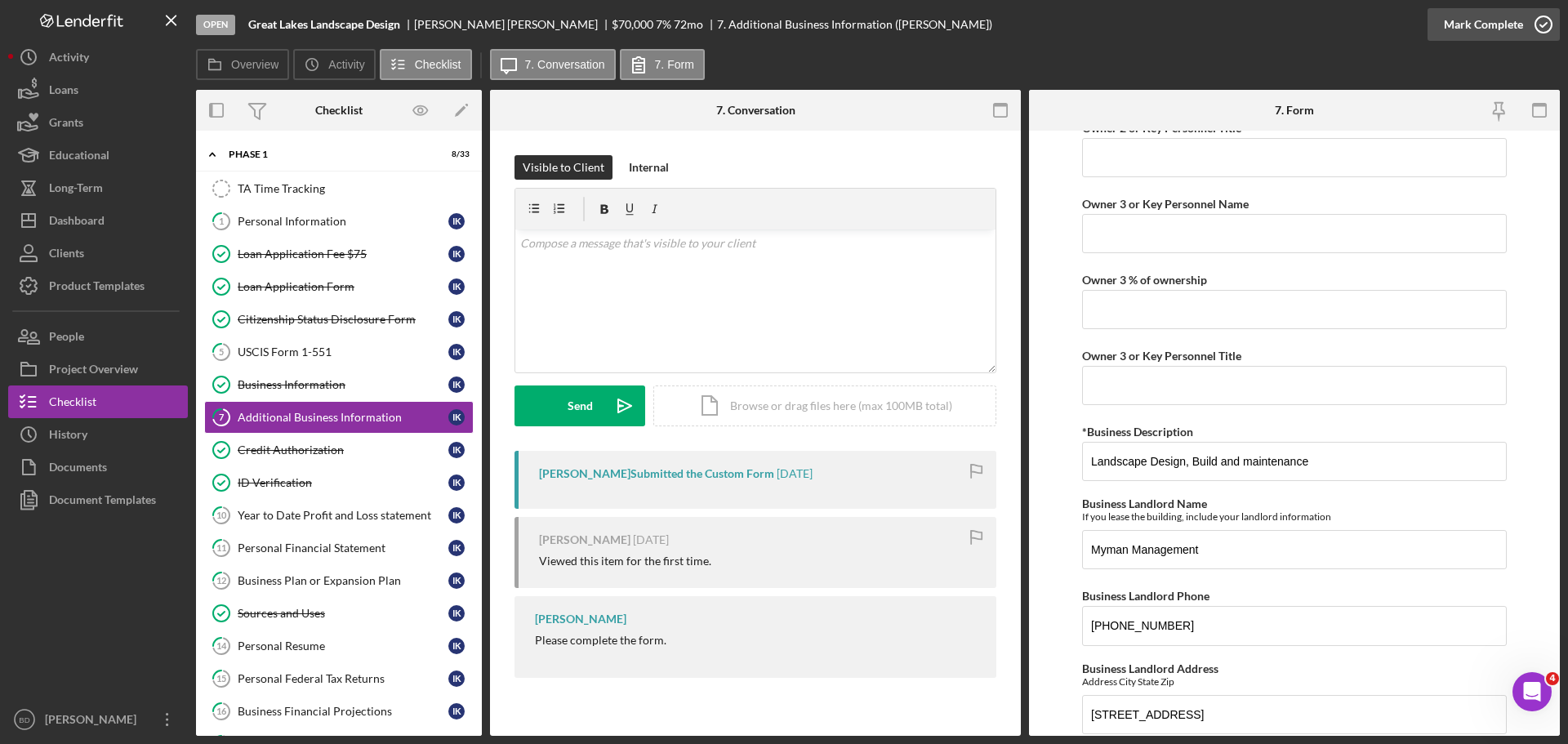
click at [1537, 26] on icon "button" at bounding box center [1542, 24] width 41 height 41
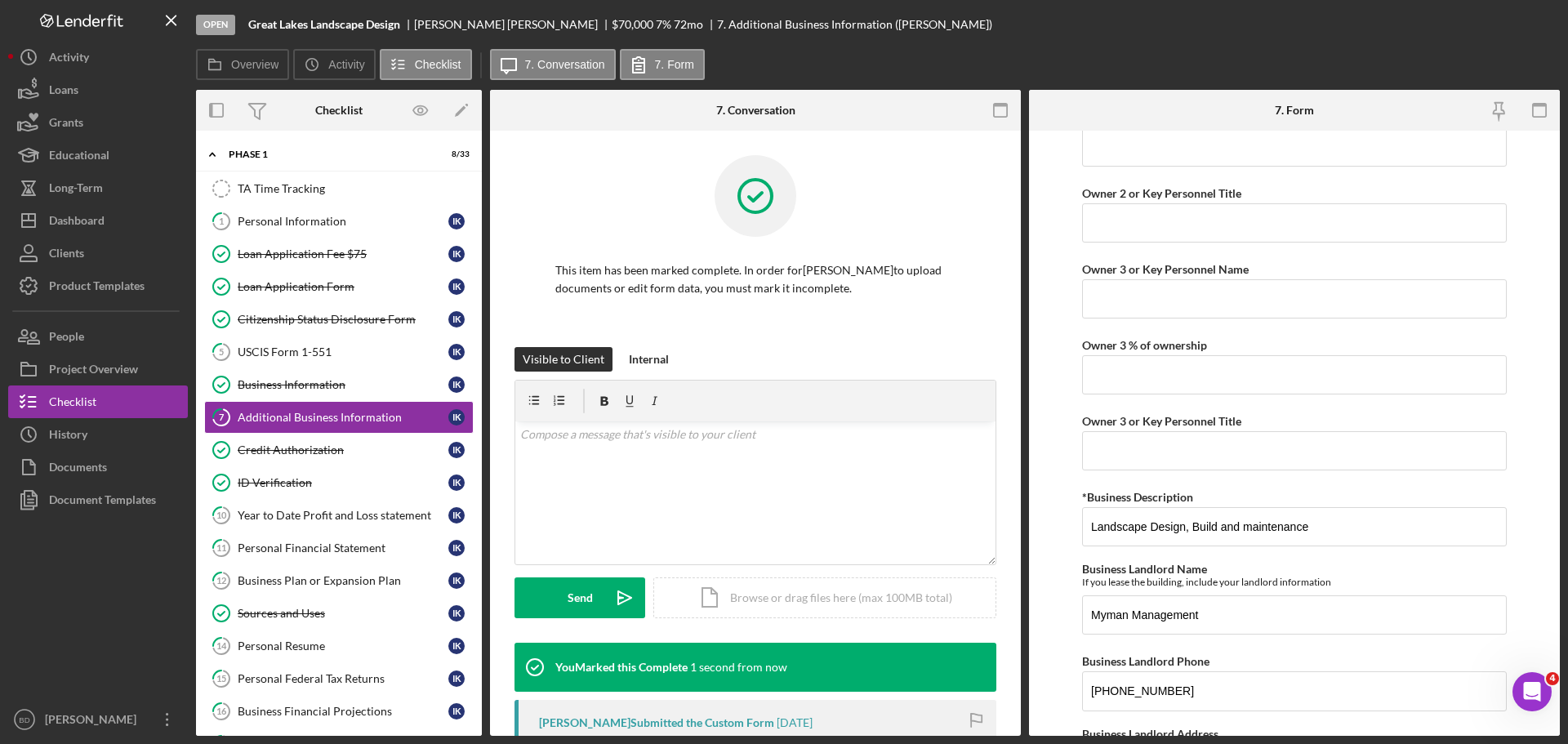
scroll to position [1409, 0]
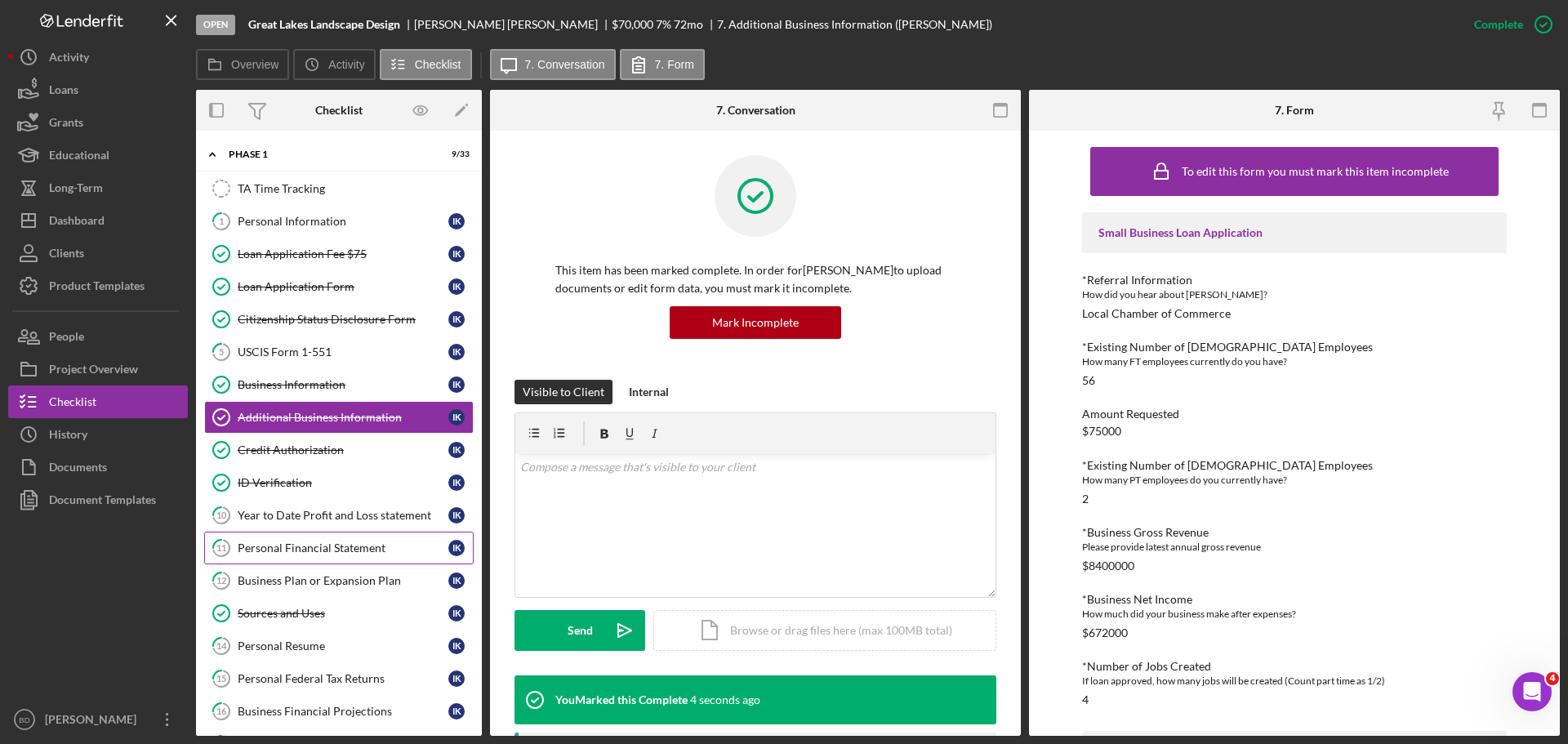
click at [329, 551] on div "Personal Financial Statement" at bounding box center [343, 548] width 211 height 13
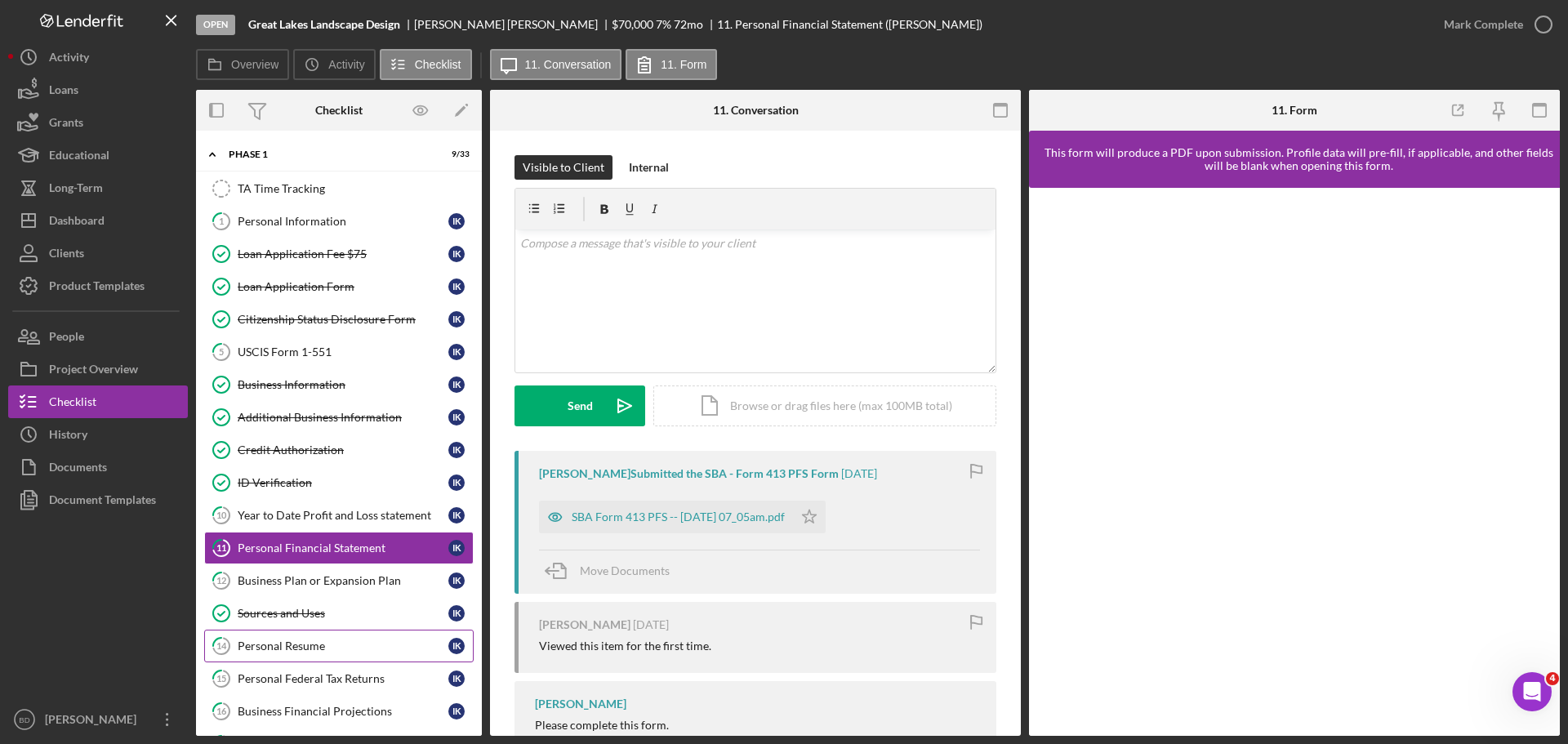
click at [322, 650] on div "Personal Resume" at bounding box center [343, 646] width 211 height 13
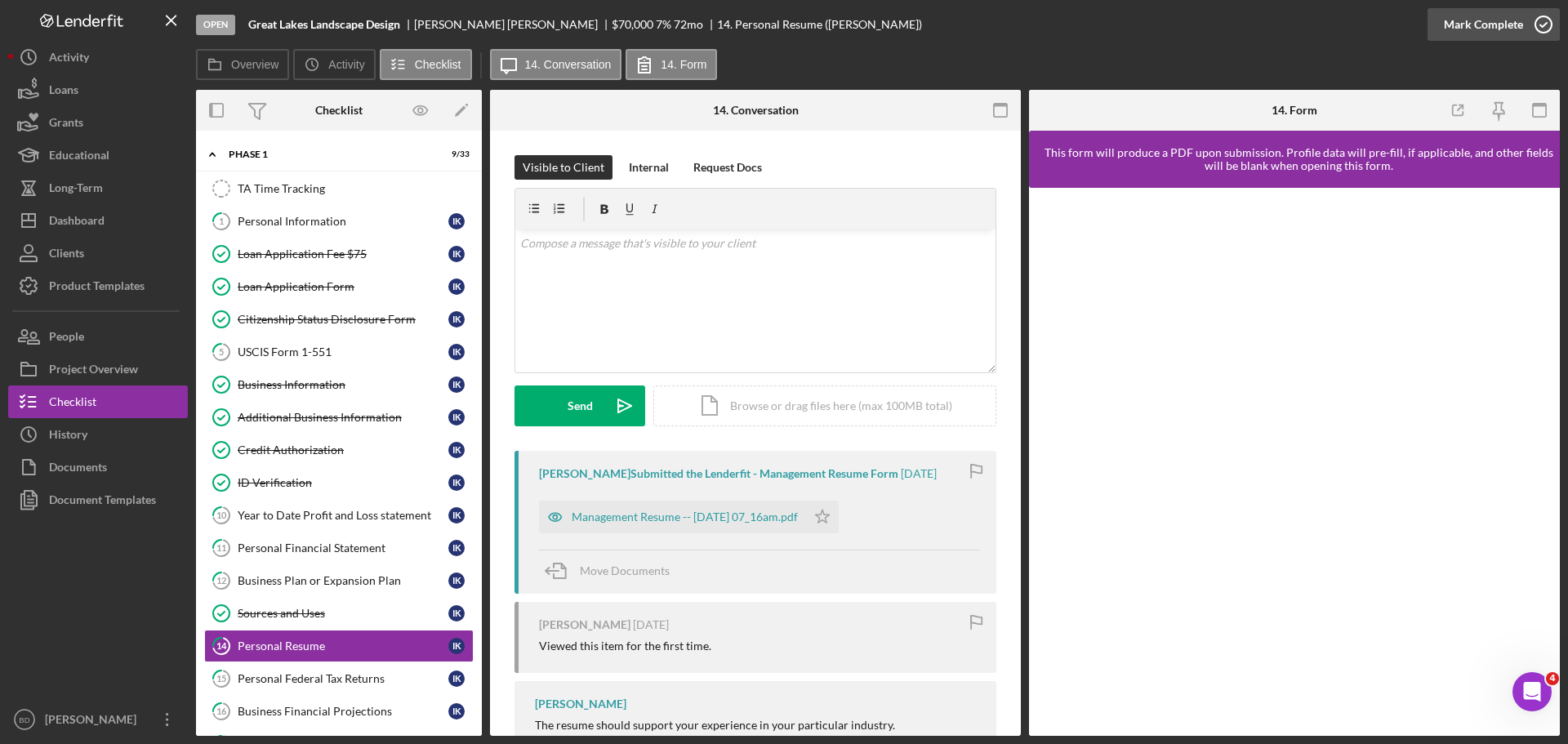
click at [1548, 27] on icon "button" at bounding box center [1542, 24] width 41 height 41
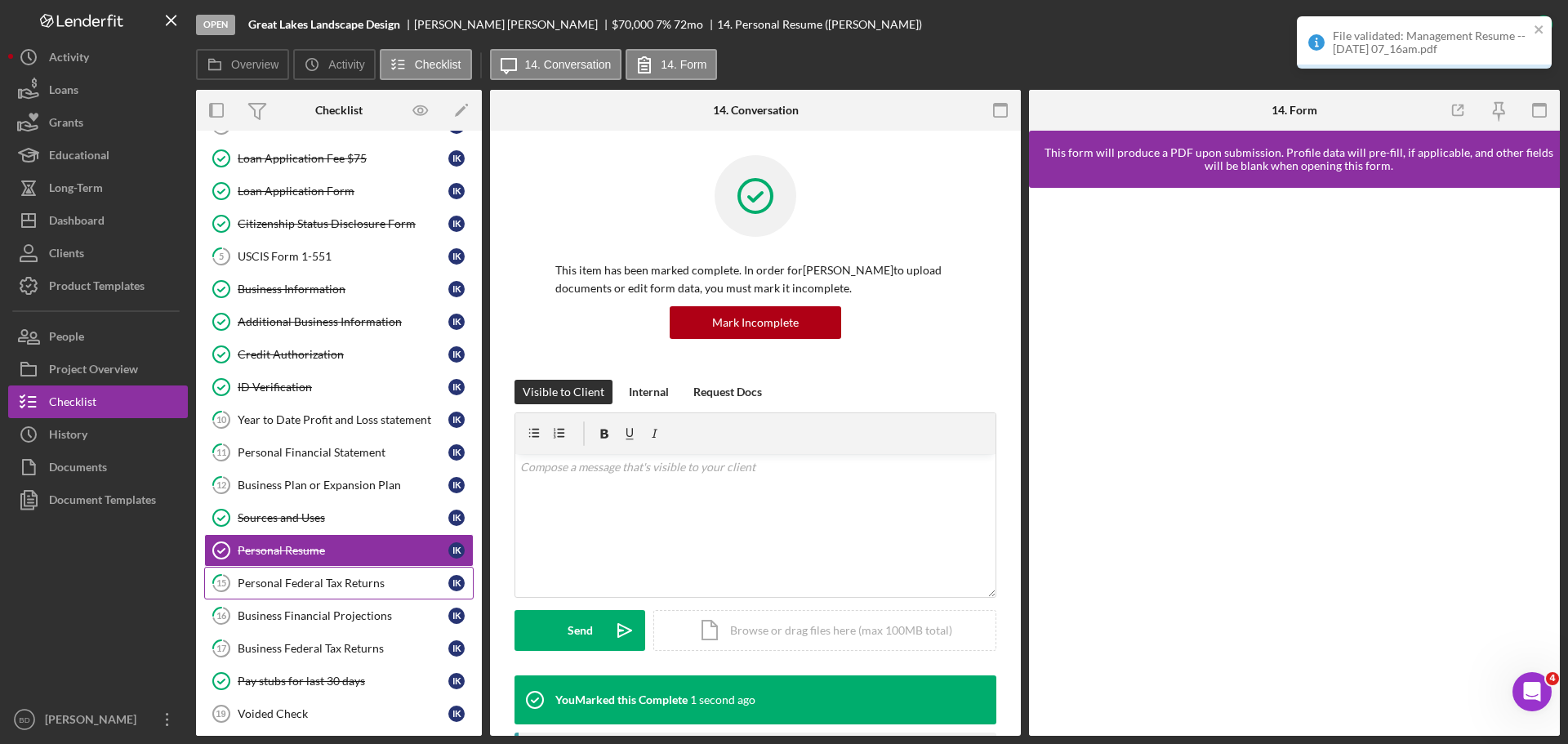
scroll to position [122, 0]
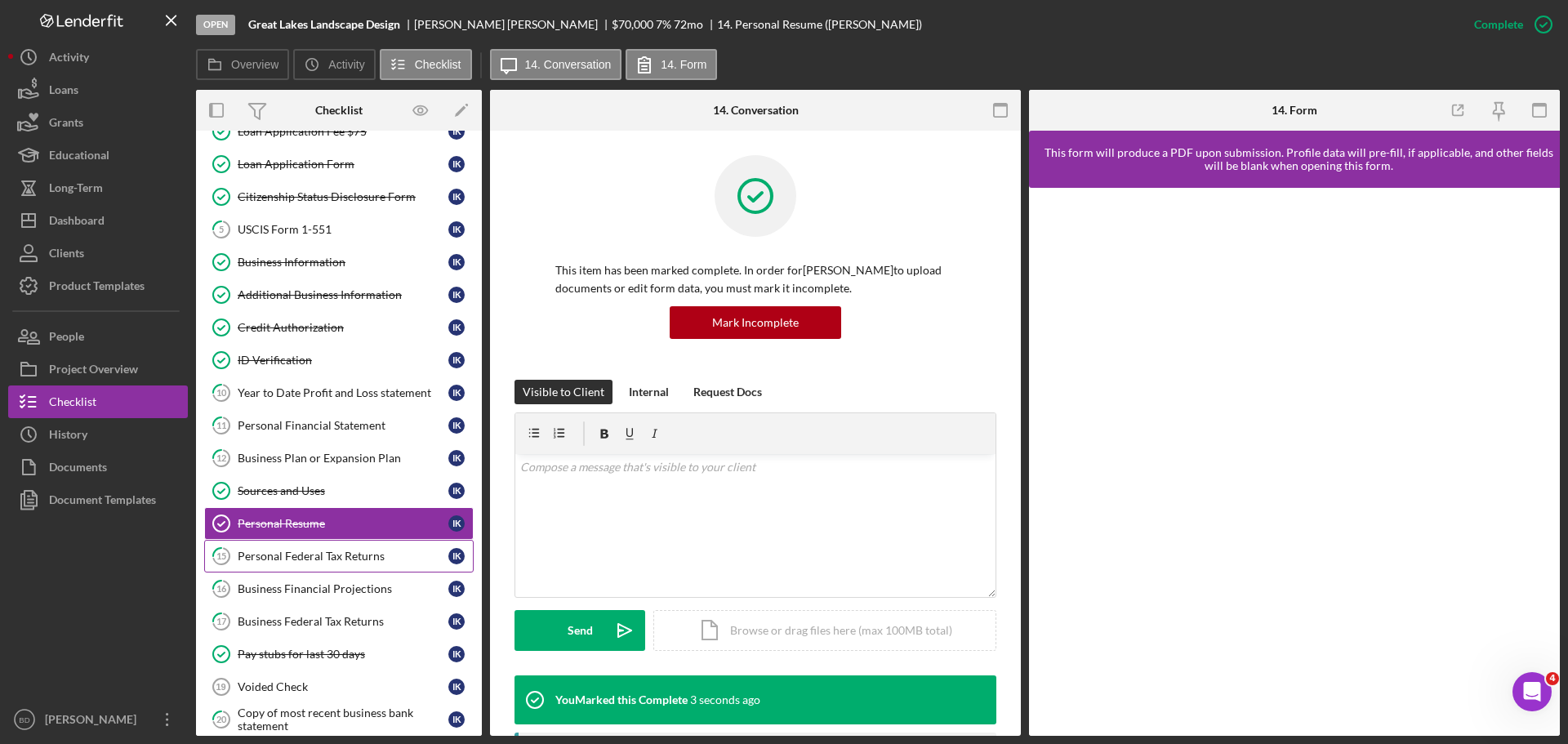
click at [346, 563] on div "Personal Federal Tax Returns" at bounding box center [343, 556] width 211 height 13
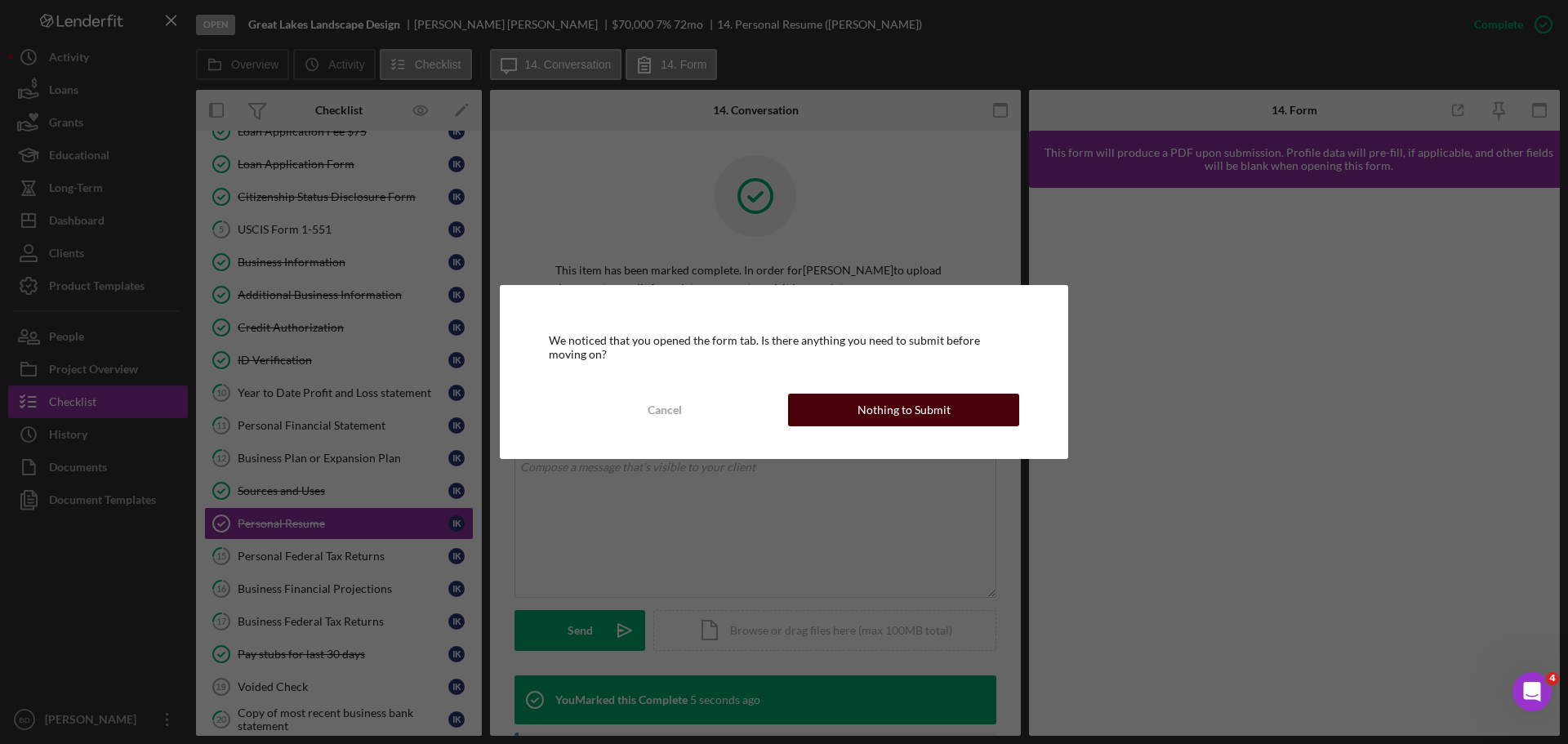
click at [851, 408] on button "Nothing to Submit" at bounding box center [903, 410] width 231 height 33
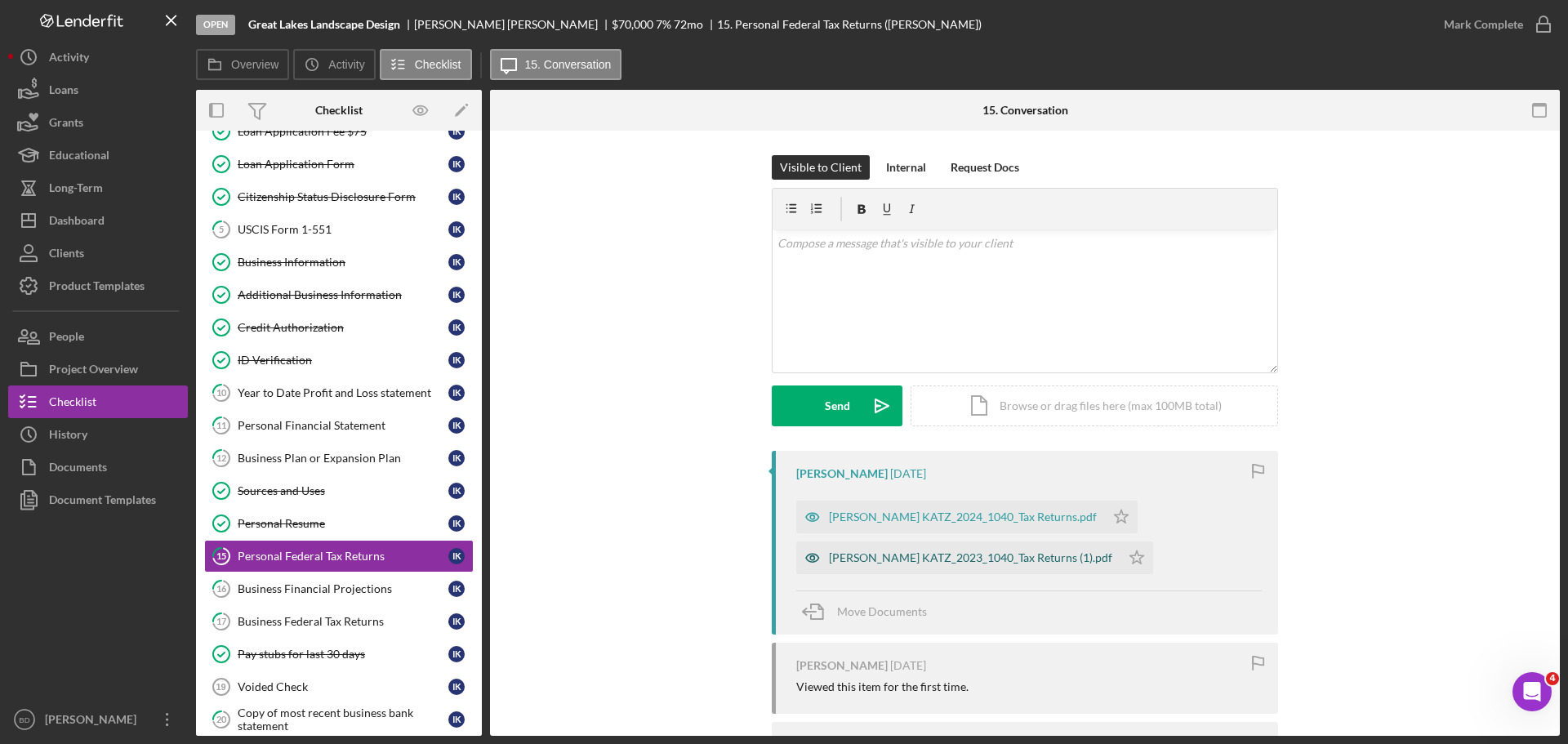
click at [882, 556] on div "[PERSON_NAME] KATZ_2023_1040_Tax Returns (1).pdf" at bounding box center [970, 558] width 284 height 13
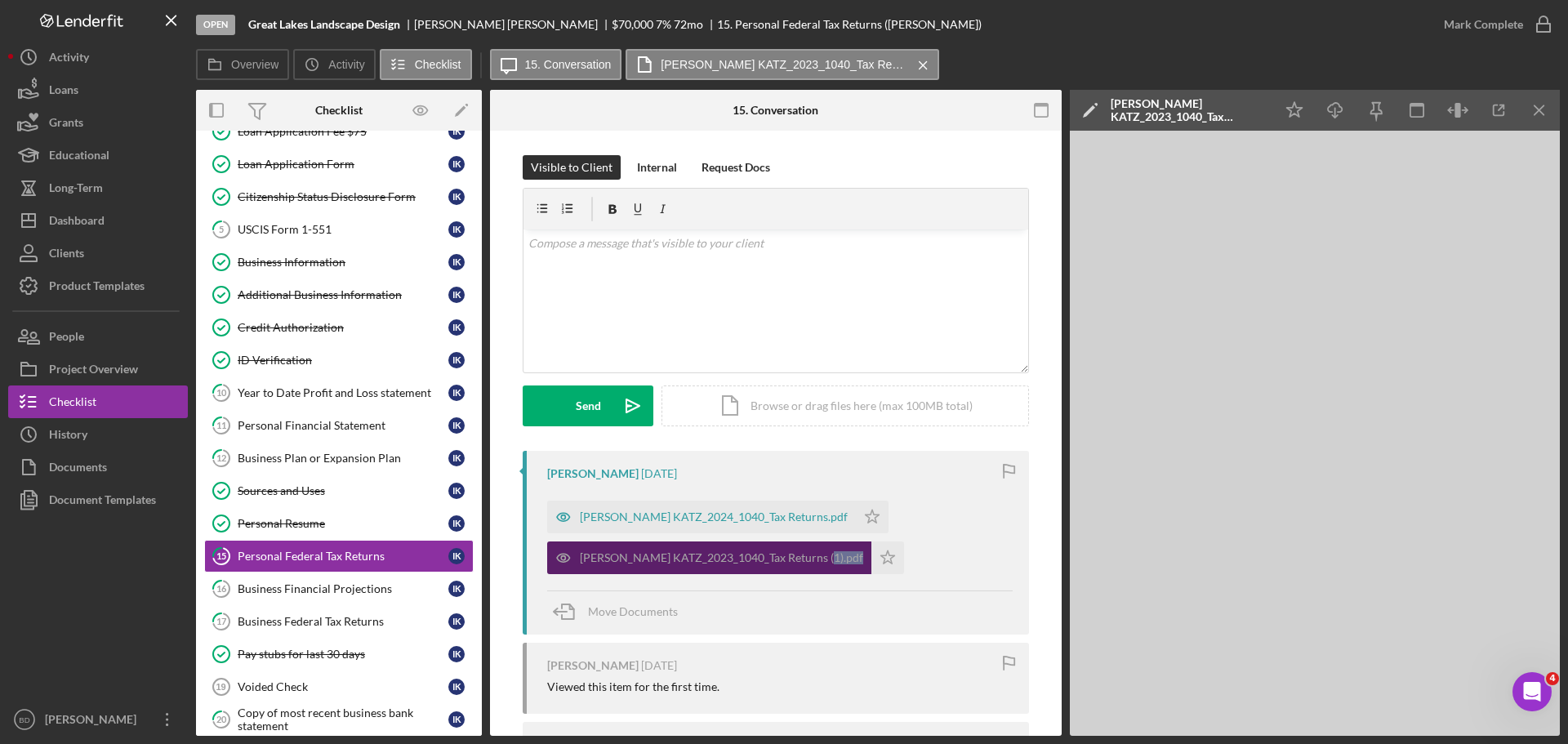
click at [882, 556] on div "[PERSON_NAME] KATZ_2024_1040_Tax Returns.pdf Icon/Star [PERSON_NAME] KATZ_2023_…" at bounding box center [779, 533] width 465 height 82
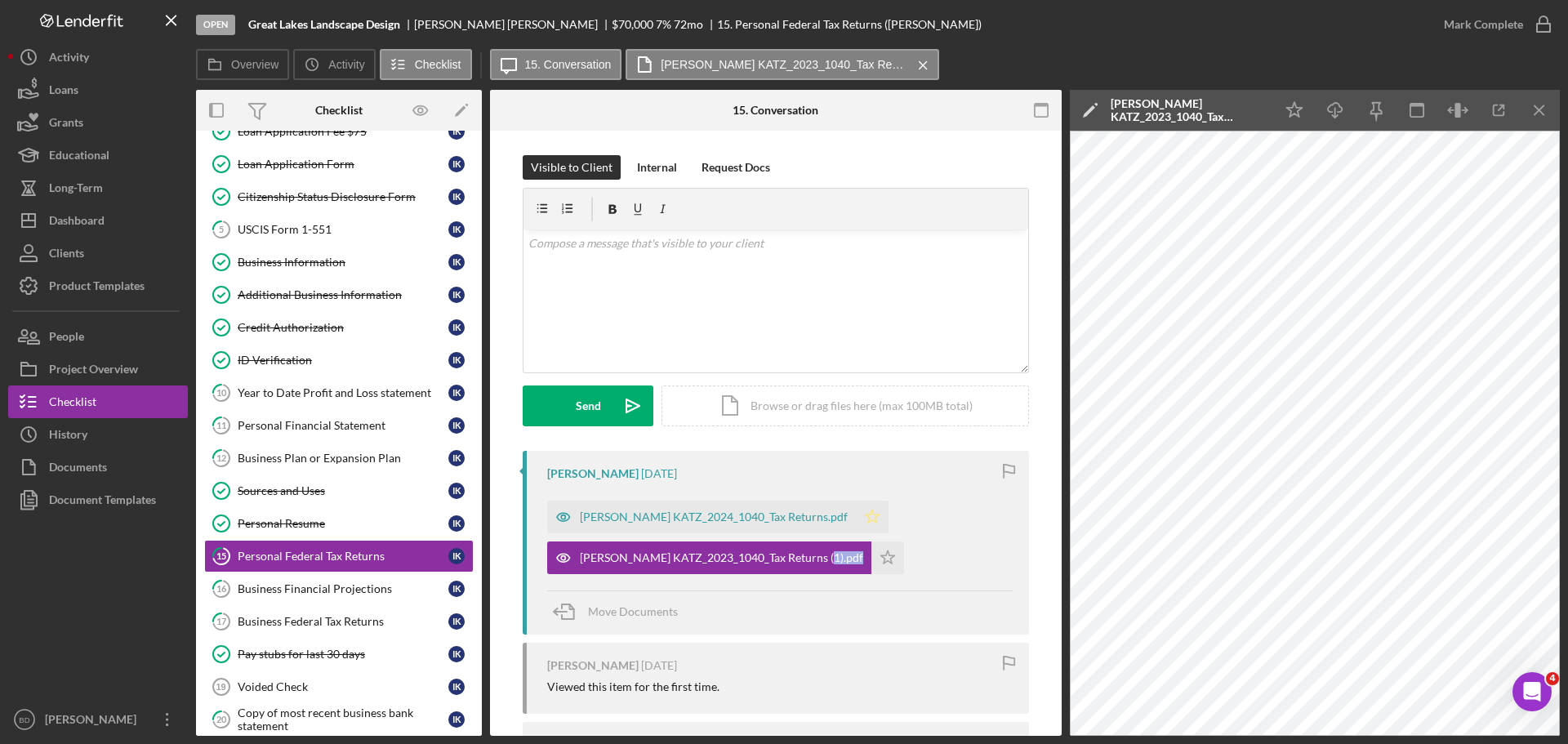
click at [856, 507] on icon "Icon/Star" at bounding box center [872, 517] width 33 height 33
click at [872, 563] on icon "Icon/Star" at bounding box center [888, 558] width 33 height 33
click at [1543, 23] on icon "button" at bounding box center [1542, 24] width 41 height 41
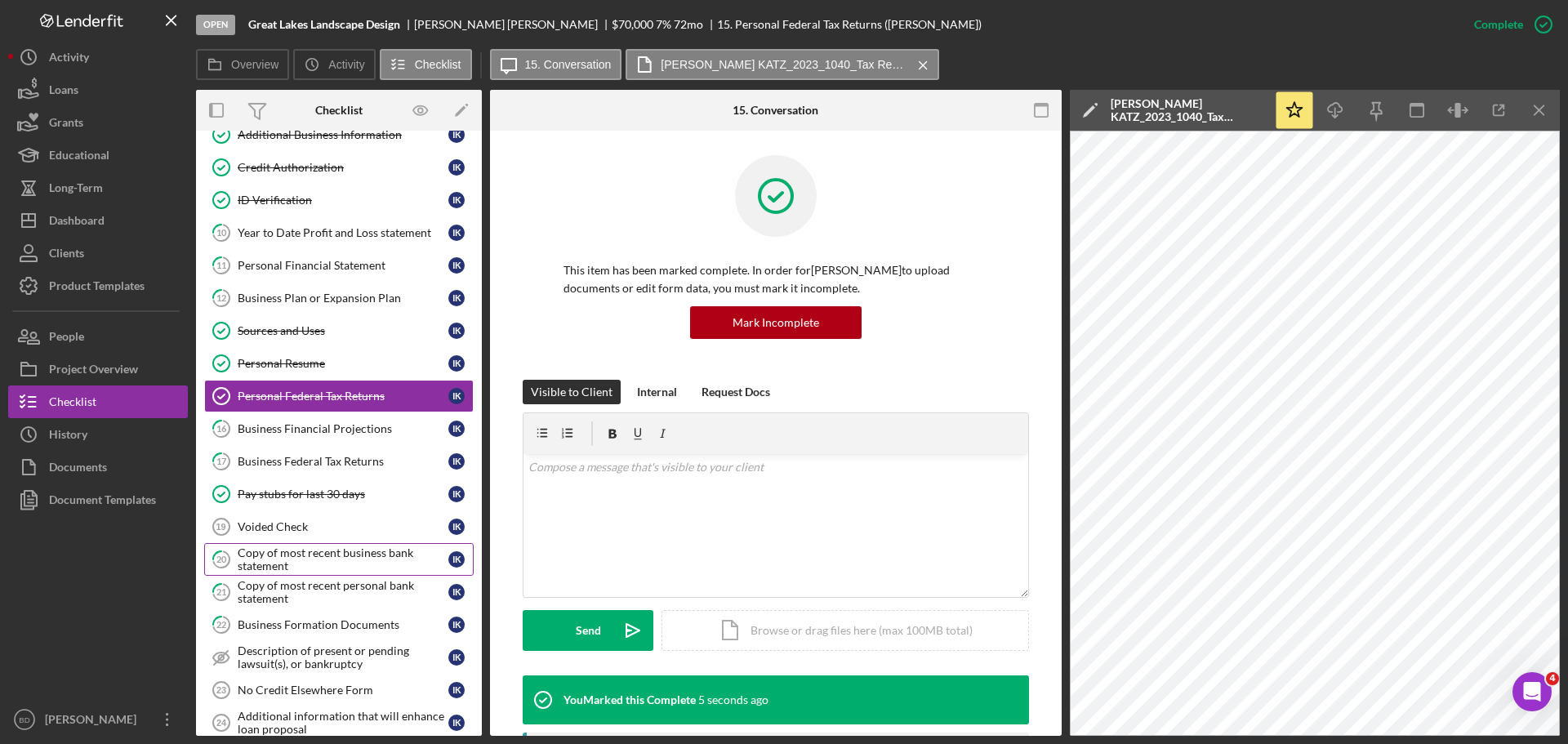
scroll to position [306, 0]
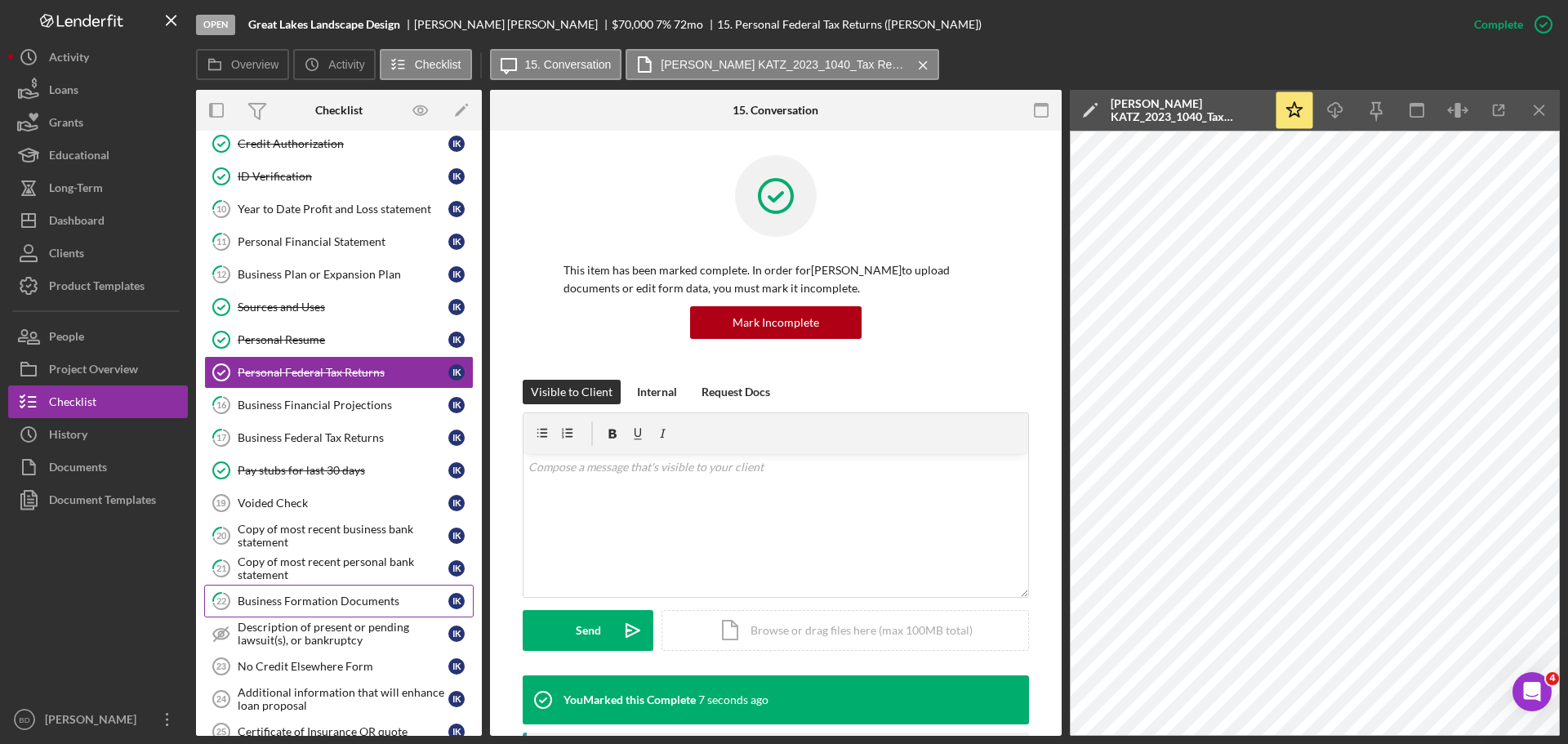
click at [364, 606] on div "Business Formation Documents" at bounding box center [343, 601] width 211 height 13
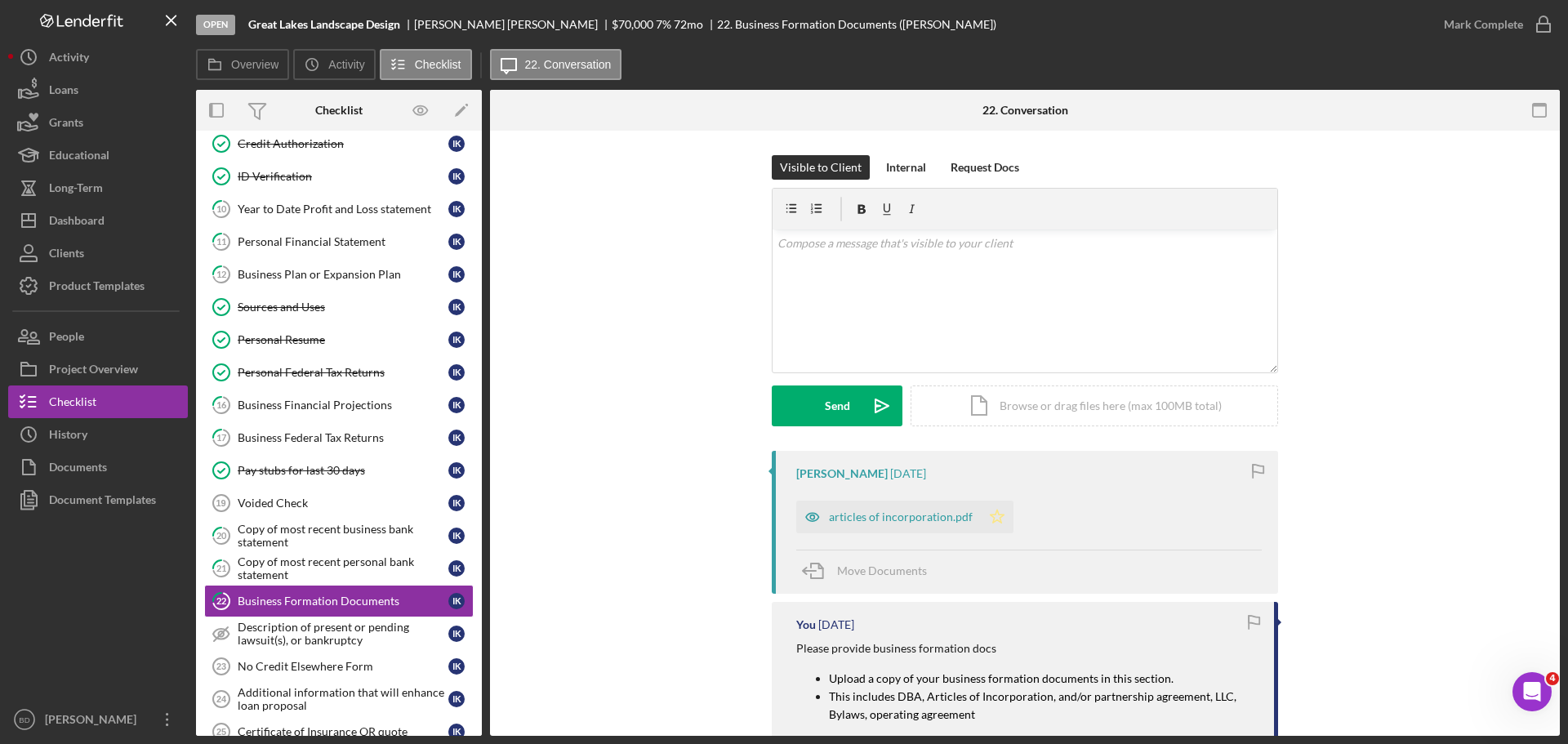
click at [981, 516] on icon "Icon/Star" at bounding box center [997, 517] width 33 height 33
click at [1543, 32] on circle "button" at bounding box center [1543, 25] width 16 height 16
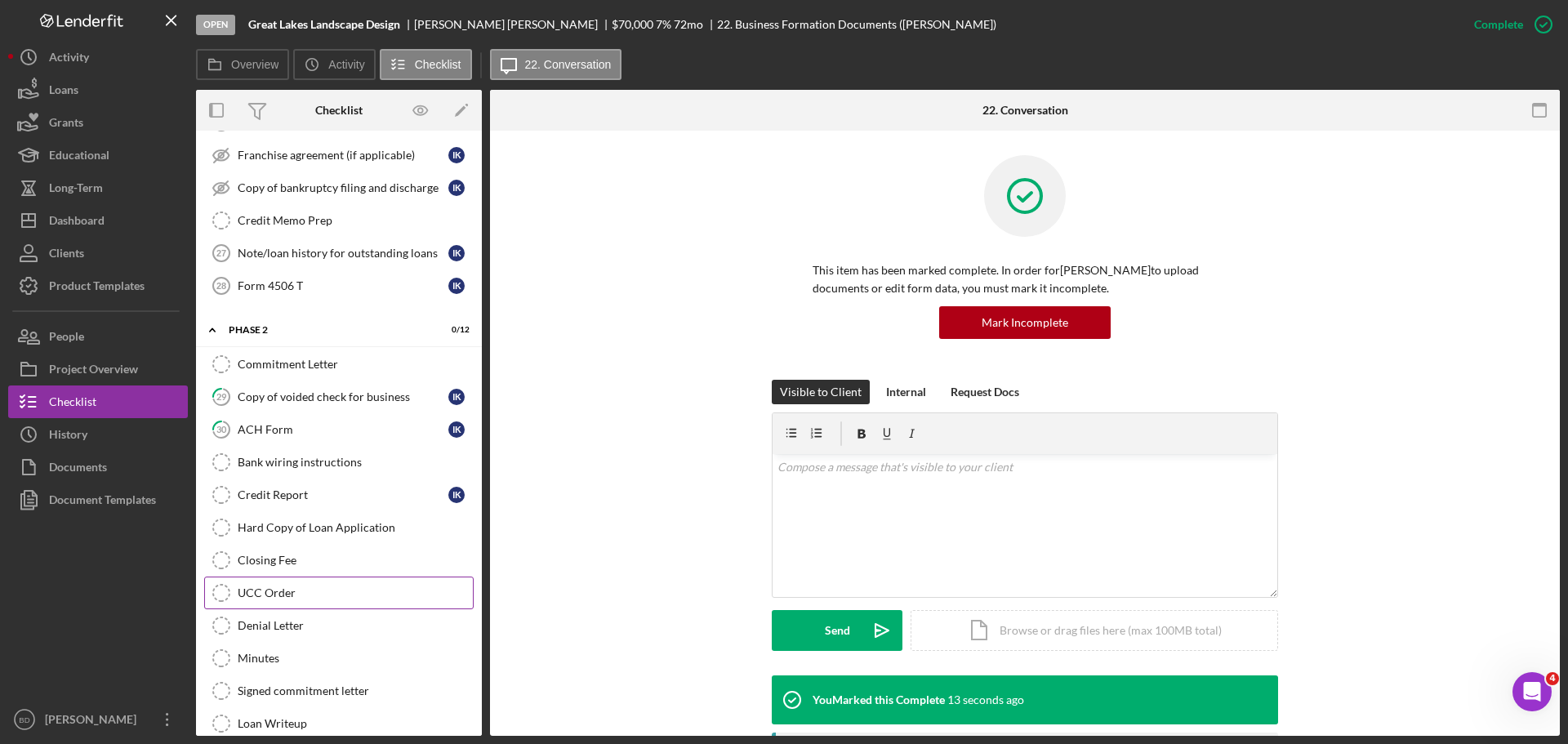
scroll to position [968, 0]
